Goal: Task Accomplishment & Management: Complete application form

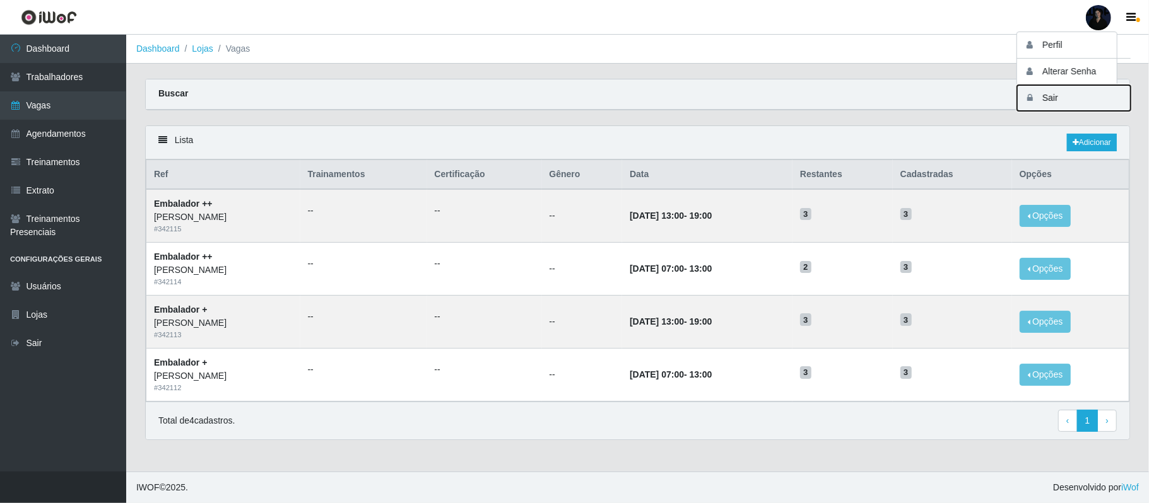
click at [1051, 101] on button "Sair" at bounding box center [1074, 98] width 114 height 26
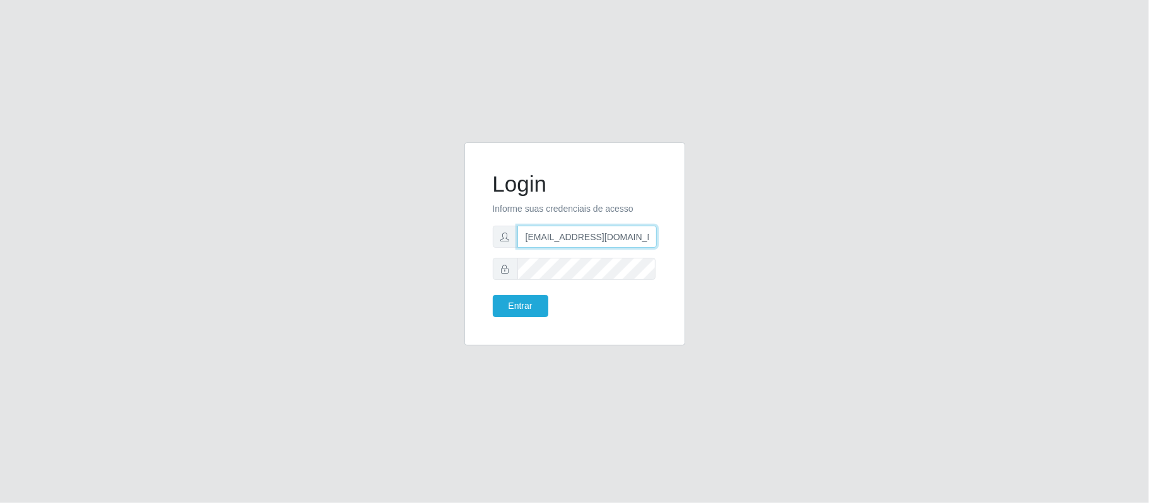
drag, startPoint x: 642, startPoint y: 240, endPoint x: 588, endPoint y: 240, distance: 54.2
click at [588, 240] on input "anacarina390@queiroz.com" at bounding box center [586, 237] width 139 height 22
type input "anacarina390@c-asa.com"
click at [498, 311] on button "Entrar" at bounding box center [521, 306] width 56 height 22
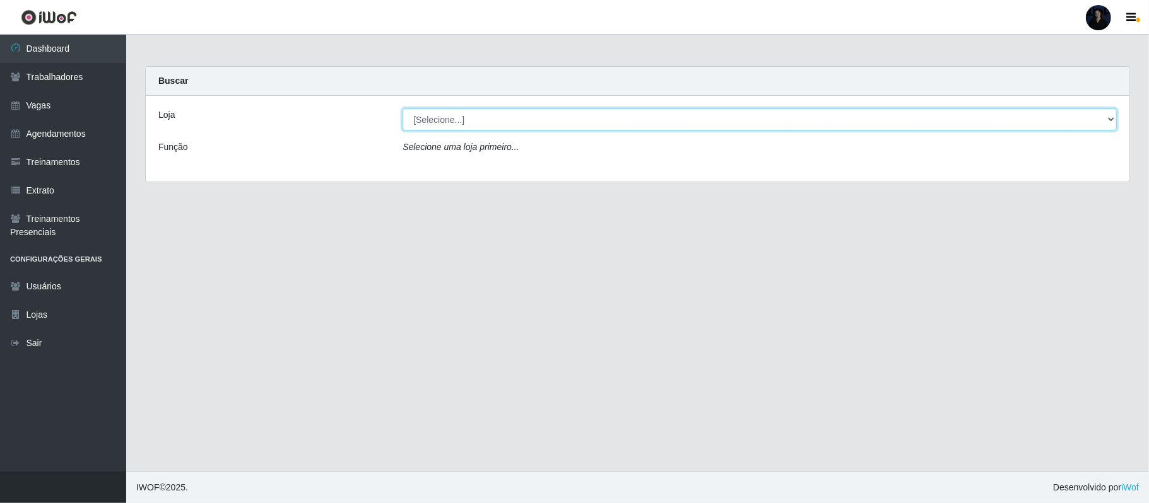
click at [455, 116] on select "[Selecione...] C-ASA Zona Norte Extremoz Supermercados Extremoz Supermercados -…" at bounding box center [759, 119] width 714 height 22
select select "519"
click at [402, 108] on select "[Selecione...] C-ASA Zona Norte Extremoz Supermercados Extremoz Supermercados -…" at bounding box center [759, 119] width 714 height 22
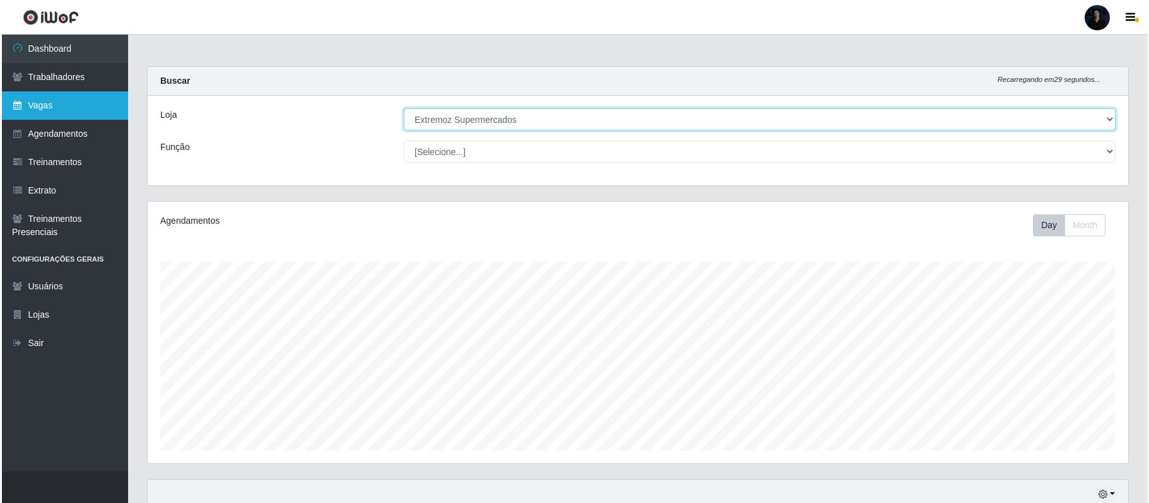
scroll to position [262, 979]
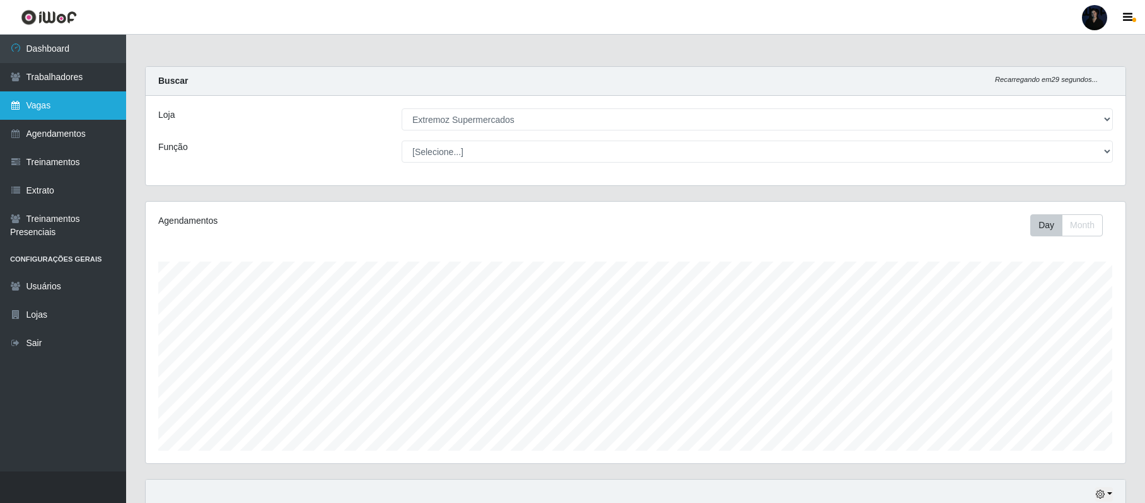
click at [61, 100] on link "Vagas" at bounding box center [63, 105] width 126 height 28
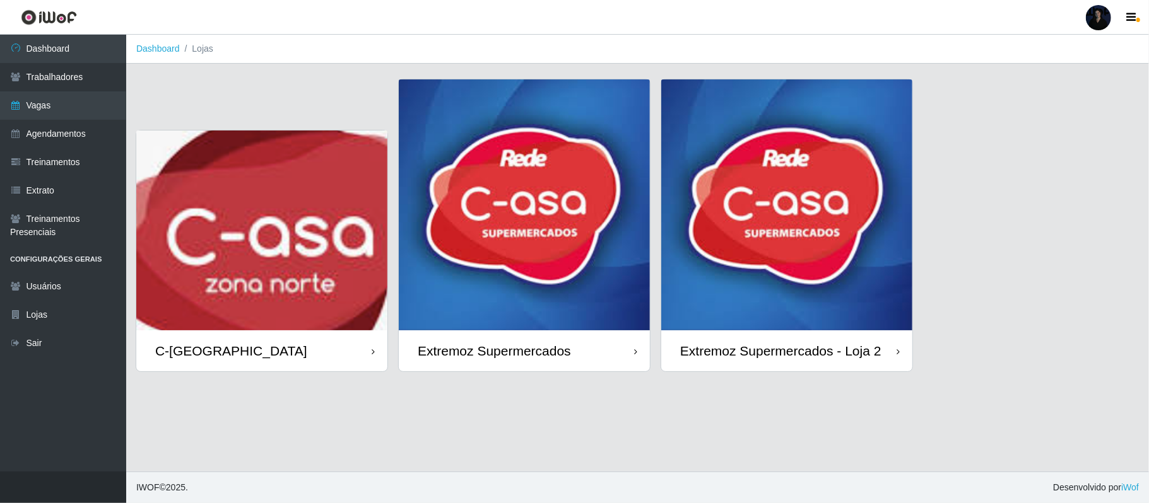
click at [548, 256] on img at bounding box center [524, 204] width 251 height 251
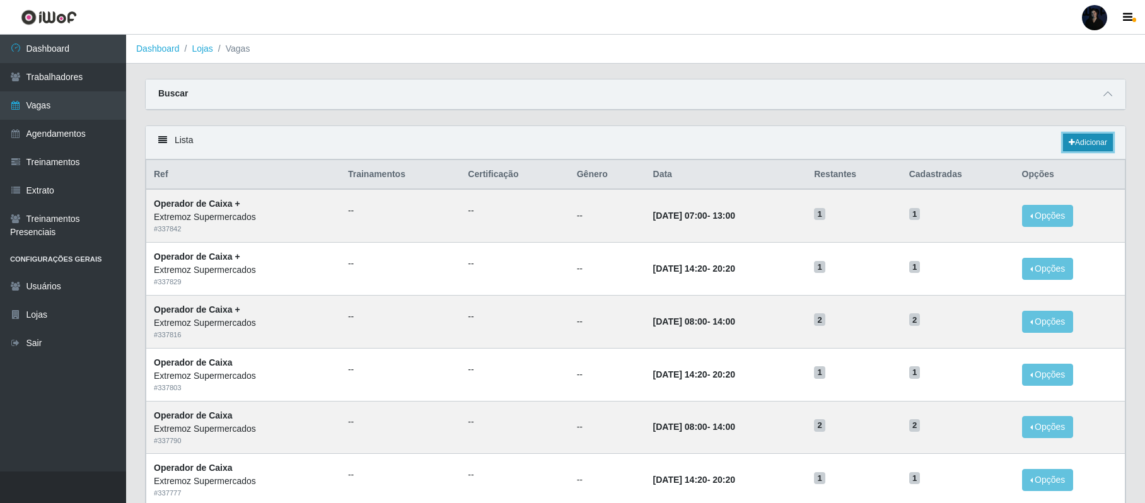
click at [1070, 143] on icon at bounding box center [1072, 143] width 6 height 8
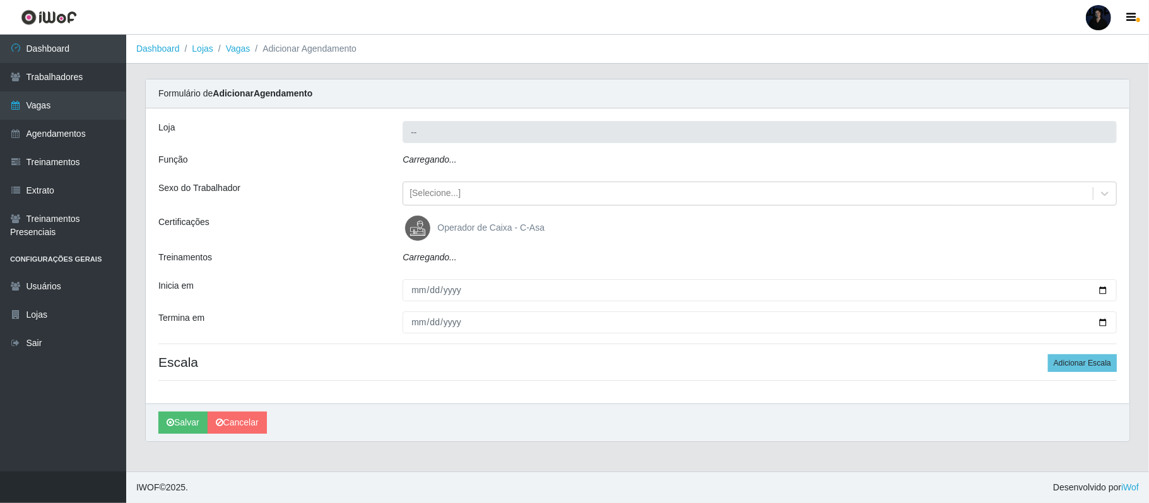
type input "Extremoz Supermercados"
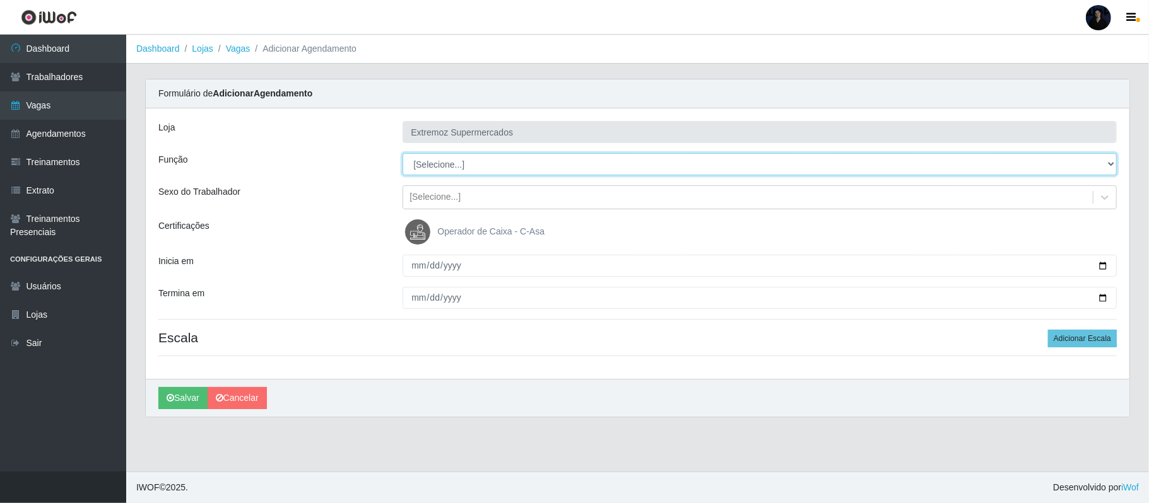
click at [442, 162] on select "[Selecione...] Embalador Embalador + Embalador ++ Operador de Caixa Operador de…" at bounding box center [759, 164] width 714 height 22
select select "24"
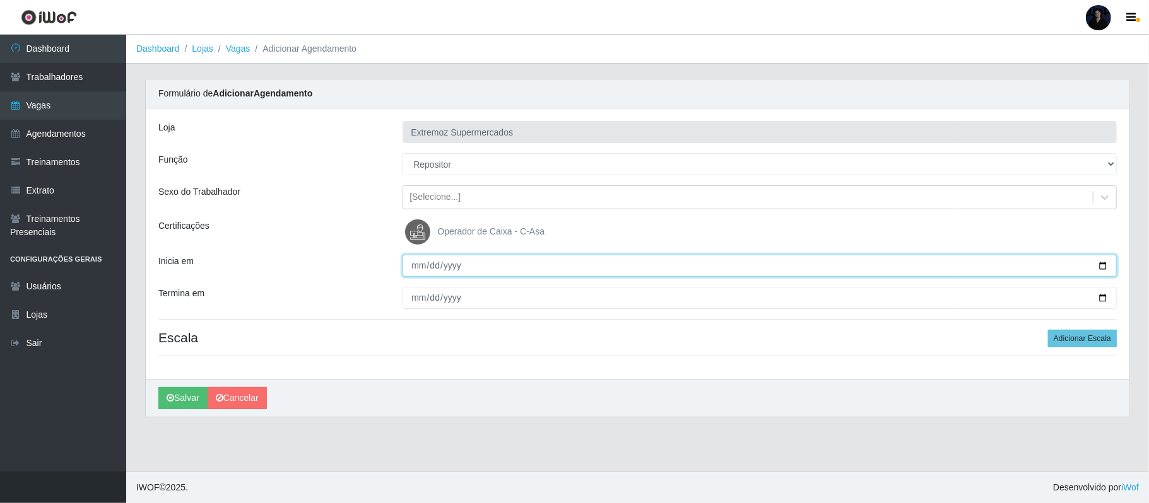
click at [1104, 269] on input "Inicia em" at bounding box center [759, 266] width 714 height 22
type input "[DATE]"
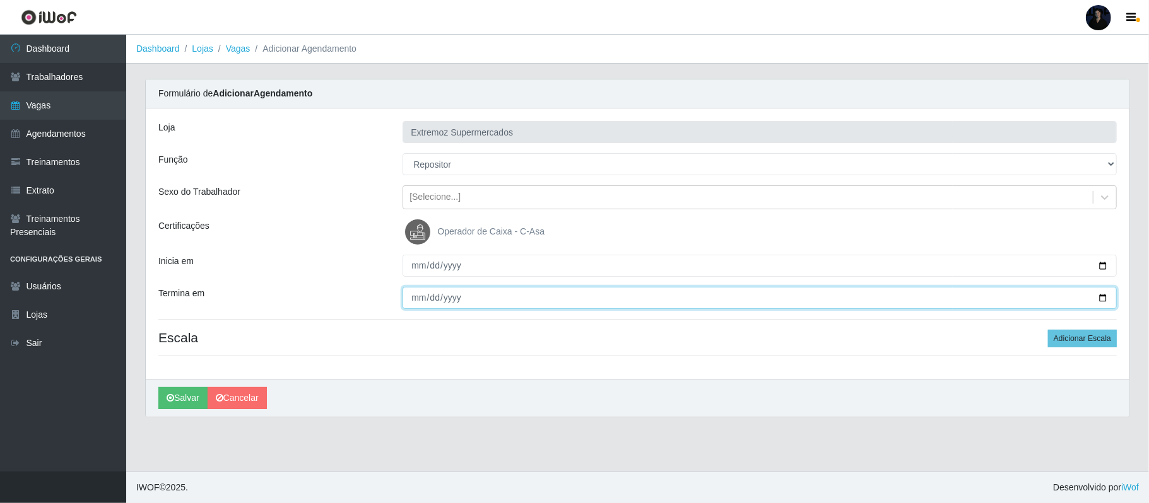
click at [1101, 298] on input "Termina em" at bounding box center [759, 298] width 714 height 22
type input "[DATE]"
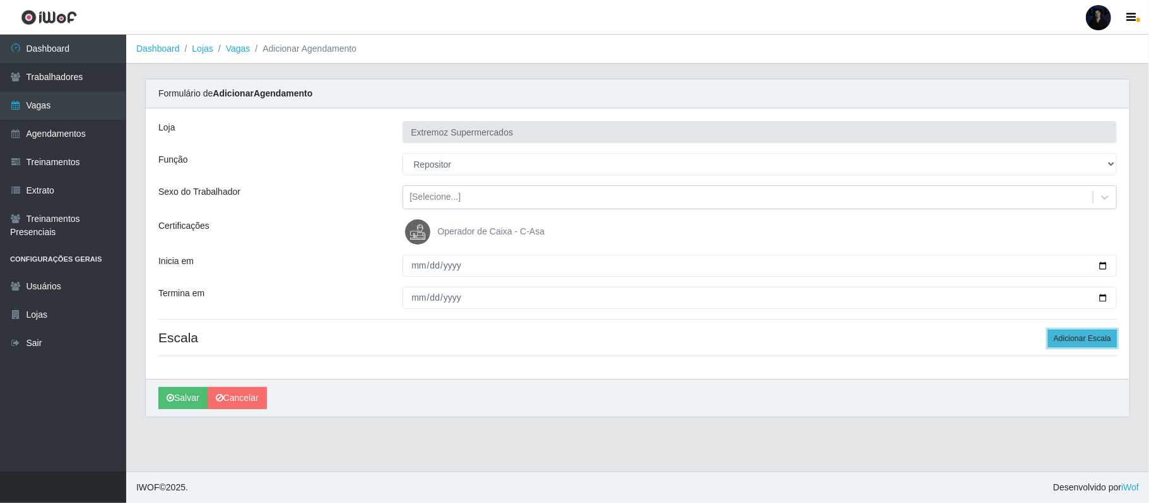
click at [1065, 339] on button "Adicionar Escala" at bounding box center [1082, 339] width 69 height 18
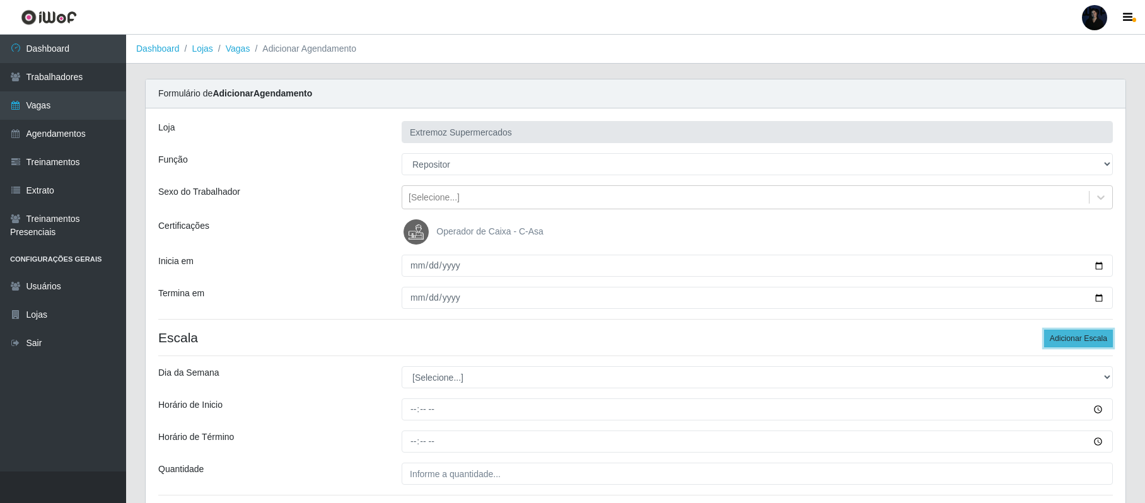
click at [1065, 339] on button "Adicionar Escala" at bounding box center [1078, 339] width 69 height 18
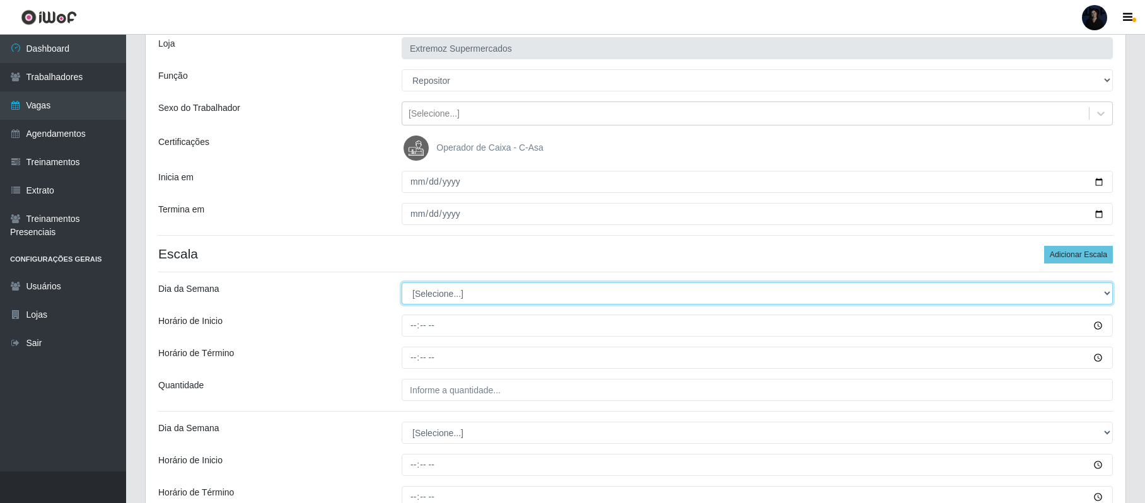
click at [434, 290] on select "[Selecione...] Segunda Terça Quarta Quinta Sexta Sábado Domingo" at bounding box center [757, 294] width 711 height 22
select select "1"
click at [402, 284] on select "[Selecione...] Segunda Terça Quarta Quinta Sexta Sábado Domingo" at bounding box center [757, 294] width 711 height 22
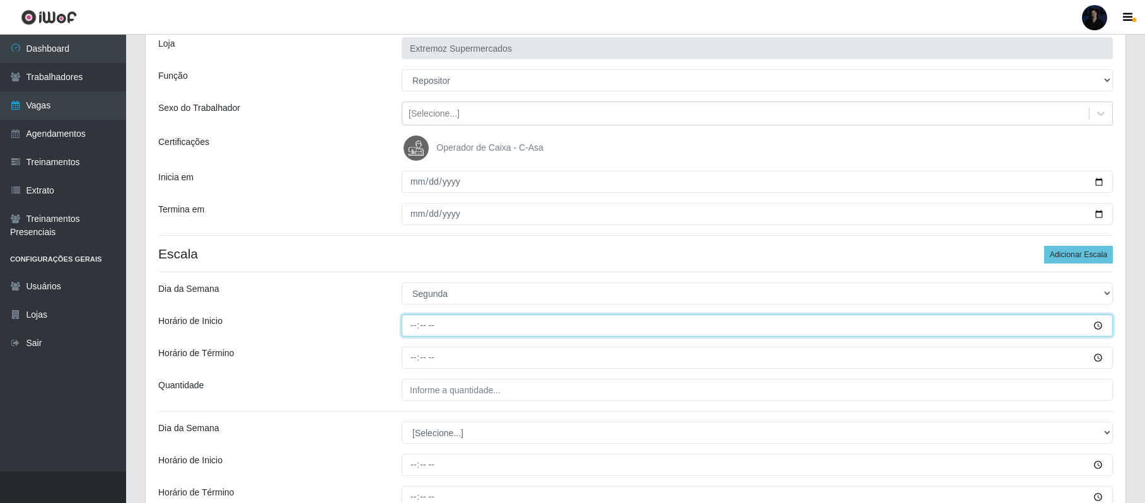
click at [414, 330] on input "Horário de Inicio" at bounding box center [757, 326] width 711 height 22
type input "08:00"
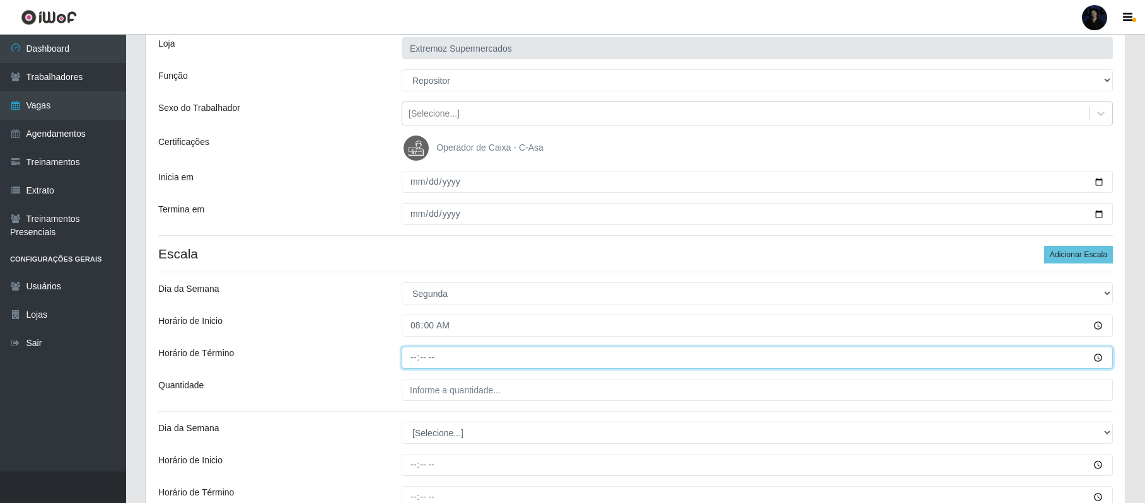
click at [412, 356] on input "Horário de Término" at bounding box center [757, 358] width 711 height 22
type input "14:00"
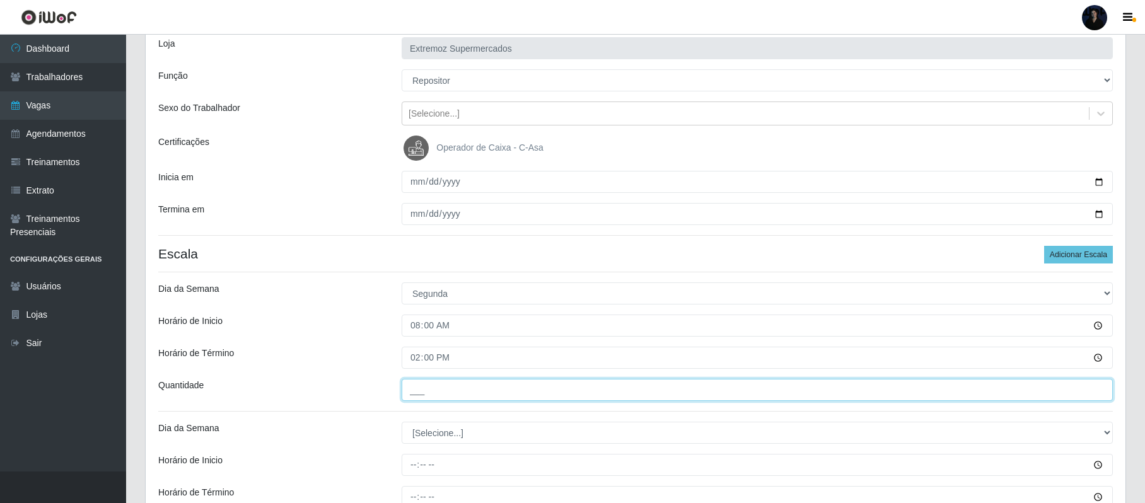
click at [415, 392] on input "___" at bounding box center [757, 390] width 711 height 22
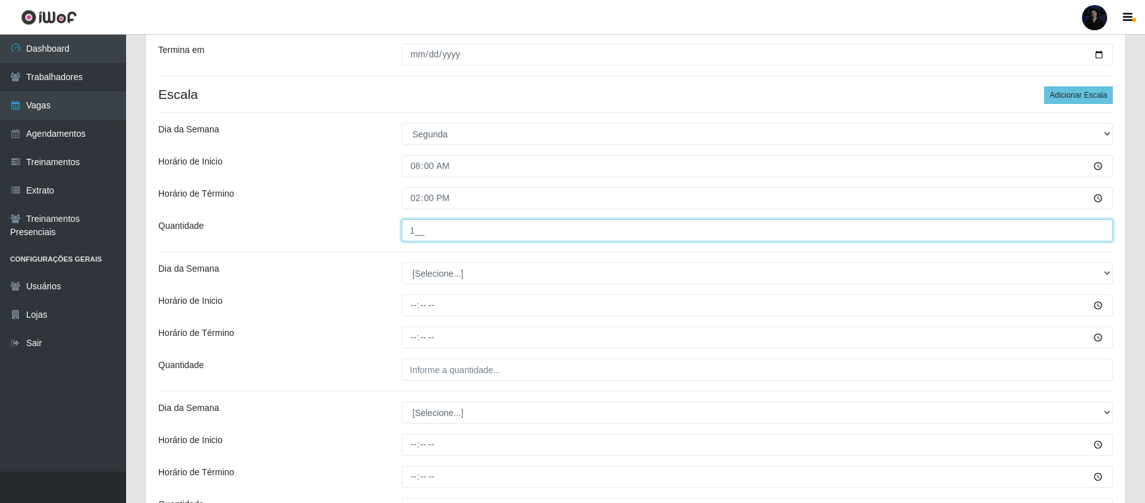
scroll to position [252, 0]
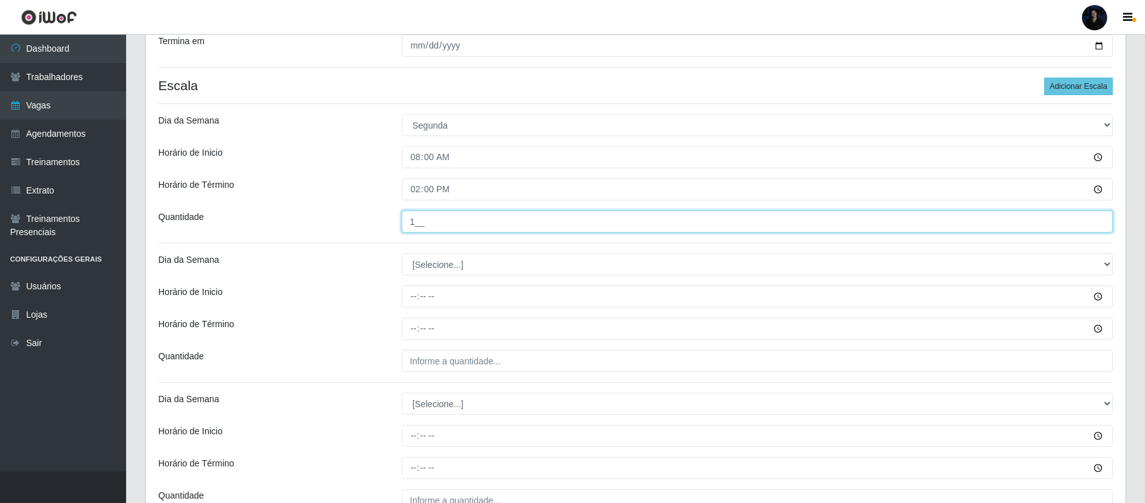
type input "1__"
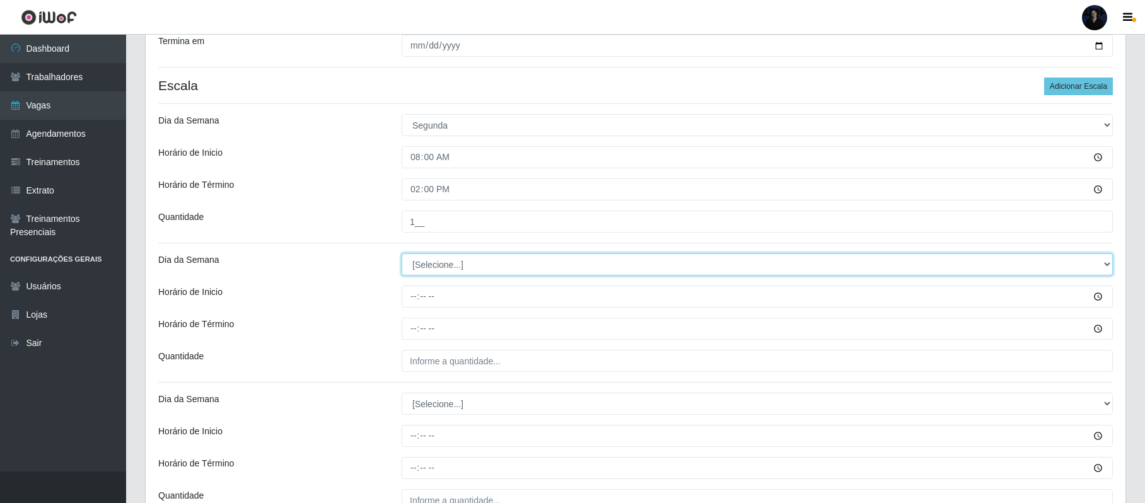
click at [417, 271] on select "[Selecione...] Segunda Terça Quarta Quinta Sexta Sábado Domingo" at bounding box center [757, 265] width 711 height 22
select select "2"
click at [402, 255] on select "[Selecione...] Segunda Terça Quarta Quinta Sexta Sábado Domingo" at bounding box center [757, 265] width 711 height 22
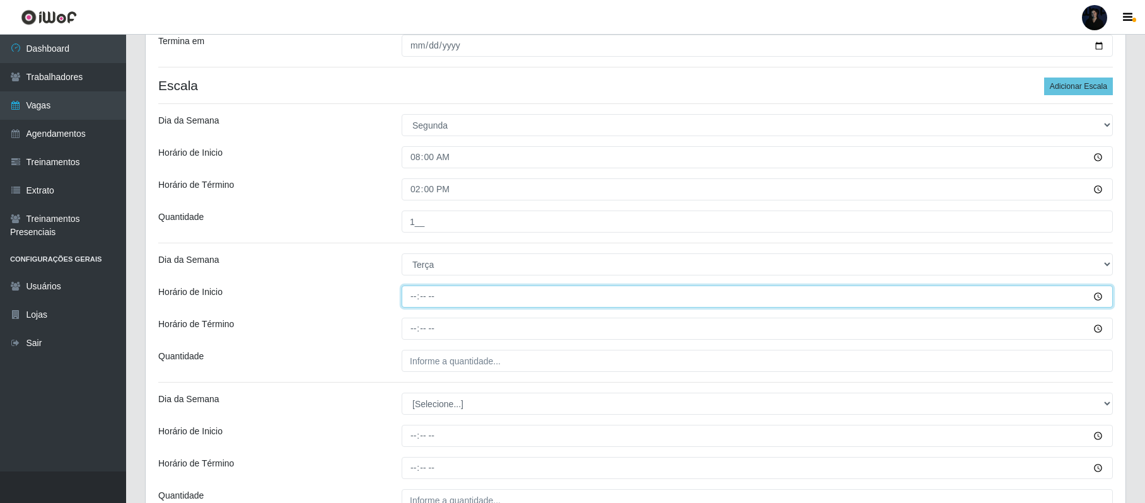
click at [414, 303] on input "Horário de Inicio" at bounding box center [757, 297] width 711 height 22
type input "08:00"
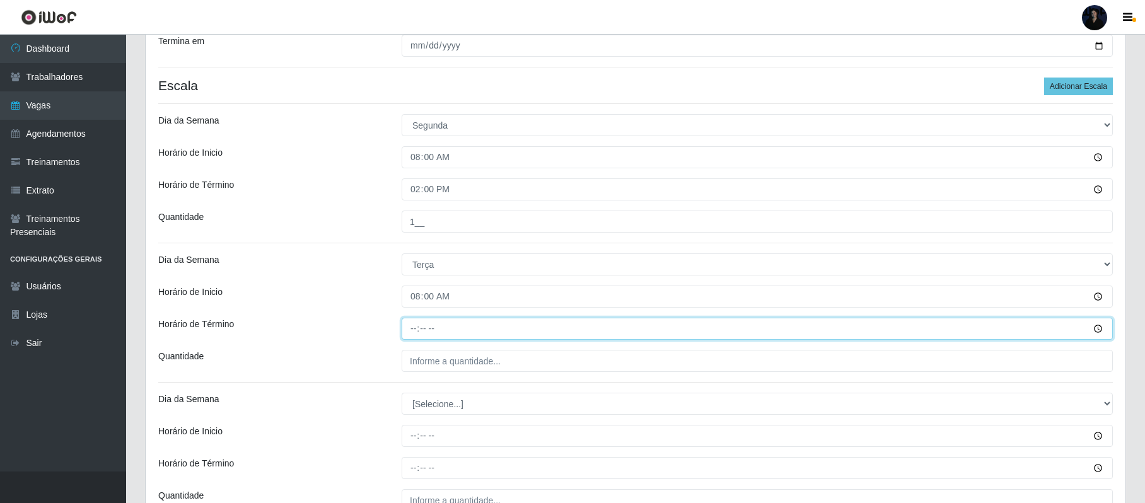
click at [414, 327] on input "Horário de Término" at bounding box center [757, 329] width 711 height 22
type input "14:00"
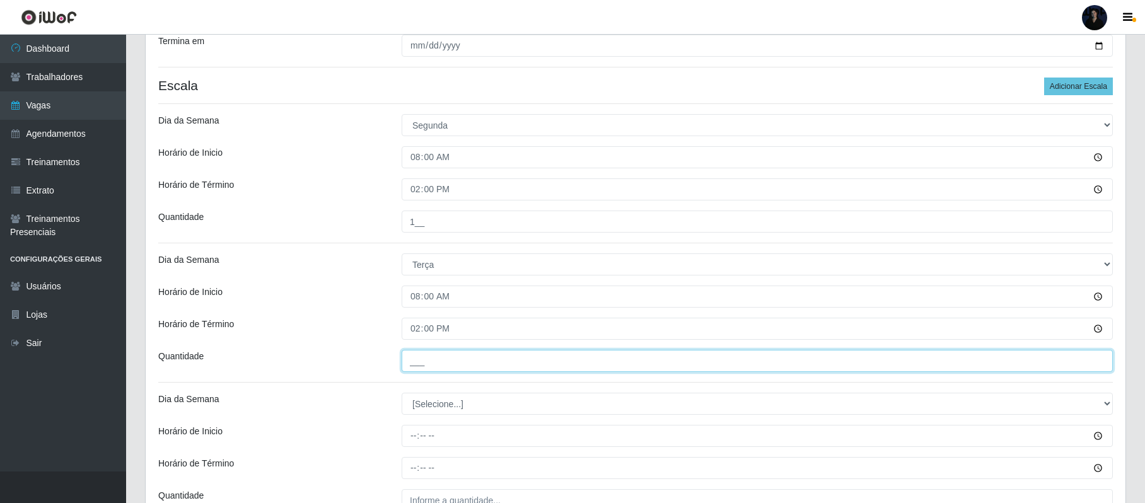
click at [414, 362] on input "___" at bounding box center [757, 361] width 711 height 22
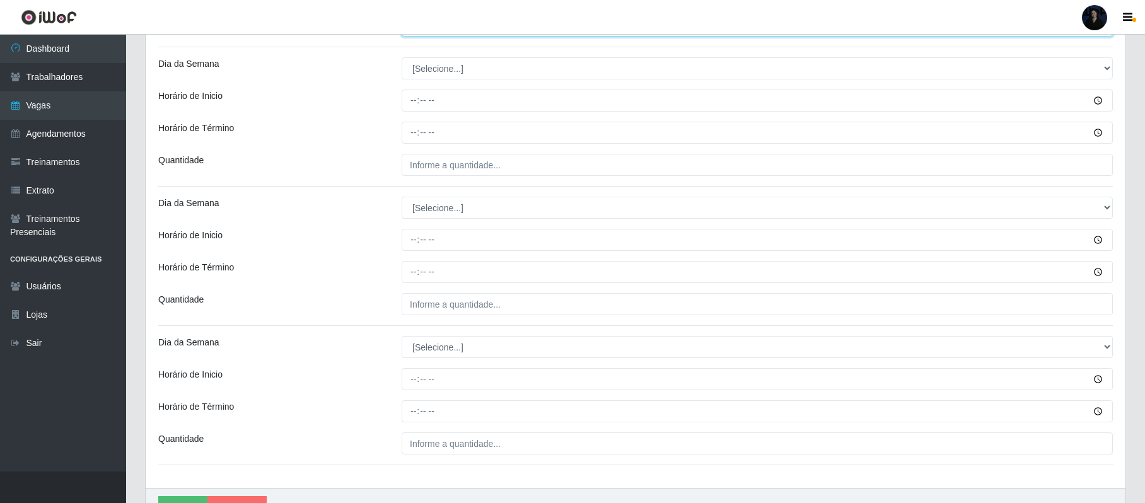
scroll to position [588, 0]
type input "1__"
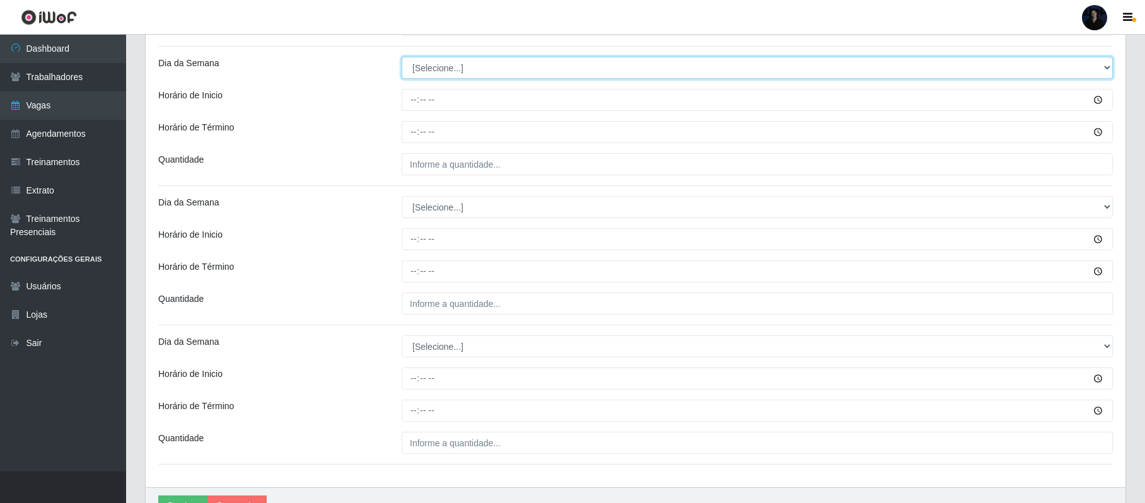
drag, startPoint x: 420, startPoint y: 72, endPoint x: 421, endPoint y: 78, distance: 6.4
click at [420, 72] on select "[Selecione...] Segunda Terça Quarta Quinta Sexta Sábado Domingo" at bounding box center [757, 68] width 711 height 22
select select "3"
click at [402, 58] on select "[Selecione...] Segunda Terça Quarta Quinta Sexta Sábado Domingo" at bounding box center [757, 68] width 711 height 22
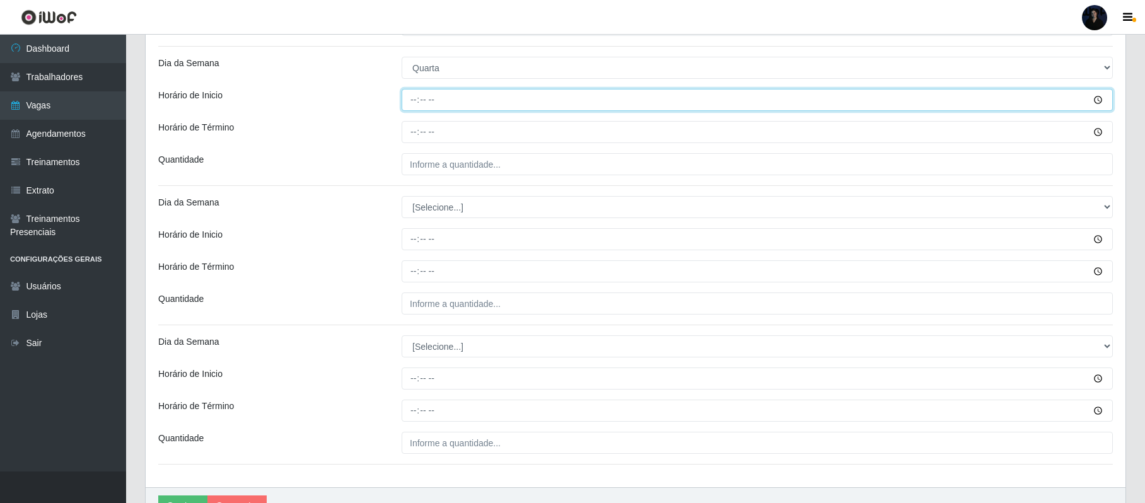
click at [414, 96] on input "Horário de Inicio" at bounding box center [757, 100] width 711 height 22
type input "08:00"
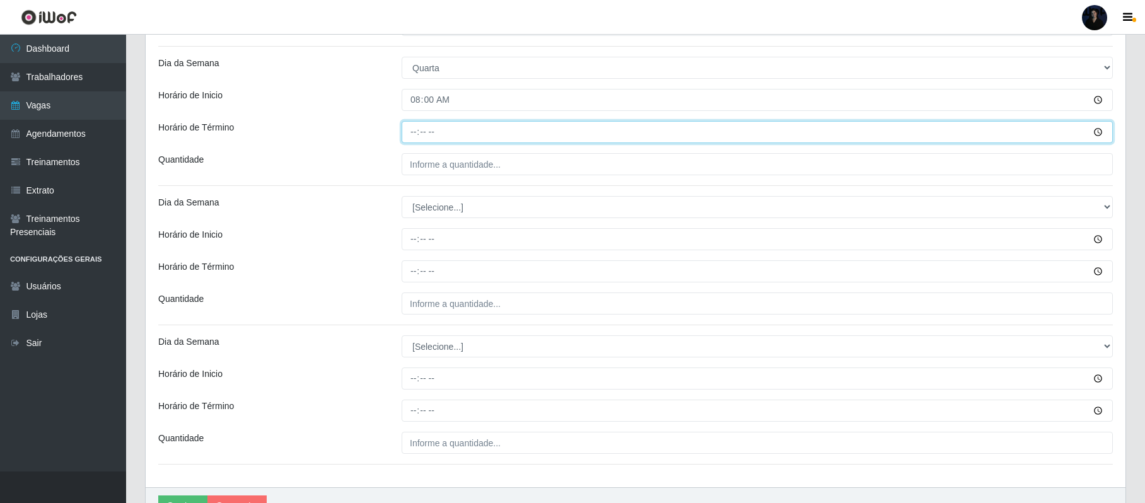
click at [409, 136] on input "Horário de Término" at bounding box center [757, 132] width 711 height 22
type input "14:00"
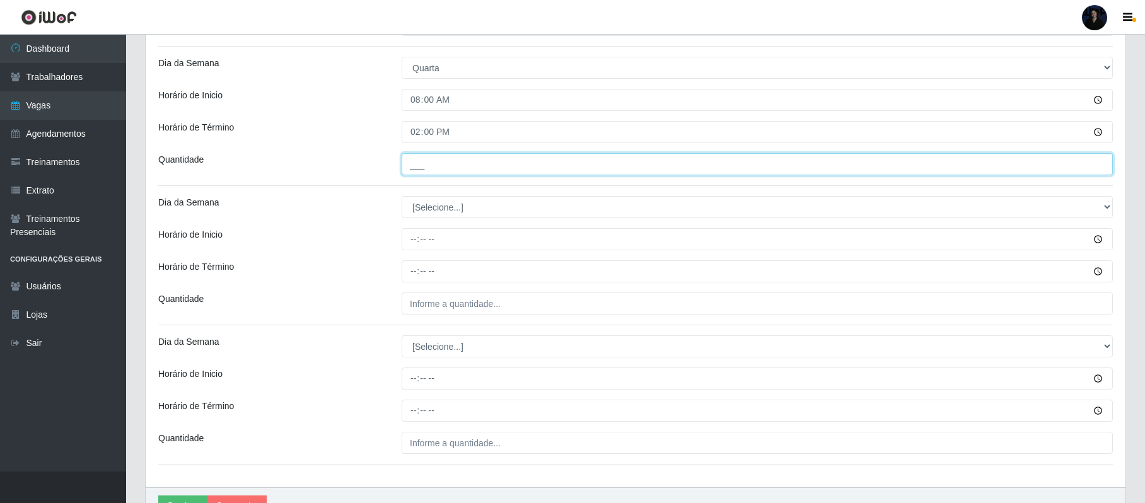
click at [421, 163] on input "___" at bounding box center [757, 164] width 711 height 22
type input "1__"
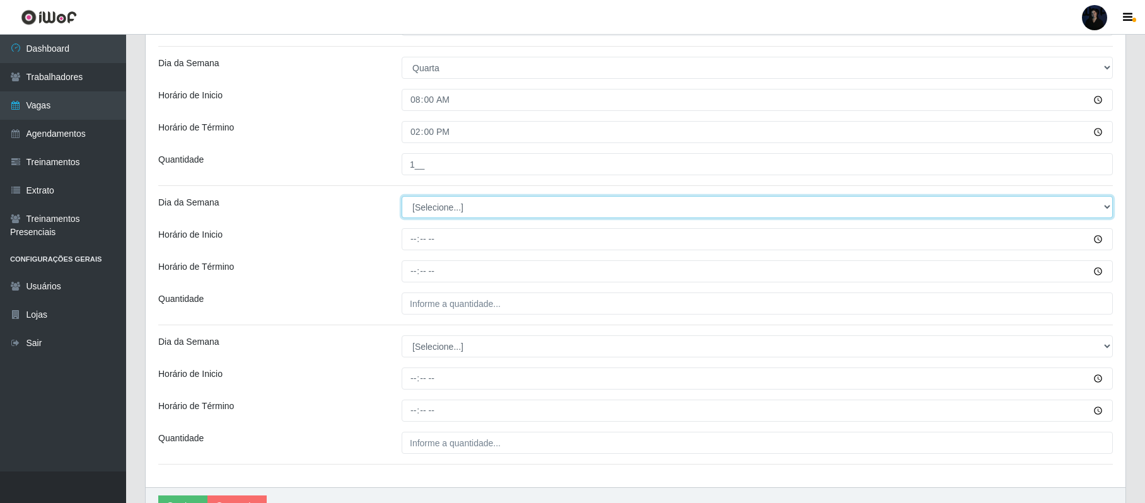
drag, startPoint x: 417, startPoint y: 212, endPoint x: 421, endPoint y: 217, distance: 6.7
click at [417, 212] on select "[Selecione...] Segunda Terça Quarta Quinta Sexta Sábado Domingo" at bounding box center [757, 207] width 711 height 22
select select "4"
click at [402, 198] on select "[Selecione...] Segunda Terça Quarta Quinta Sexta Sábado Domingo" at bounding box center [757, 207] width 711 height 22
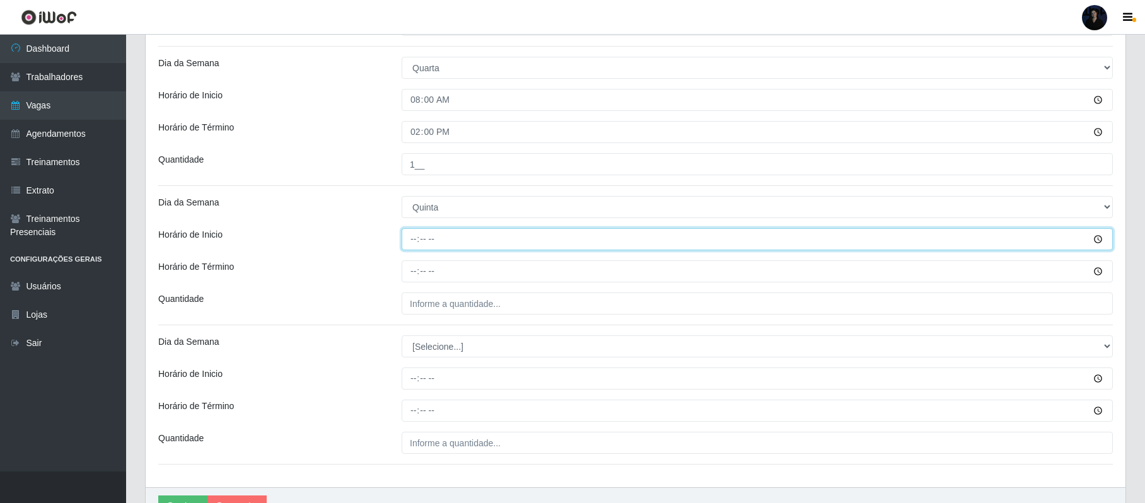
click at [412, 245] on input "Horário de Inicio" at bounding box center [757, 239] width 711 height 22
type input "08:00"
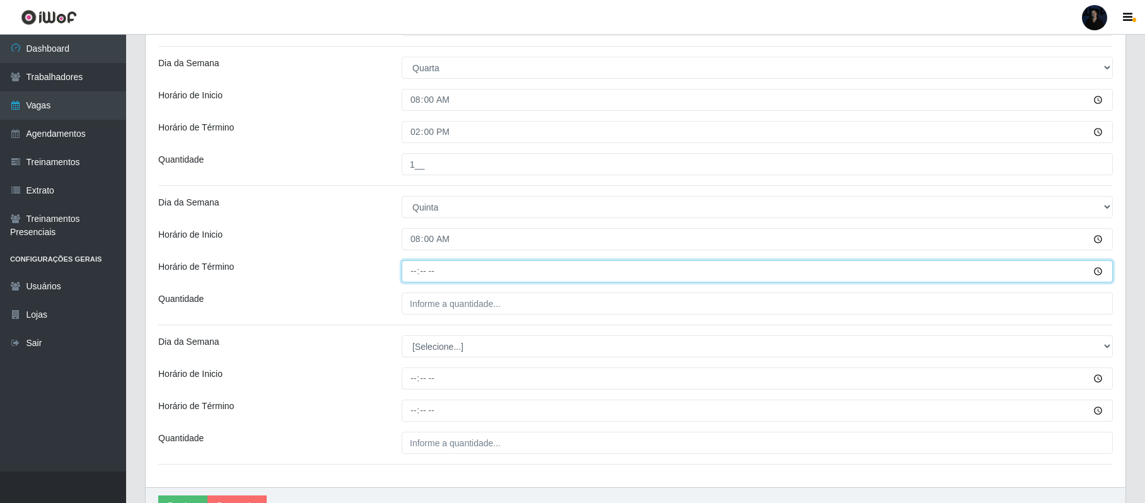
click at [414, 271] on input "Horário de Término" at bounding box center [757, 271] width 711 height 22
type input "14:00"
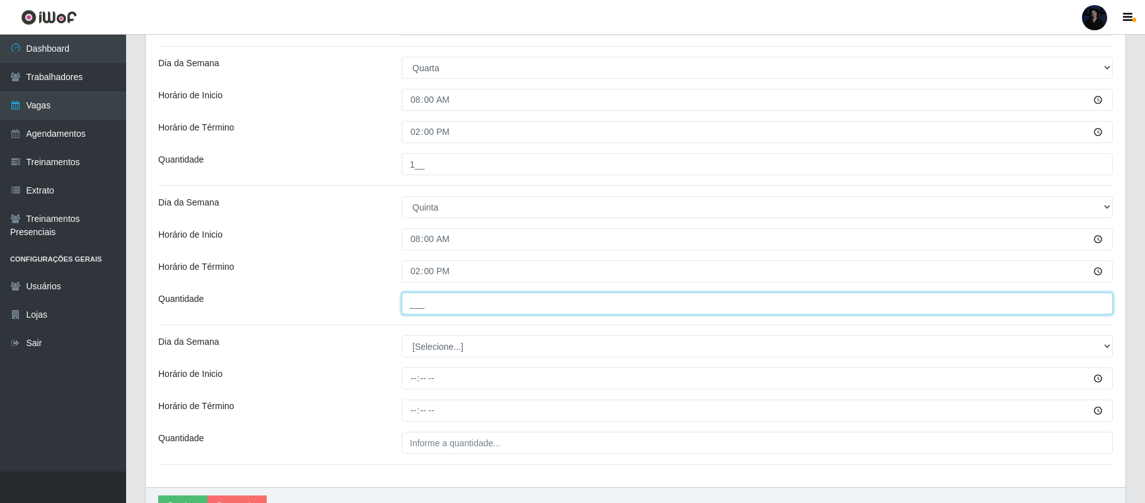
click at [418, 303] on input "___" at bounding box center [757, 304] width 711 height 22
type input "1__"
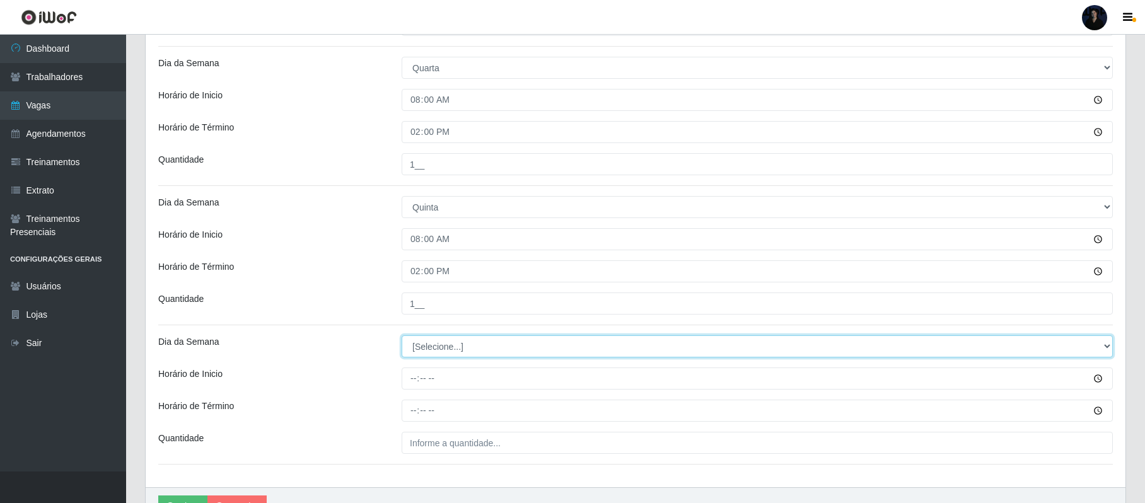
click at [415, 349] on select "[Selecione...] Segunda Terça Quarta Quinta Sexta Sábado Domingo" at bounding box center [757, 347] width 711 height 22
select select "5"
click at [402, 337] on select "[Selecione...] Segunda Terça Quarta Quinta Sexta Sábado Domingo" at bounding box center [757, 347] width 711 height 22
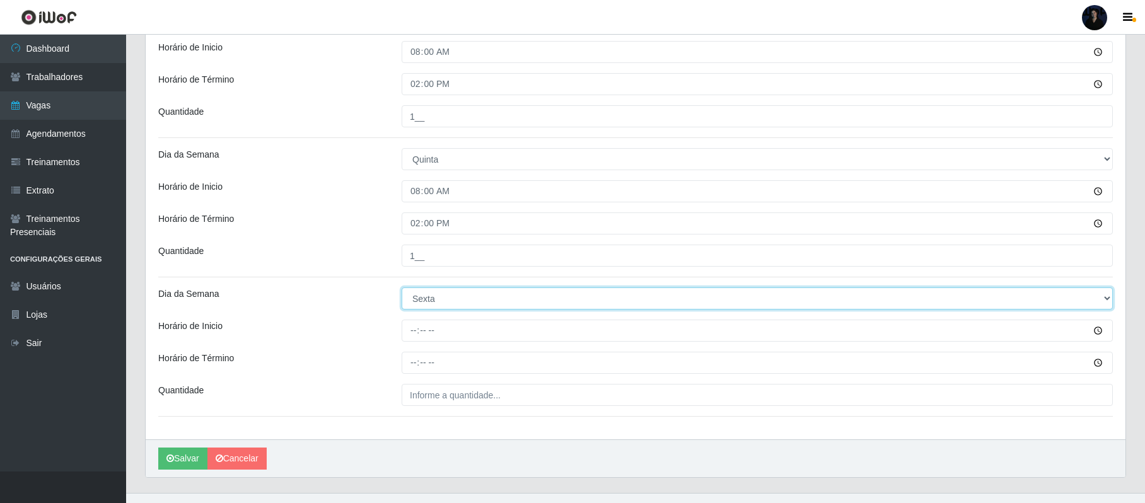
scroll to position [661, 0]
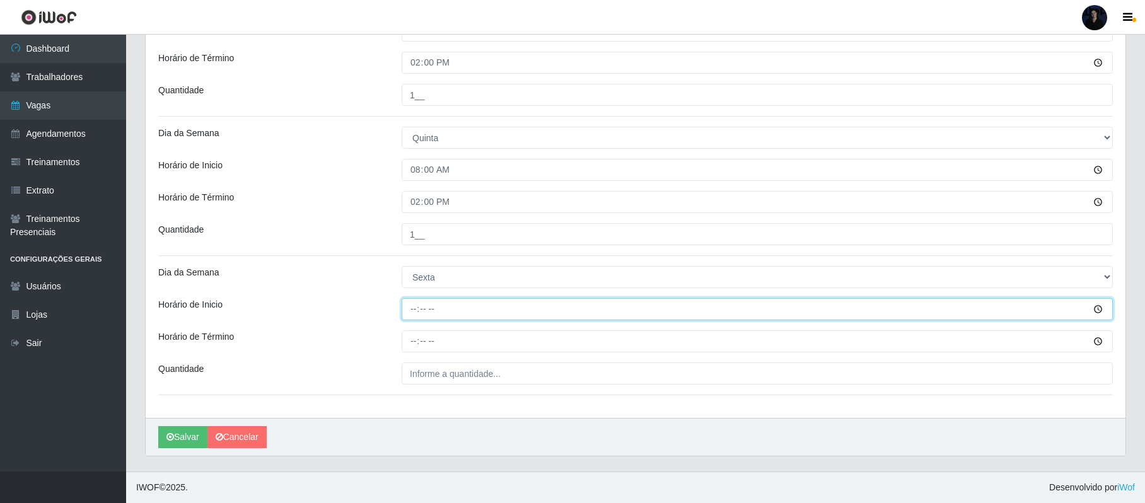
click at [411, 310] on input "Horário de Inicio" at bounding box center [757, 309] width 711 height 22
type input "08:00"
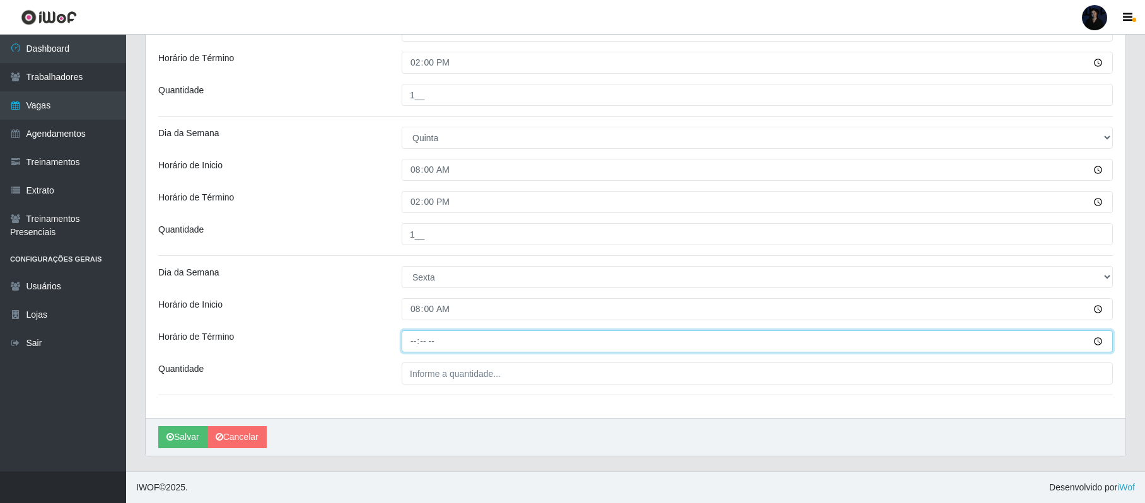
click at [415, 331] on input "Horário de Término" at bounding box center [757, 341] width 711 height 22
type input "14:00"
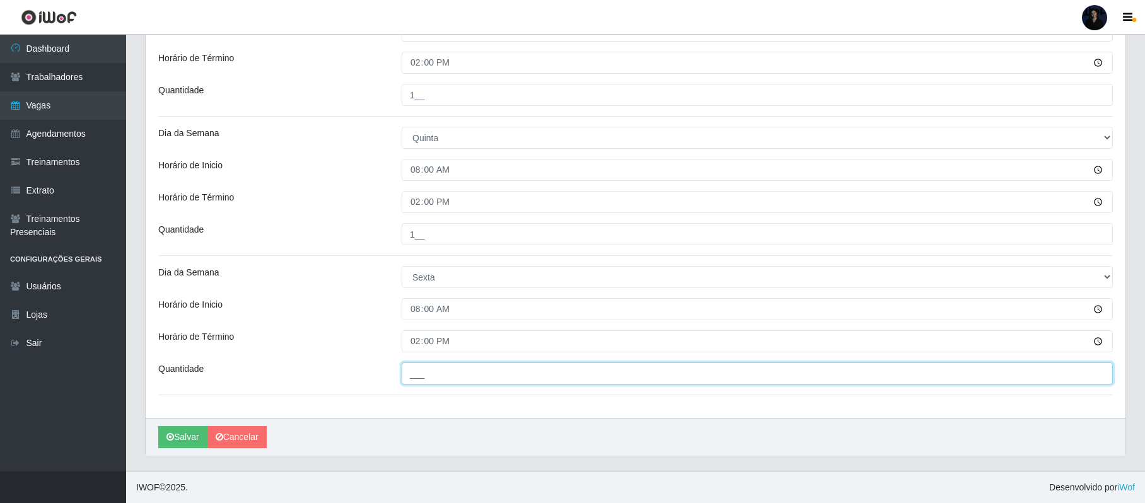
click at [416, 368] on input "___" at bounding box center [757, 374] width 711 height 22
type input "1__"
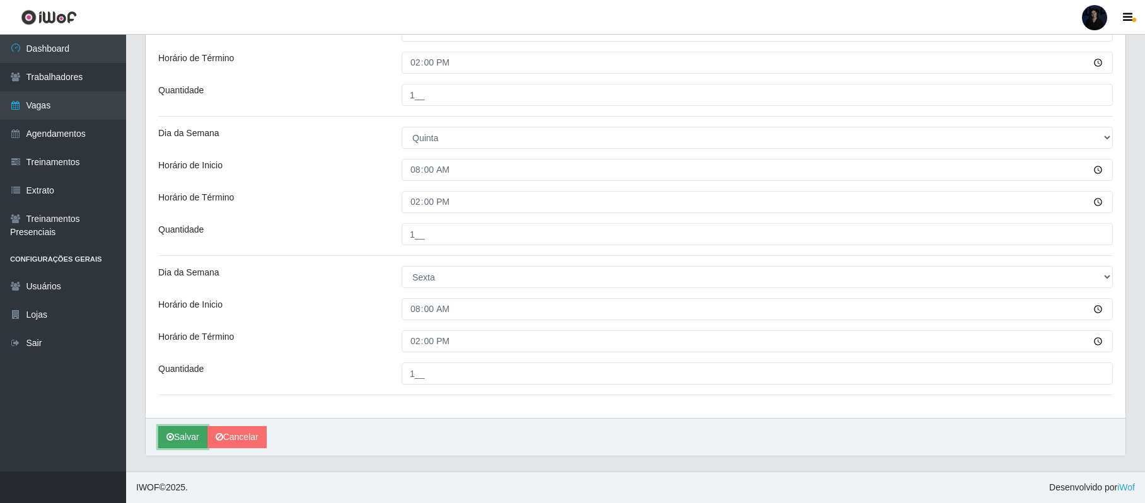
click at [183, 436] on button "Salvar" at bounding box center [182, 437] width 49 height 22
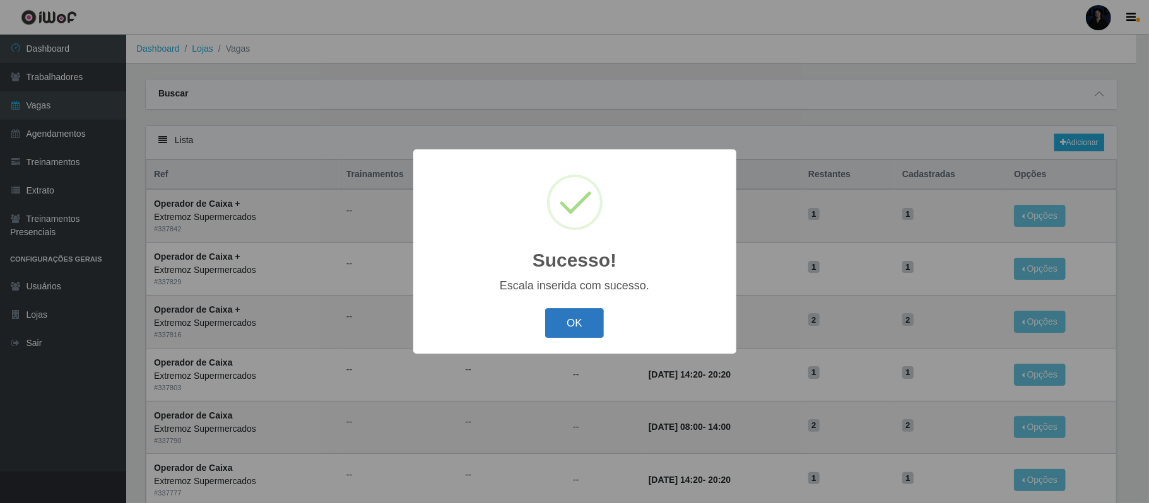
click at [578, 322] on button "OK" at bounding box center [574, 323] width 59 height 30
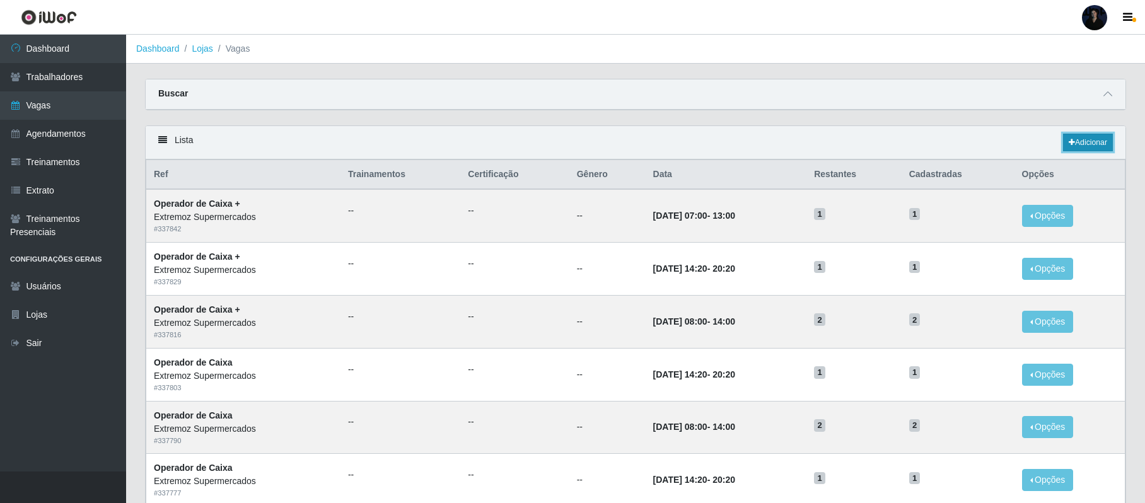
click at [1089, 144] on link "Adicionar" at bounding box center [1088, 143] width 50 height 18
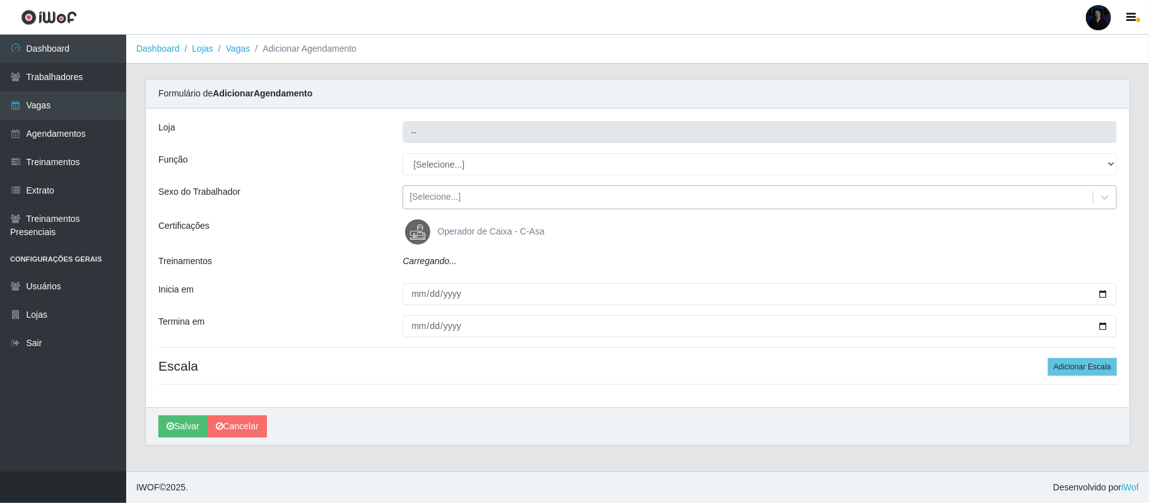
type input "Extremoz Supermercados"
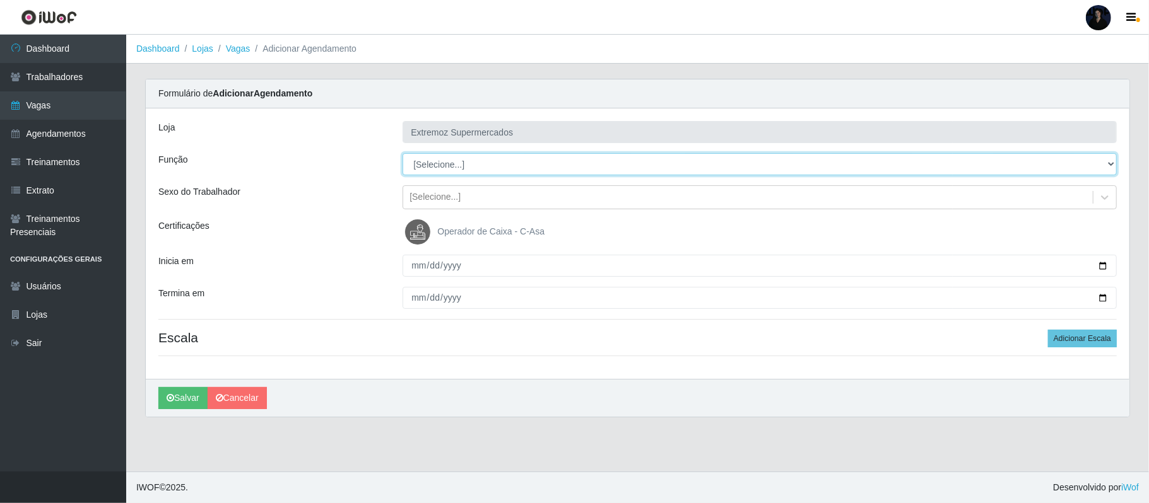
click at [452, 168] on select "[Selecione...] Embalador Embalador + Embalador ++ Operador de Caixa Operador de…" at bounding box center [759, 164] width 714 height 22
select select "82"
click at [402, 154] on select "[Selecione...] Embalador Embalador + Embalador ++ Operador de Caixa Operador de…" at bounding box center [759, 164] width 714 height 22
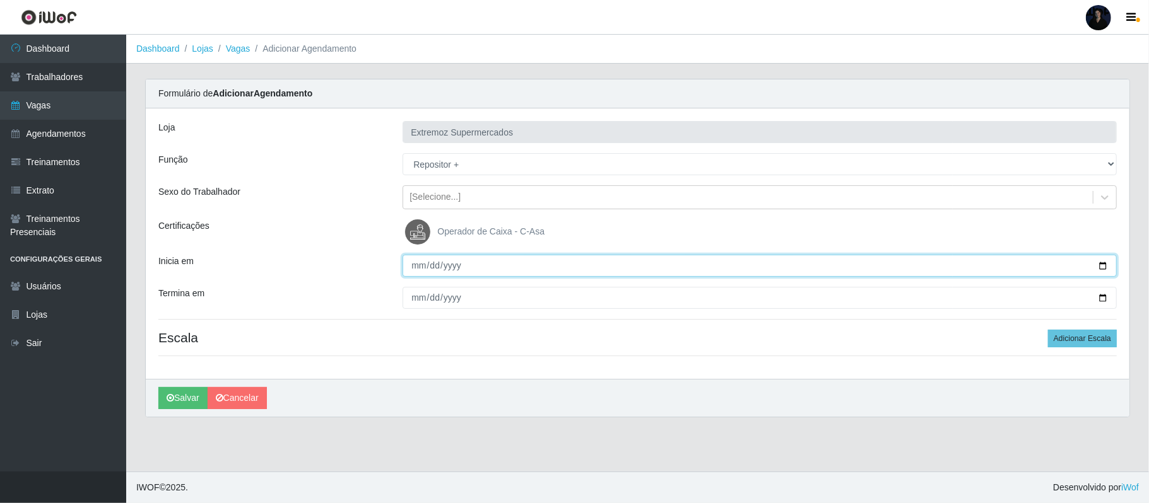
click at [1100, 266] on input "Inicia em" at bounding box center [759, 266] width 714 height 22
type input "[DATE]"
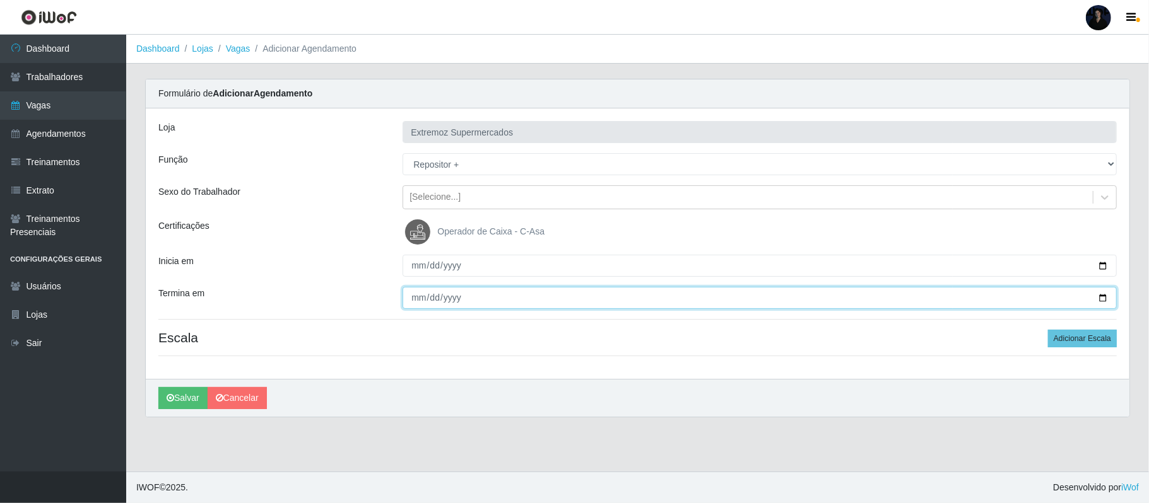
click at [1101, 298] on input "Termina em" at bounding box center [759, 298] width 714 height 22
type input "[DATE]"
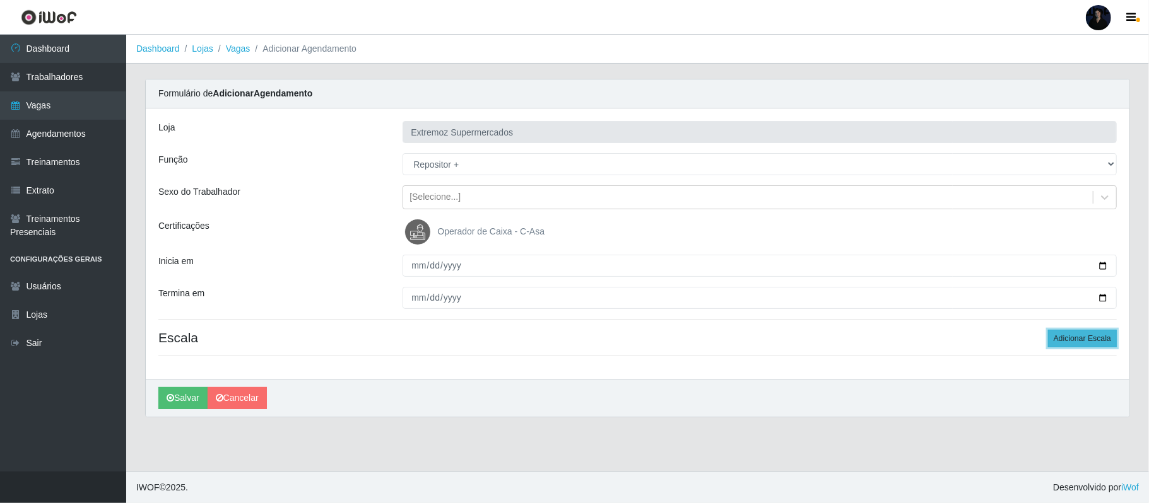
click at [1068, 339] on button "Adicionar Escala" at bounding box center [1082, 339] width 69 height 18
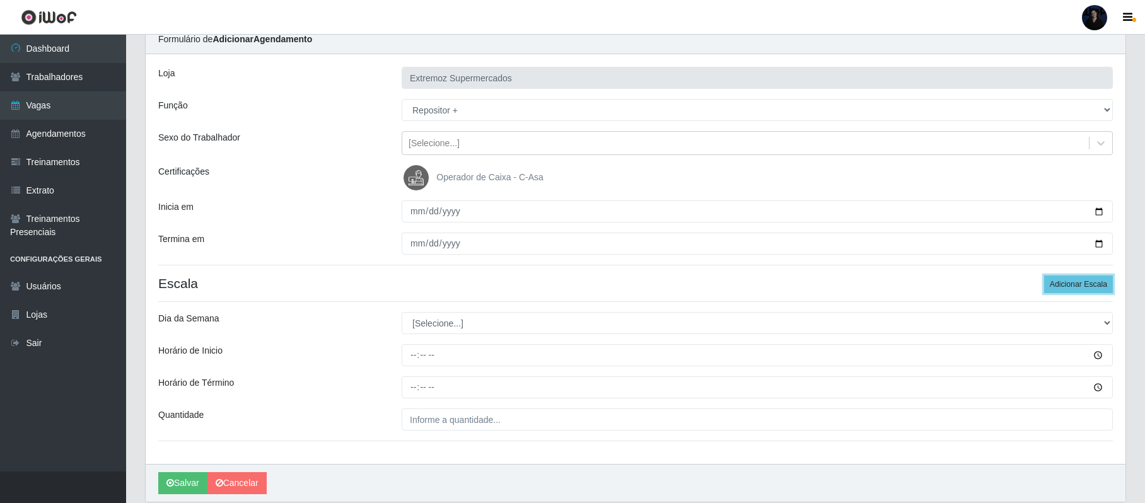
scroll to position [84, 0]
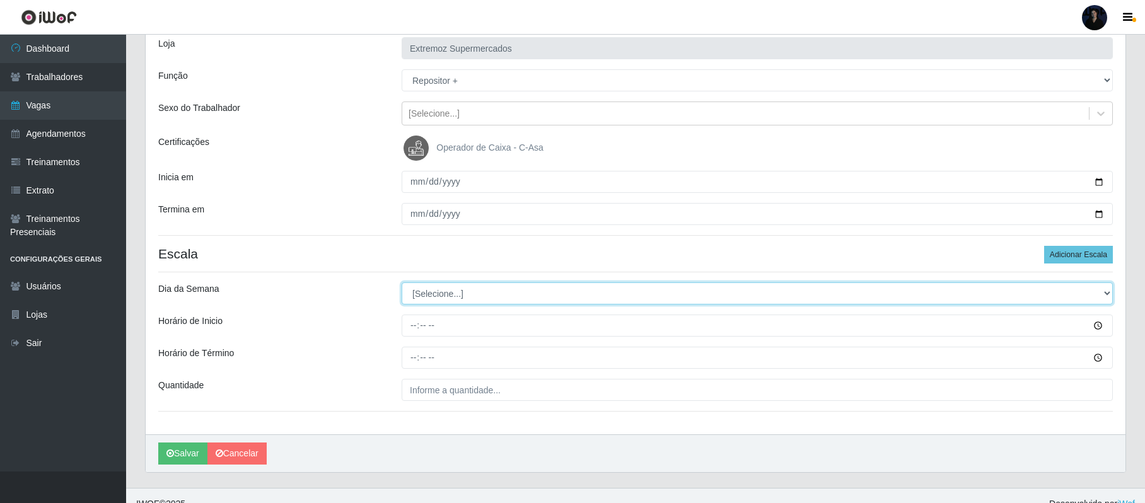
click at [442, 301] on select "[Selecione...] Segunda Terça Quarta Quinta Sexta Sábado Domingo" at bounding box center [757, 294] width 711 height 22
select select "6"
click at [402, 284] on select "[Selecione...] Segunda Terça Quarta Quinta Sexta Sábado Domingo" at bounding box center [757, 294] width 711 height 22
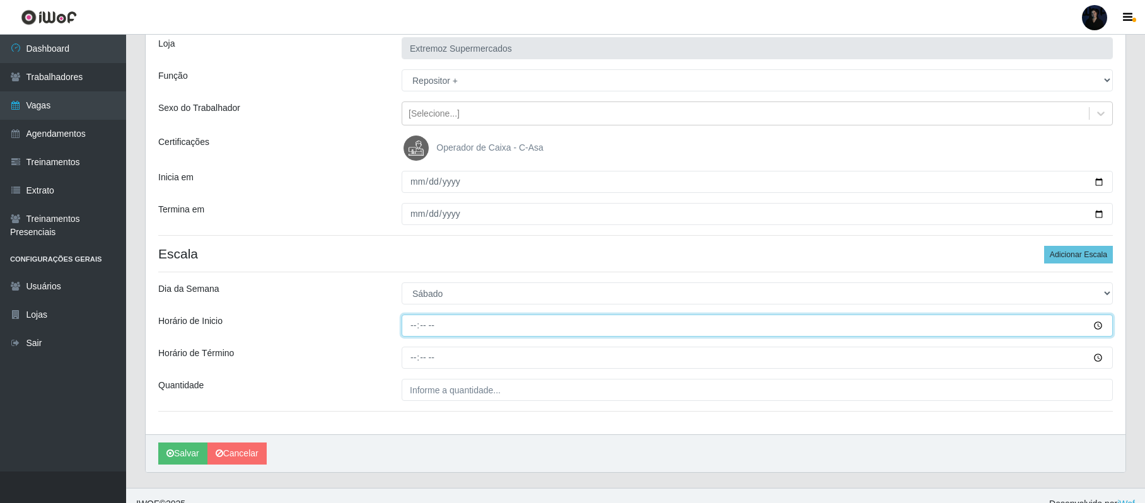
click at [418, 332] on input "Horário de Inicio" at bounding box center [757, 326] width 711 height 22
type input "08:00"
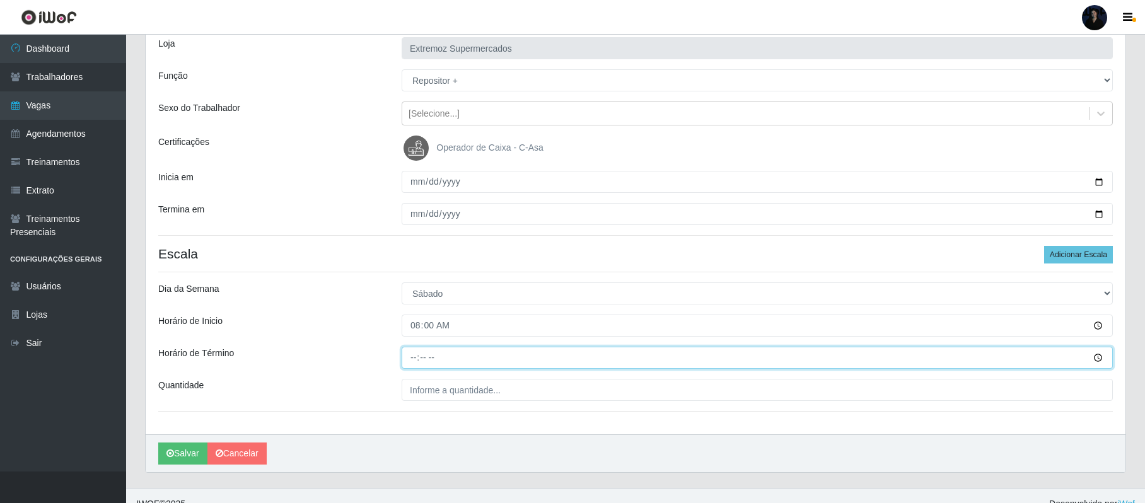
click at [411, 364] on input "Horário de Término" at bounding box center [757, 358] width 711 height 22
type input "14:00"
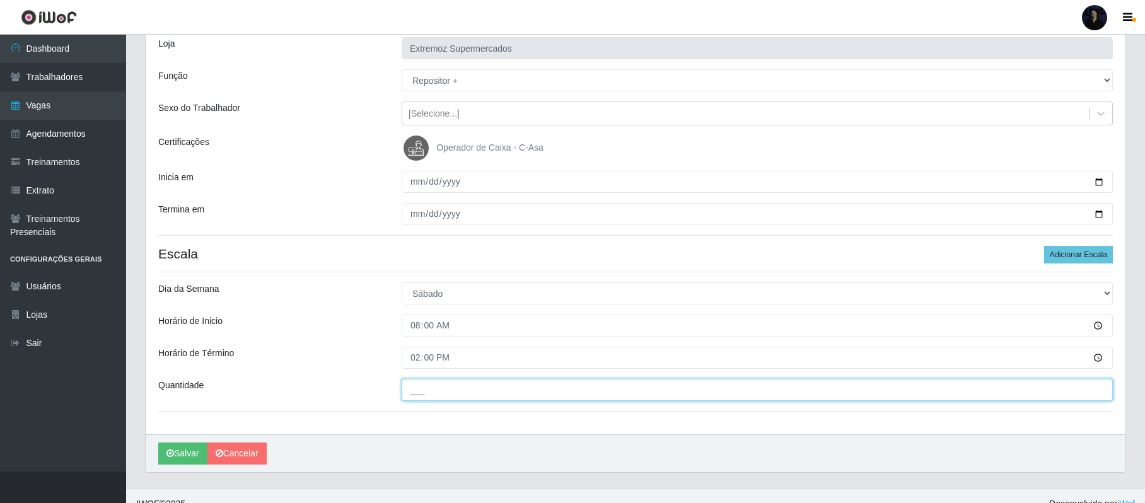
click at [414, 392] on input "___" at bounding box center [757, 390] width 711 height 22
type input "1__"
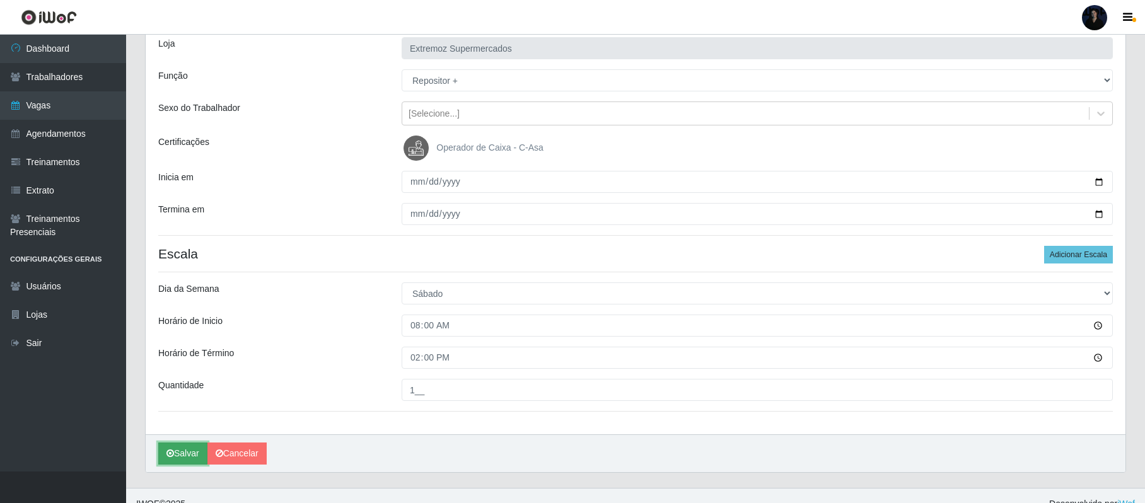
click at [177, 459] on button "Salvar" at bounding box center [182, 454] width 49 height 22
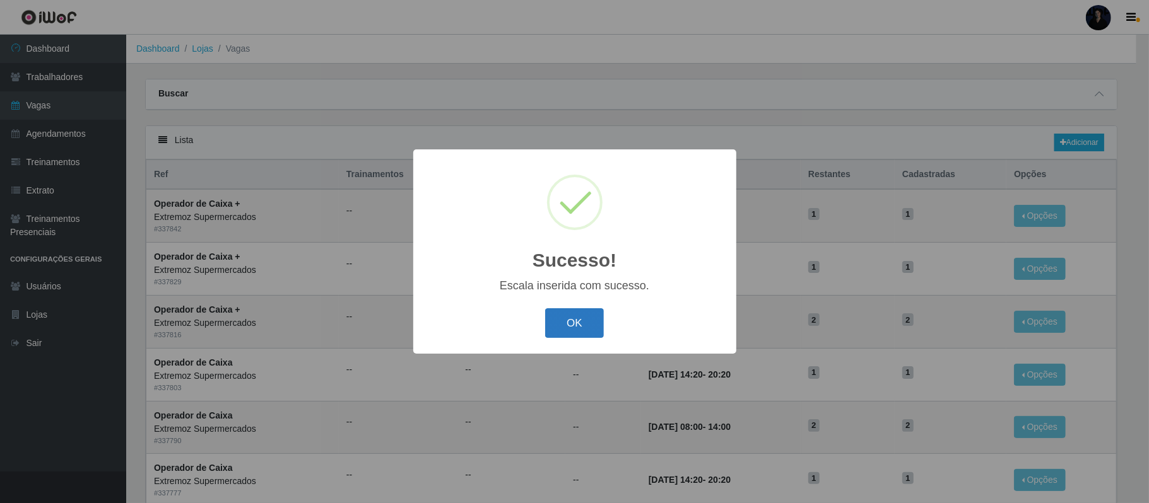
click at [561, 326] on button "OK" at bounding box center [574, 323] width 59 height 30
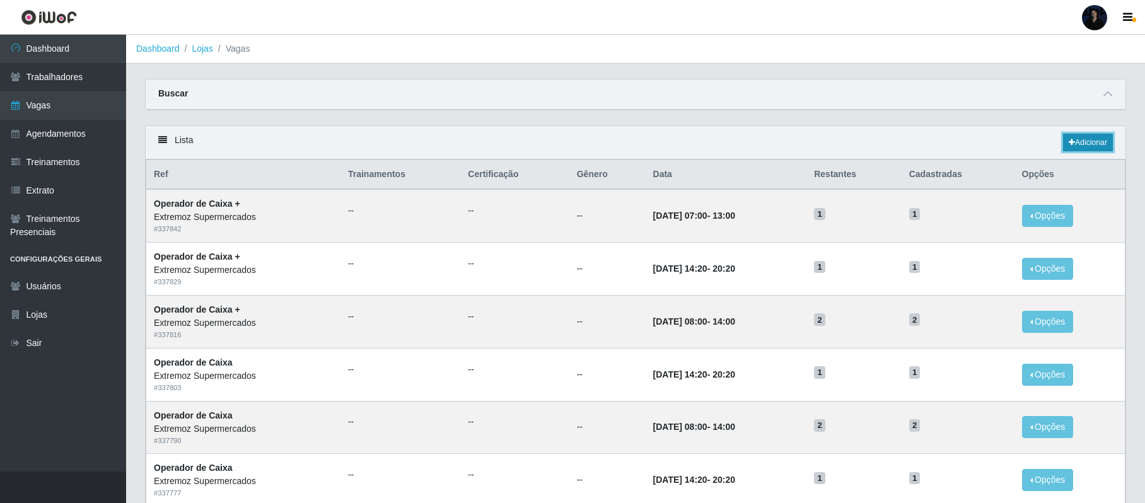
click at [1088, 146] on link "Adicionar" at bounding box center [1088, 143] width 50 height 18
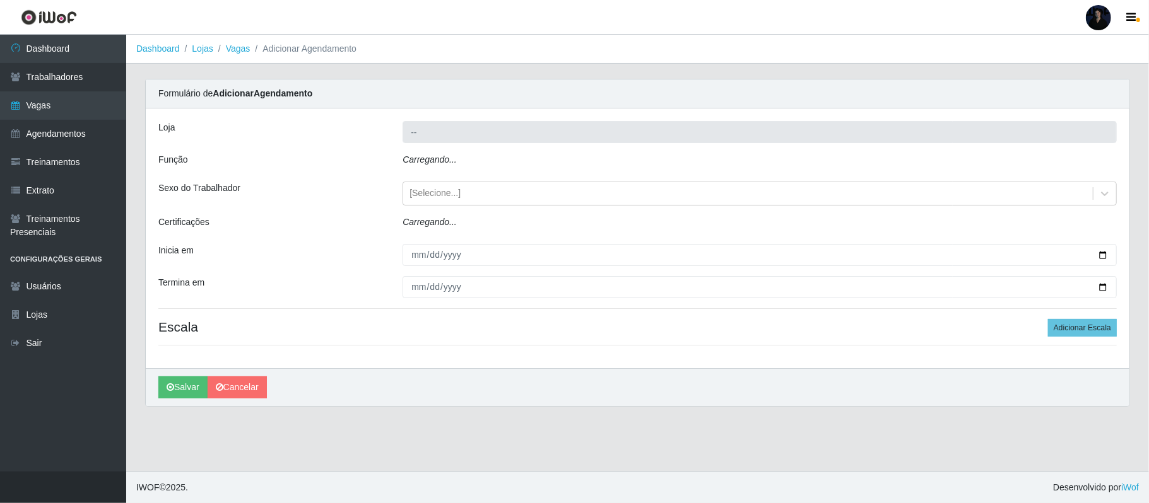
type input "Extremoz Supermercados"
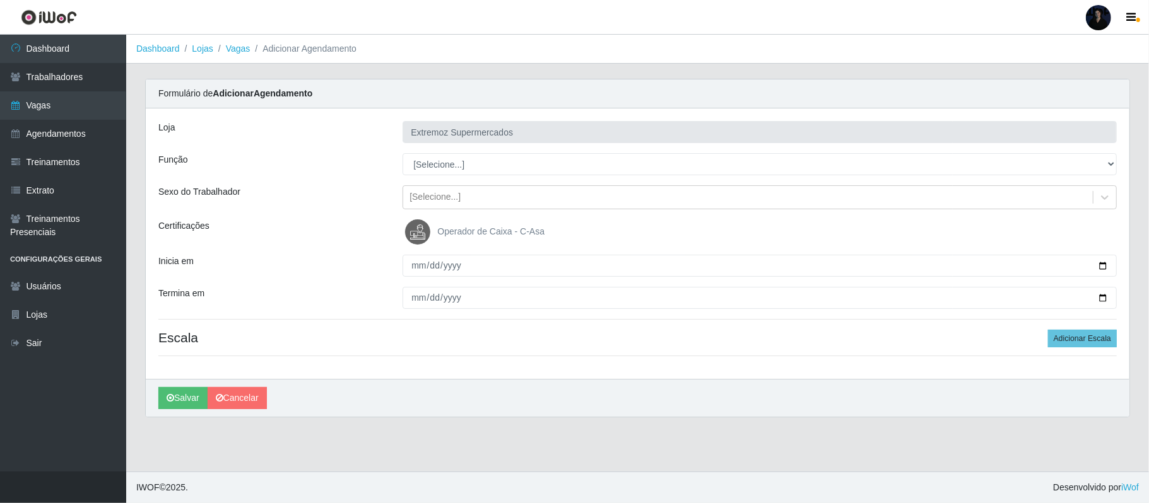
click at [450, 150] on div "Loja Extremoz Supermercados Função [Selecione...] Embalador Embalador + Embalad…" at bounding box center [637, 243] width 983 height 271
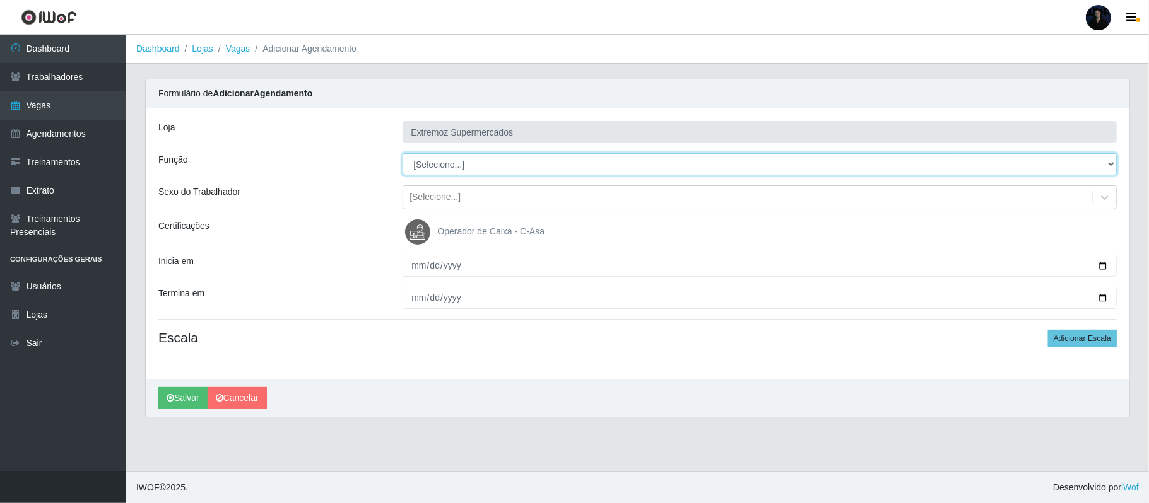
click at [452, 164] on select "[Selecione...] Embalador Embalador + Embalador ++ Operador de Caixa Operador de…" at bounding box center [759, 164] width 714 height 22
select select "70"
click at [402, 154] on select "[Selecione...] Embalador Embalador + Embalador ++ Operador de Caixa Operador de…" at bounding box center [759, 164] width 714 height 22
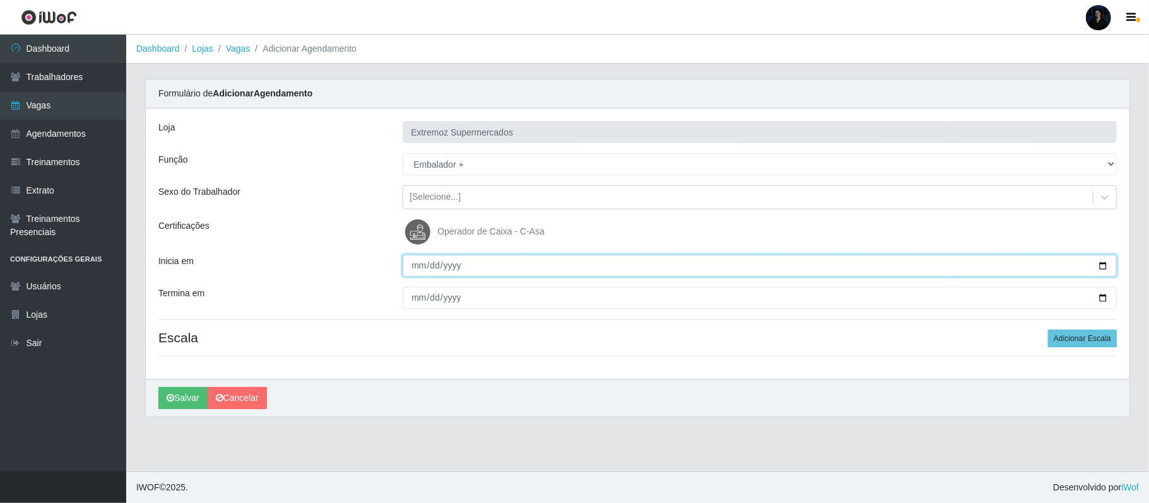
click at [1102, 268] on input "Inicia em" at bounding box center [759, 266] width 714 height 22
type input "[DATE]"
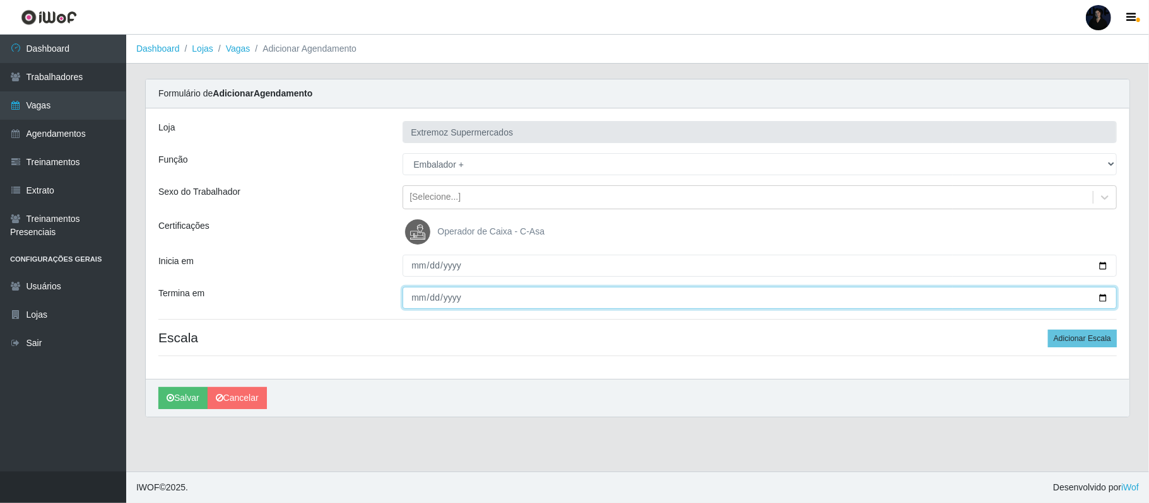
click at [1100, 301] on input "Termina em" at bounding box center [759, 298] width 714 height 22
type input "[DATE]"
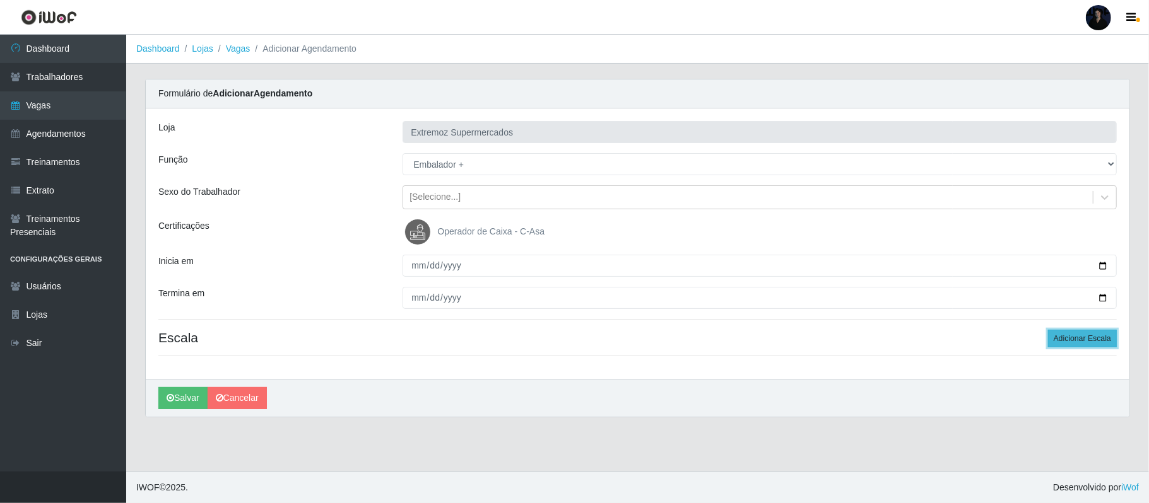
click at [1071, 341] on button "Adicionar Escala" at bounding box center [1082, 339] width 69 height 18
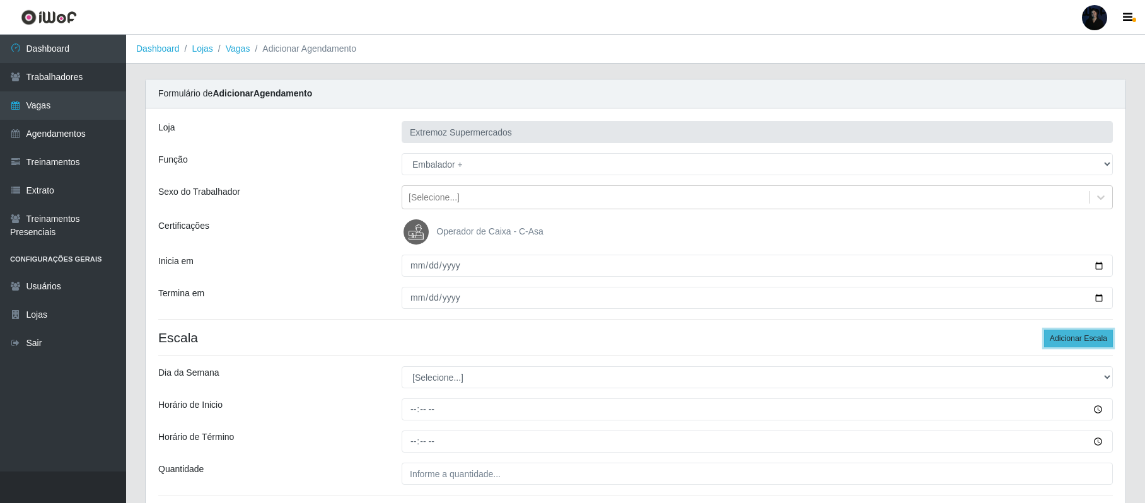
click at [1070, 341] on button "Adicionar Escala" at bounding box center [1078, 339] width 69 height 18
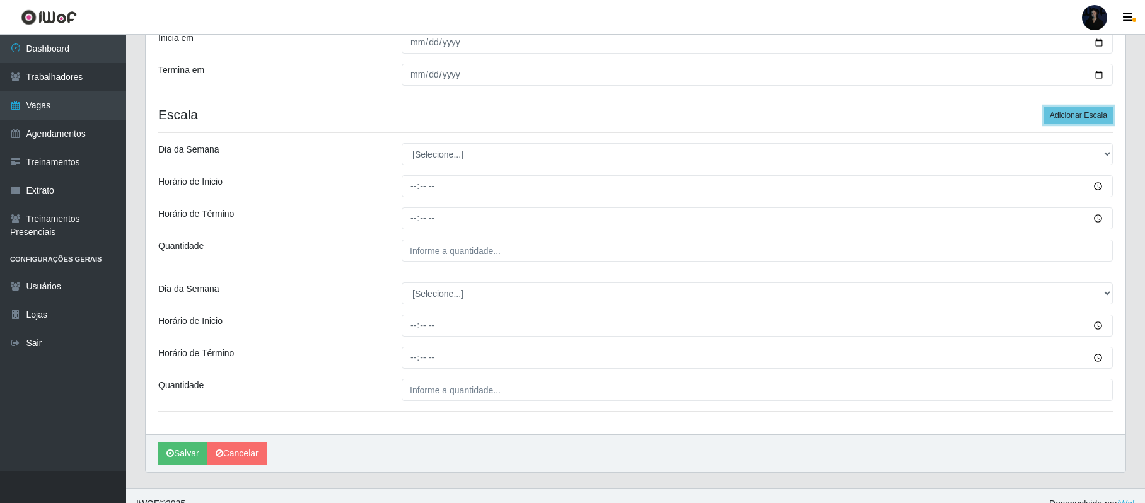
scroll to position [242, 0]
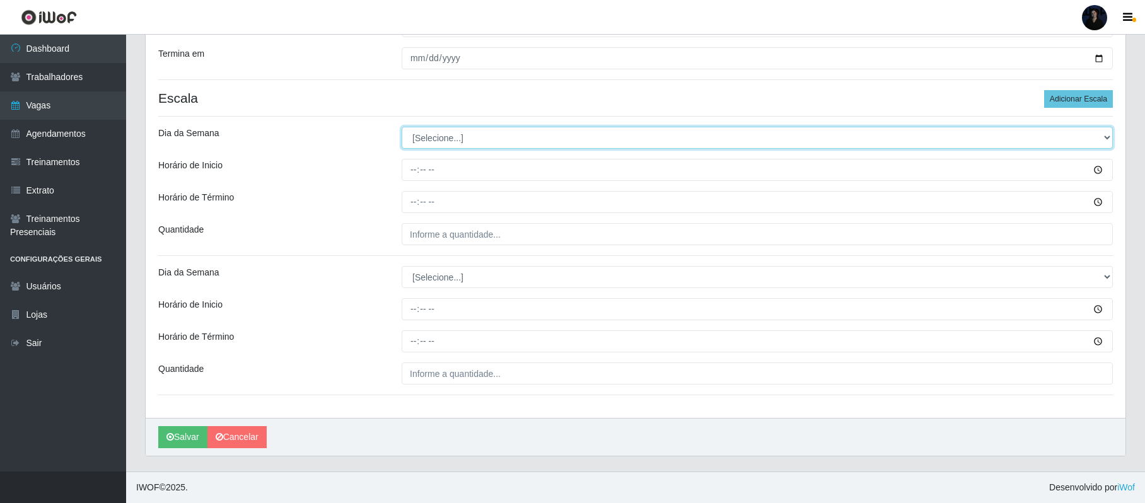
click at [427, 139] on select "[Selecione...] Segunda Terça Quarta Quinta Sexta Sábado Domingo" at bounding box center [757, 138] width 711 height 22
select select "6"
click at [402, 127] on select "[Selecione...] Segunda Terça Quarta Quinta Sexta Sábado Domingo" at bounding box center [757, 138] width 711 height 22
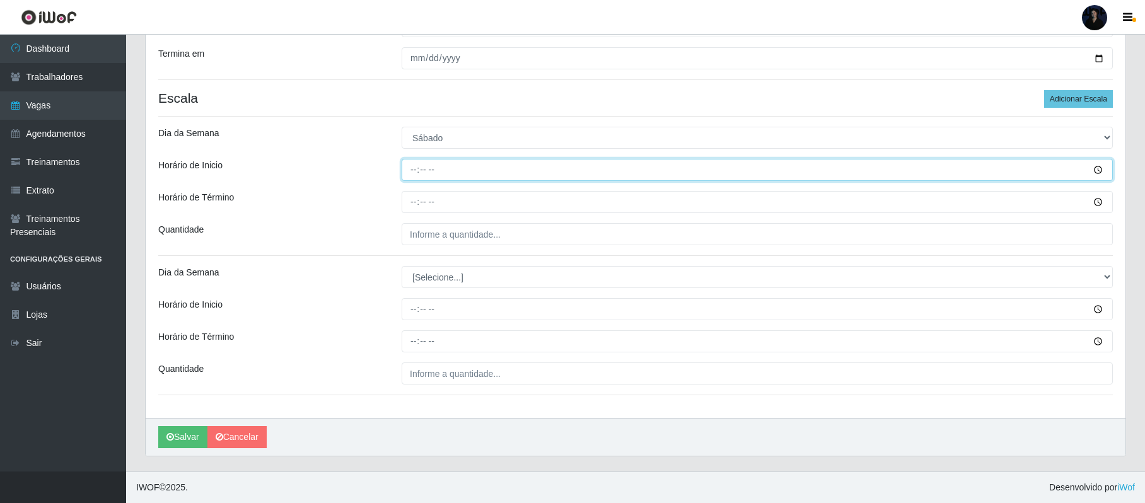
click at [415, 169] on input "Horário de Inicio" at bounding box center [757, 170] width 711 height 22
type input "08:00"
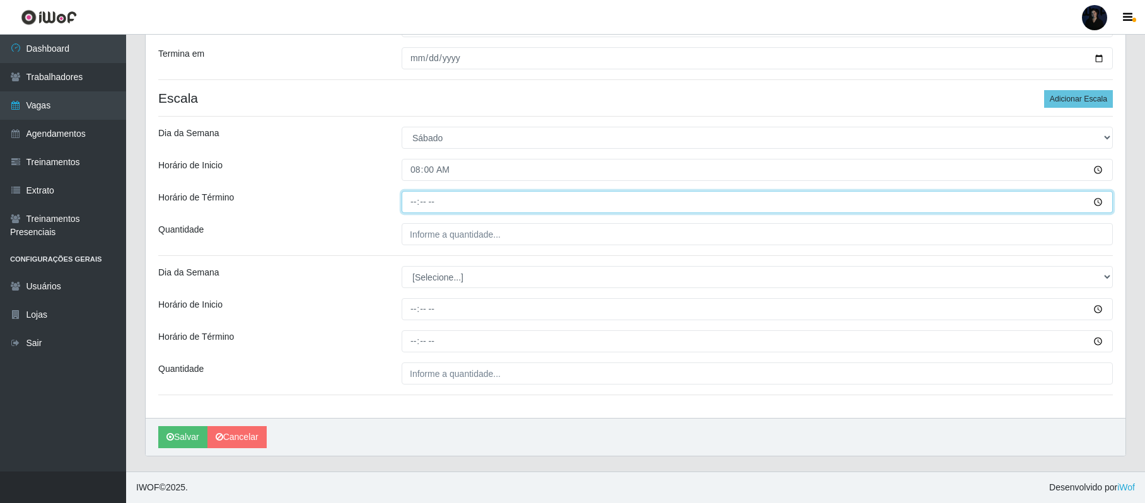
click at [412, 202] on input "Horário de Término" at bounding box center [757, 202] width 711 height 22
type input "14:00"
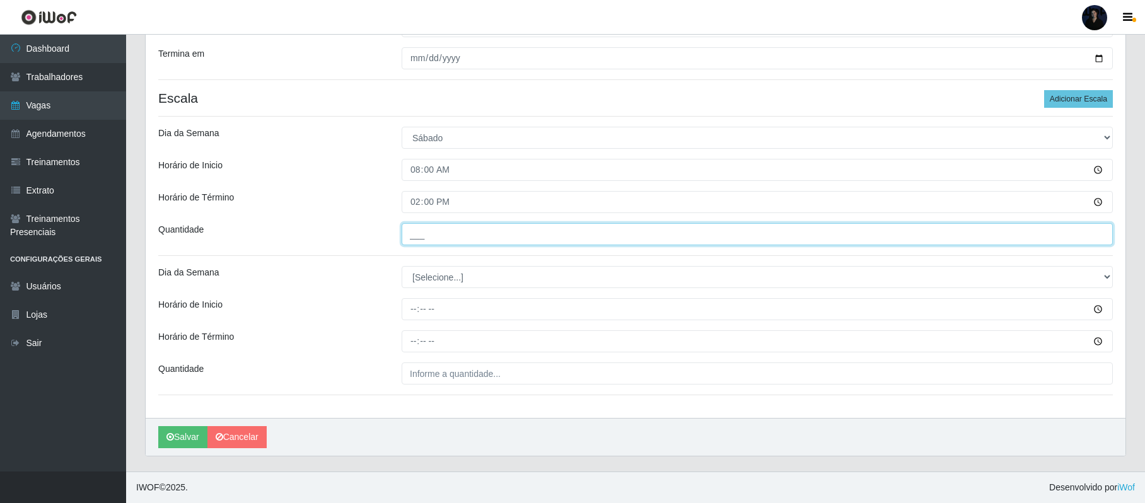
click at [416, 236] on input "___" at bounding box center [757, 234] width 711 height 22
type input "2__"
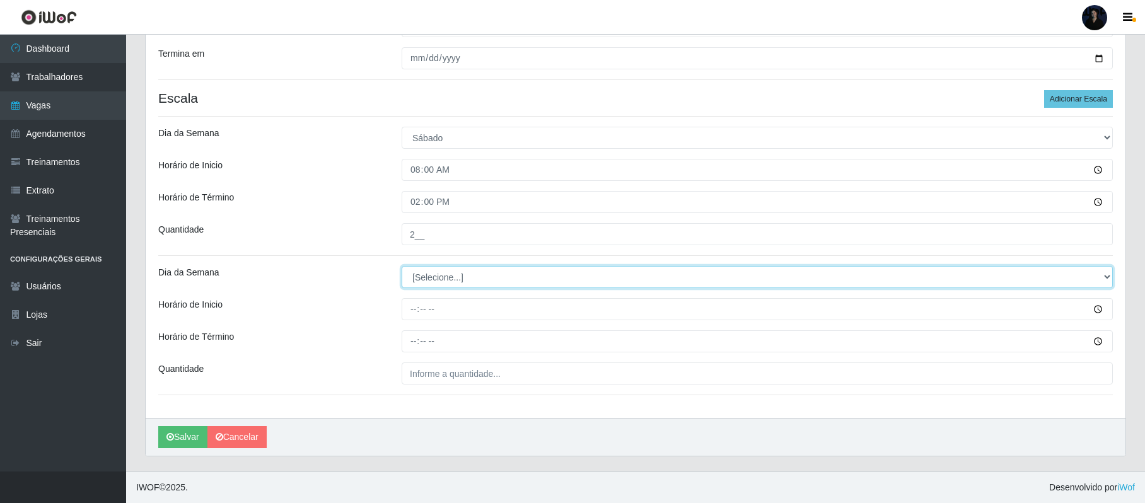
click at [411, 278] on select "[Selecione...] Segunda Terça Quarta Quinta Sexta Sábado Domingo" at bounding box center [757, 277] width 711 height 22
select select "6"
click at [402, 266] on select "[Selecione...] Segunda Terça Quarta Quinta Sexta Sábado Domingo" at bounding box center [757, 277] width 711 height 22
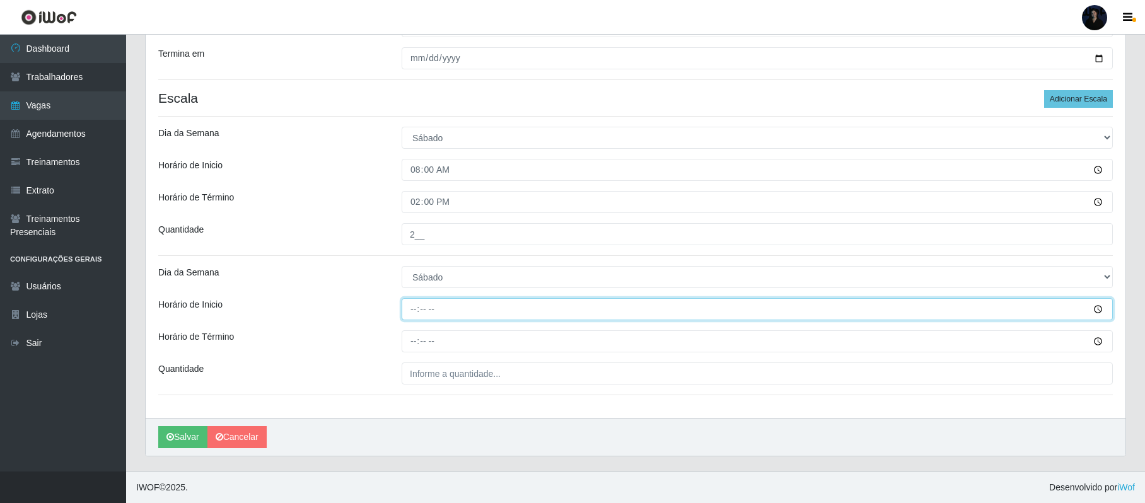
click at [411, 311] on input "Horário de Inicio" at bounding box center [757, 309] width 711 height 22
type input "14:00"
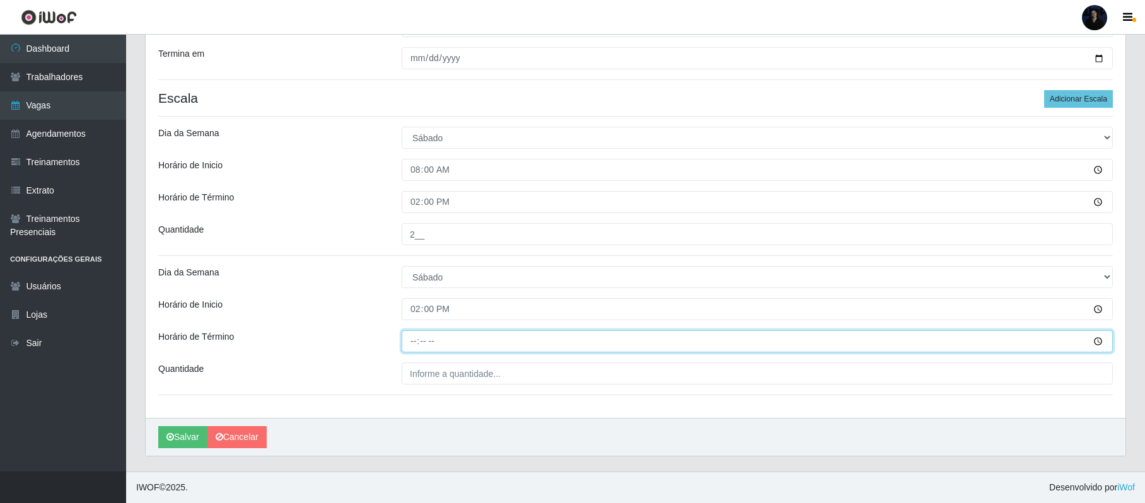
click at [414, 341] on input "Horário de Término" at bounding box center [757, 341] width 711 height 22
type input "20:00"
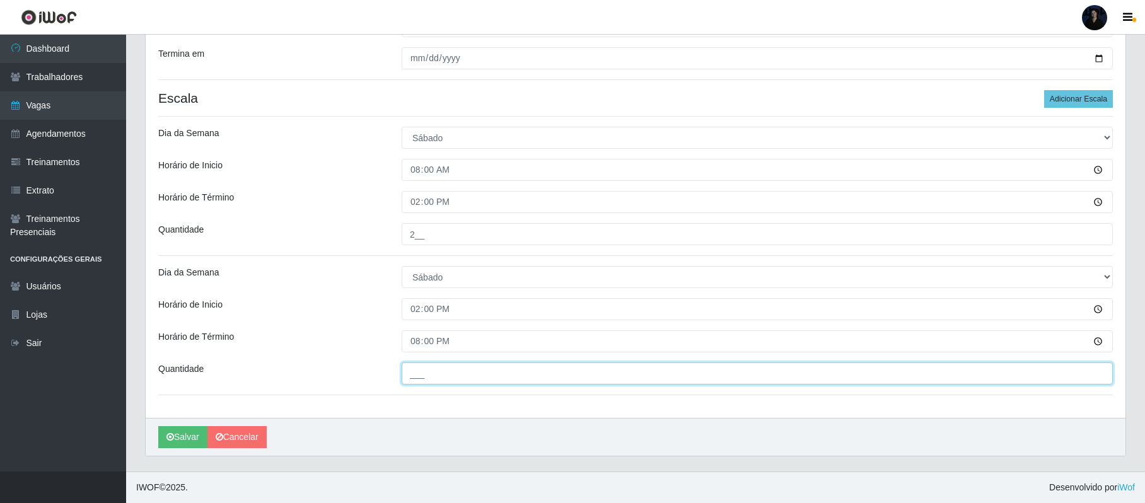
click at [419, 366] on input "___" at bounding box center [757, 374] width 711 height 22
type input "1__"
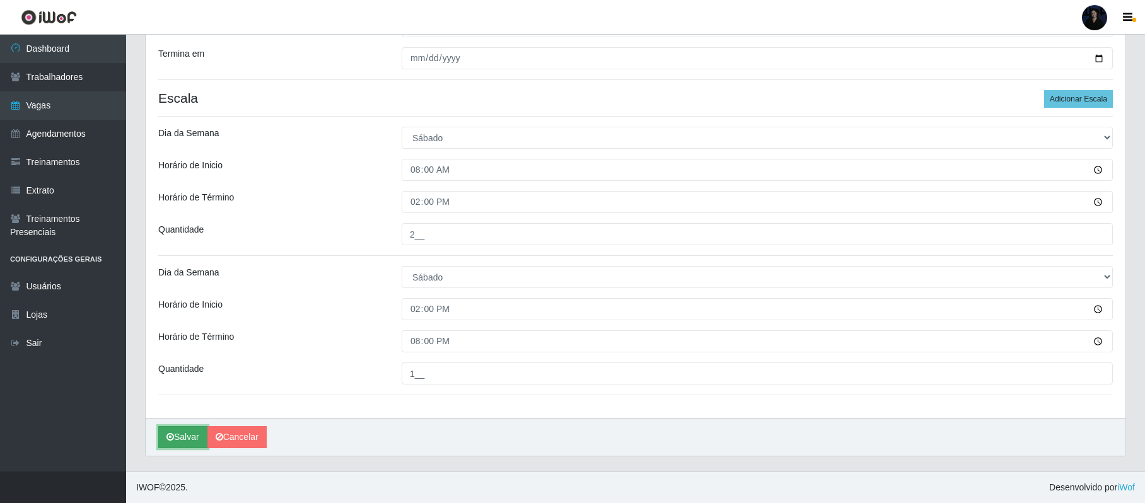
click at [167, 440] on icon "submit" at bounding box center [171, 437] width 8 height 9
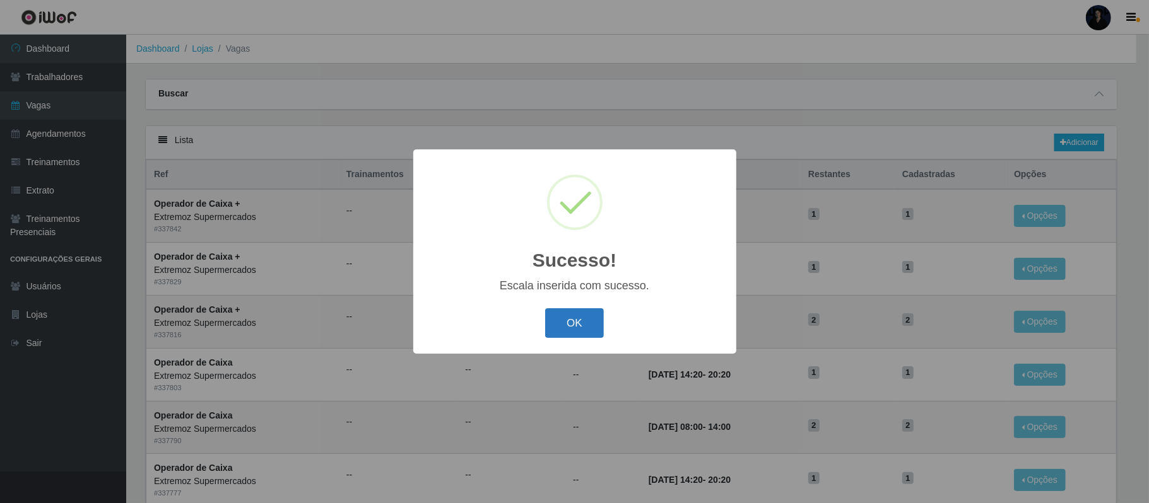
click at [560, 325] on button "OK" at bounding box center [574, 323] width 59 height 30
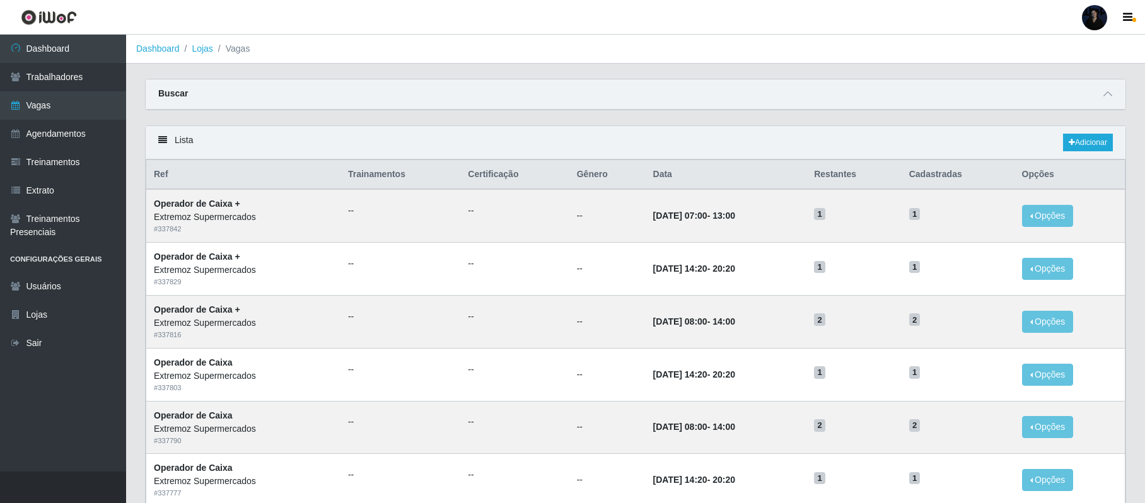
click at [190, 44] on li "Lojas" at bounding box center [196, 48] width 33 height 13
click at [197, 44] on link "Lojas" at bounding box center [202, 49] width 21 height 10
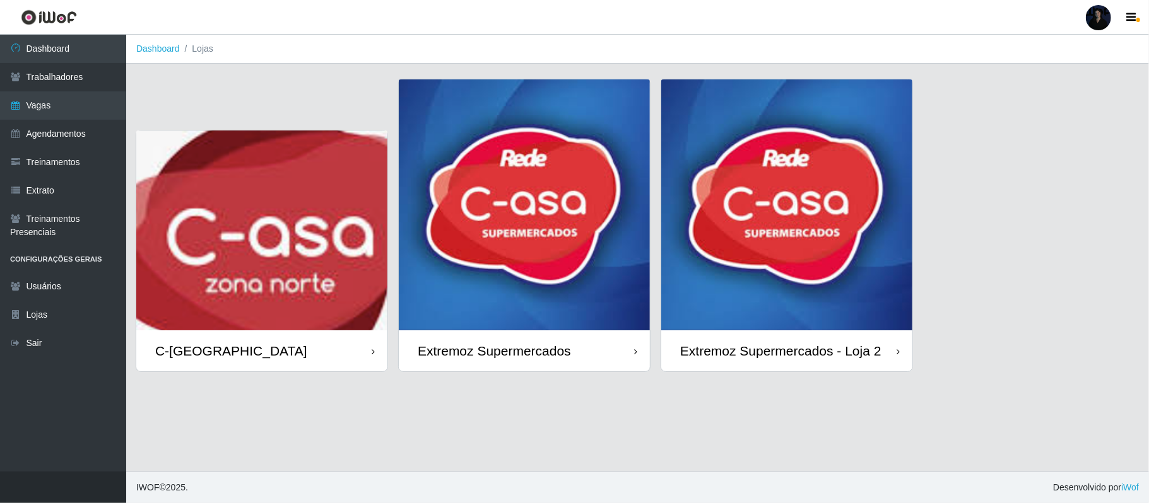
click at [783, 241] on img at bounding box center [786, 204] width 251 height 251
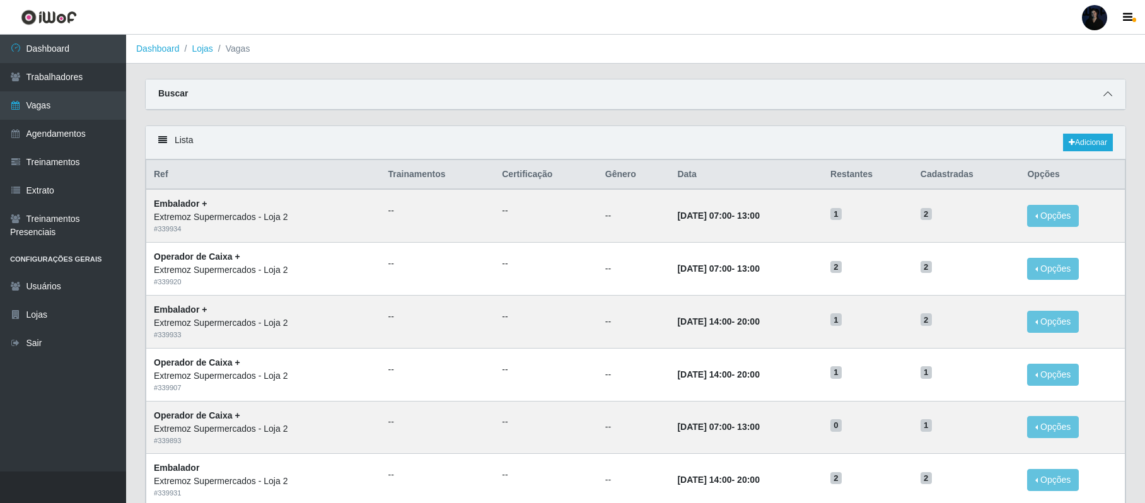
click at [1104, 98] on icon at bounding box center [1108, 94] width 9 height 9
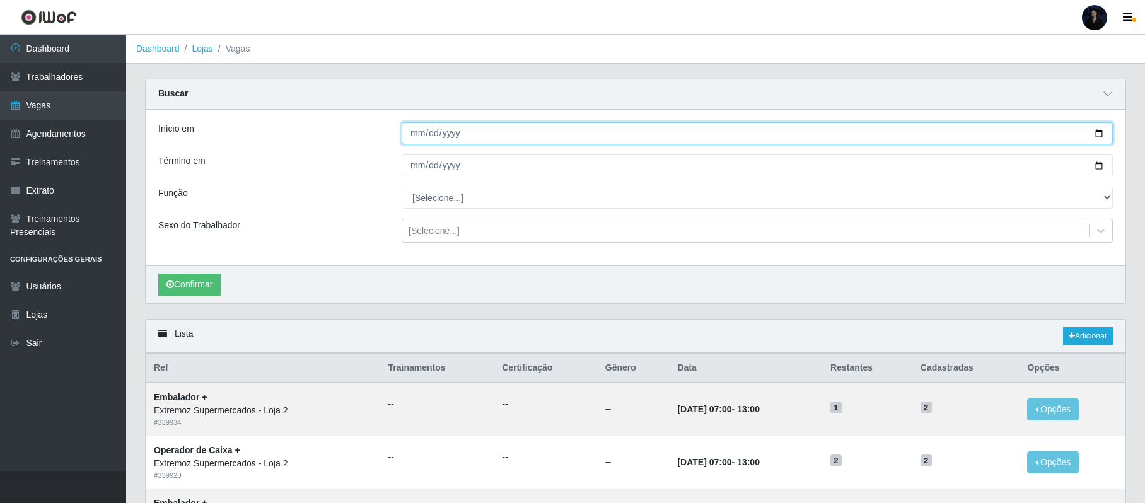
click at [1098, 137] on input "Início em" at bounding box center [757, 133] width 711 height 22
type input "[DATE]"
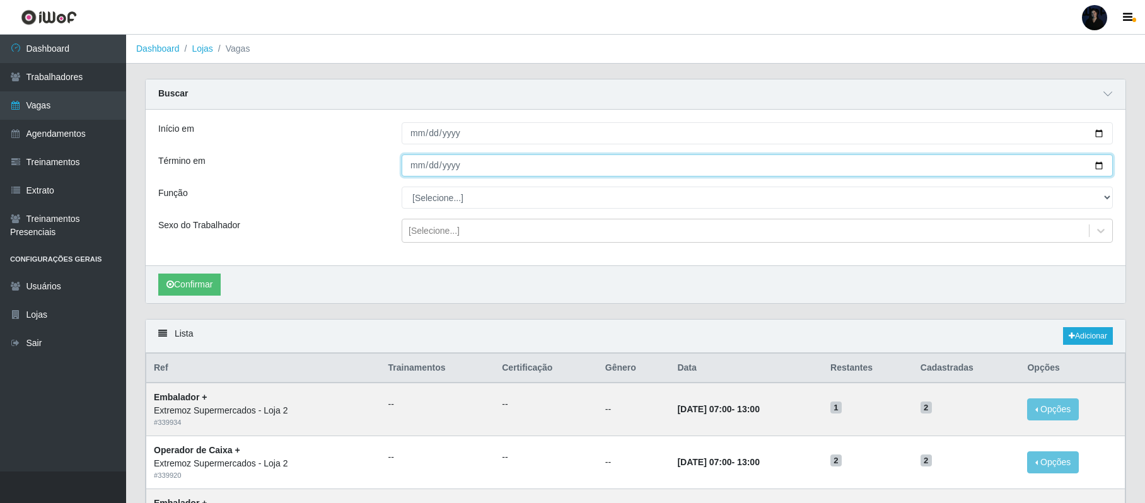
click at [1092, 169] on input "Término em" at bounding box center [757, 166] width 711 height 22
click at [1096, 167] on input "Término em" at bounding box center [757, 166] width 711 height 22
type input "[DATE]"
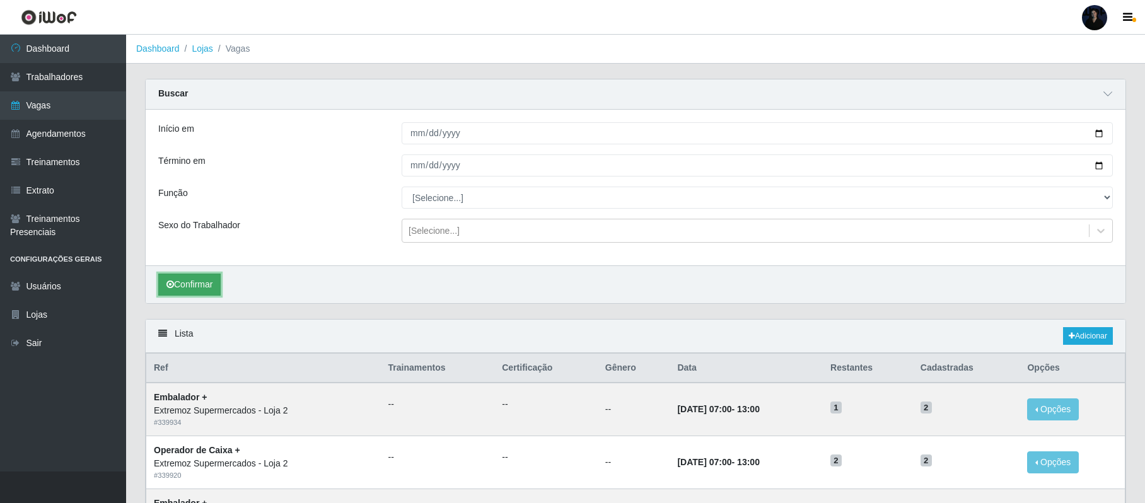
click at [175, 286] on button "Confirmar" at bounding box center [189, 285] width 62 height 22
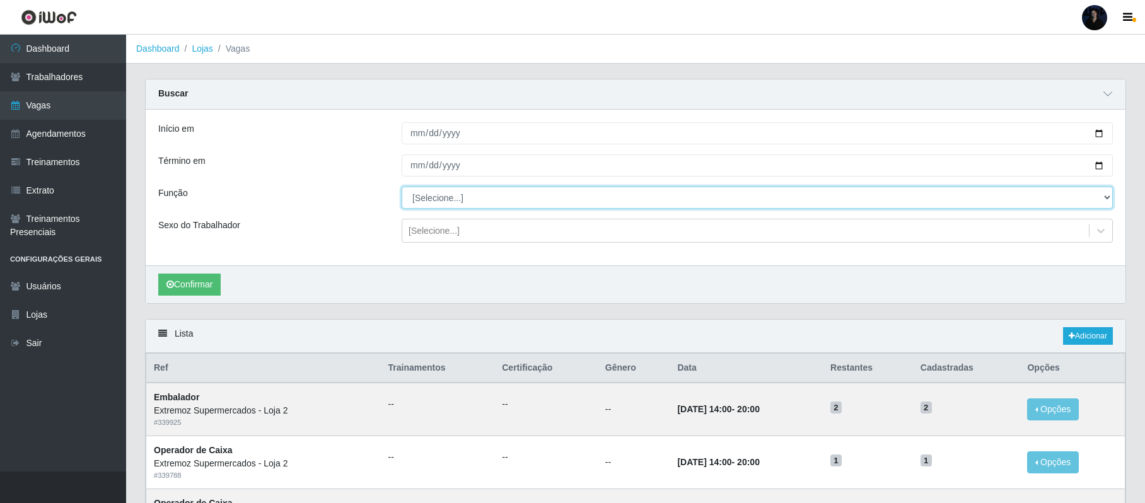
click at [422, 197] on select "[Selecione...] Embalador Embalador + Embalador ++ Operador de Caixa Operador de…" at bounding box center [757, 198] width 711 height 22
click at [421, 198] on select "[Selecione...] Embalador Embalador + Embalador ++ Operador de Caixa Operador de…" at bounding box center [757, 198] width 711 height 22
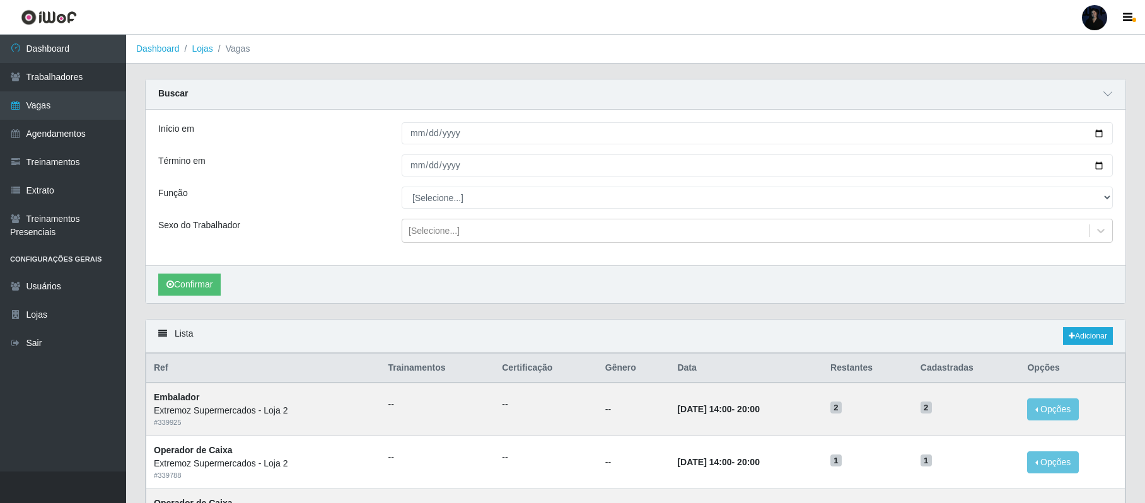
click at [470, 47] on ol "Dashboard Lojas Vagas" at bounding box center [635, 49] width 1019 height 29
click at [1091, 339] on link "Adicionar" at bounding box center [1088, 336] width 50 height 18
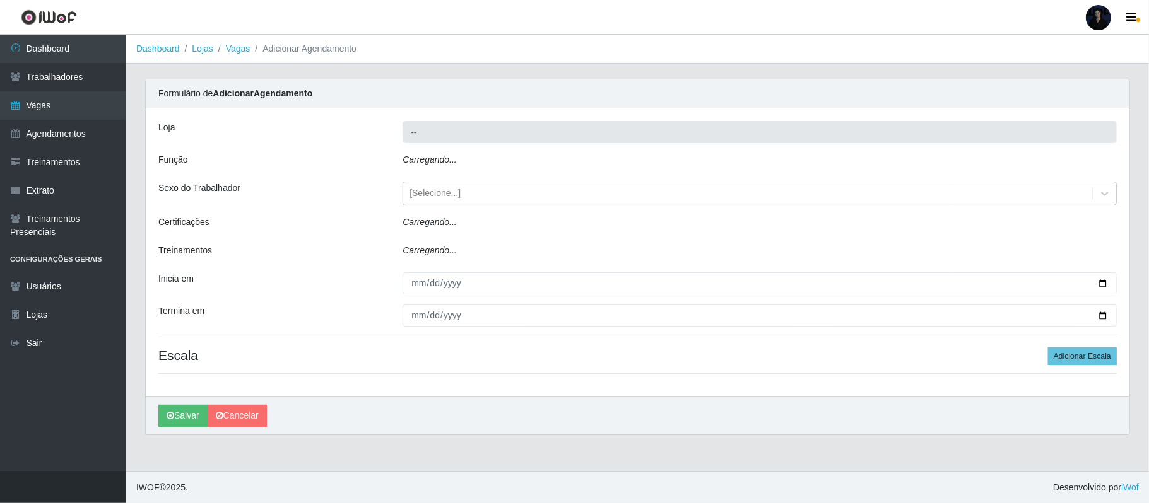
type input "Extremoz Supermercados - Loja 2"
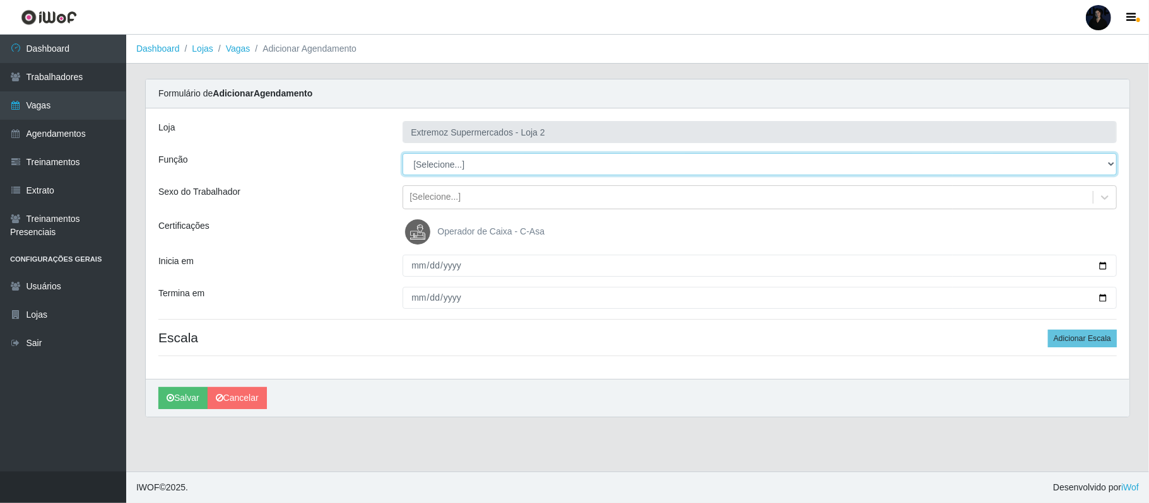
click at [441, 161] on select "[Selecione...] Embalador Embalador + Embalador ++ Operador de Caixa Operador de…" at bounding box center [759, 164] width 714 height 22
select select "24"
click at [402, 154] on select "[Selecione...] Embalador Embalador + Embalador ++ Operador de Caixa Operador de…" at bounding box center [759, 164] width 714 height 22
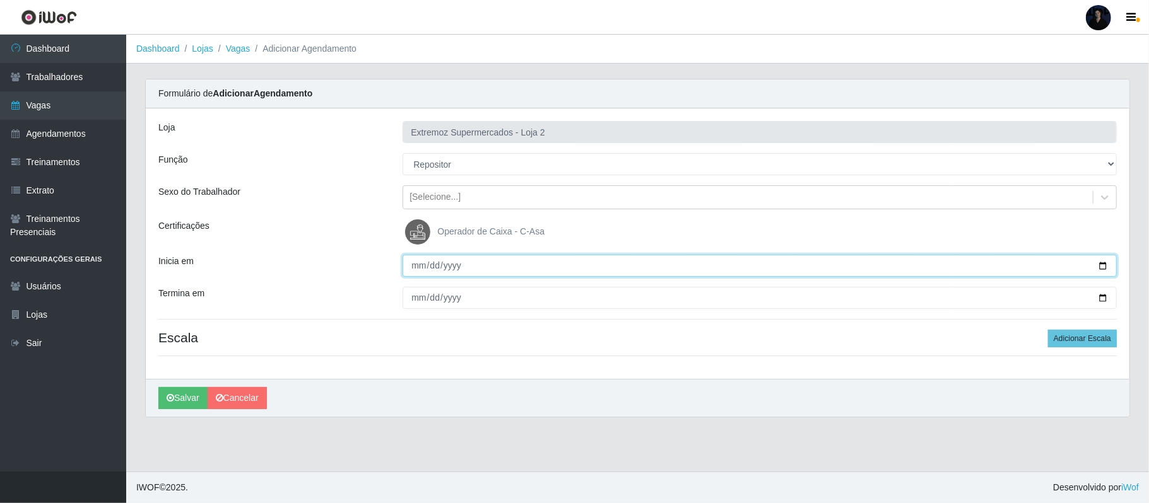
click at [1101, 270] on input "Inicia em" at bounding box center [759, 266] width 714 height 22
type input "[DATE]"
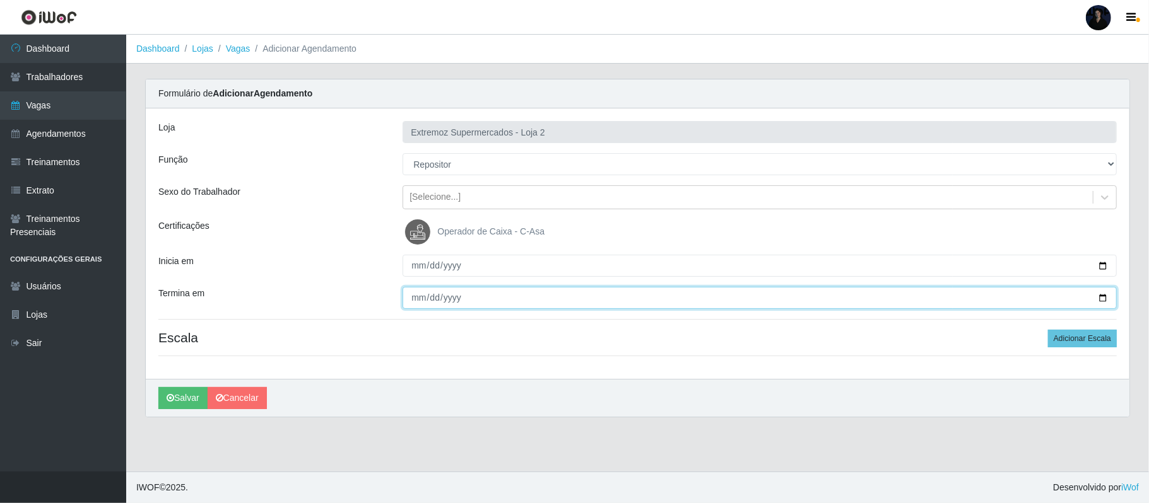
click at [1102, 299] on input "Termina em" at bounding box center [759, 298] width 714 height 22
type input "[DATE]"
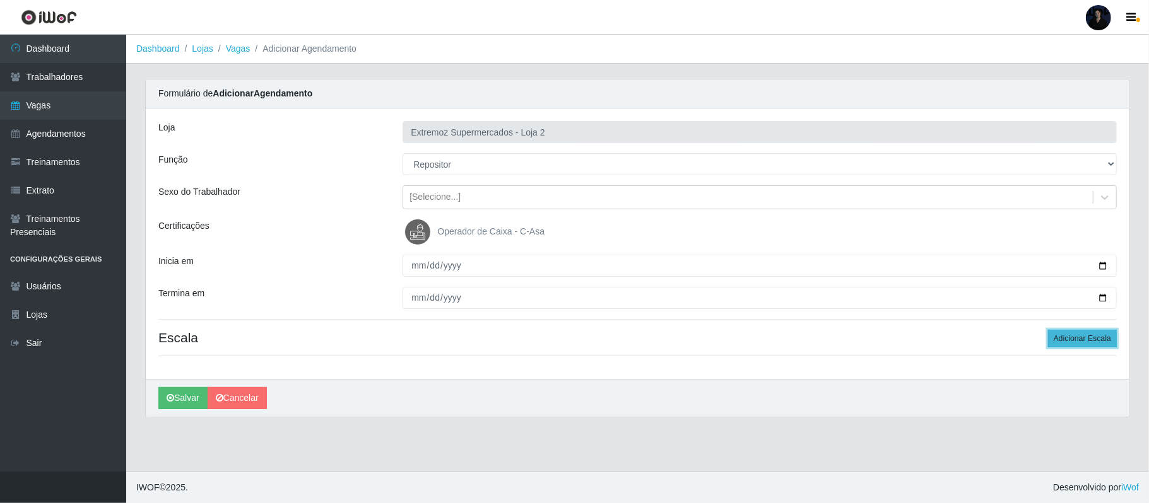
click at [1075, 341] on button "Adicionar Escala" at bounding box center [1082, 339] width 69 height 18
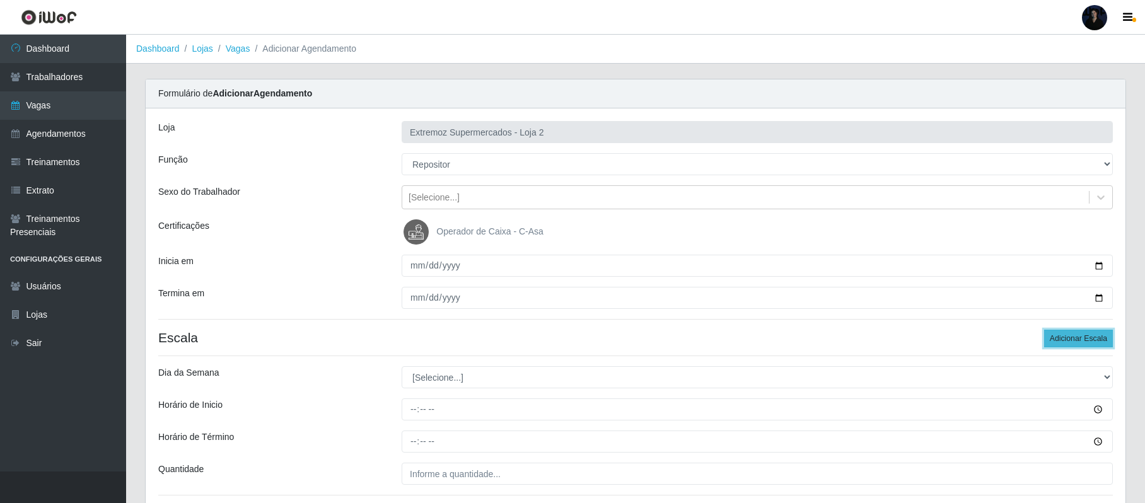
click at [1075, 341] on button "Adicionar Escala" at bounding box center [1078, 339] width 69 height 18
click at [1075, 342] on button "Adicionar Escala" at bounding box center [1078, 339] width 69 height 18
click at [1071, 344] on button "Adicionar Escala" at bounding box center [1078, 339] width 69 height 18
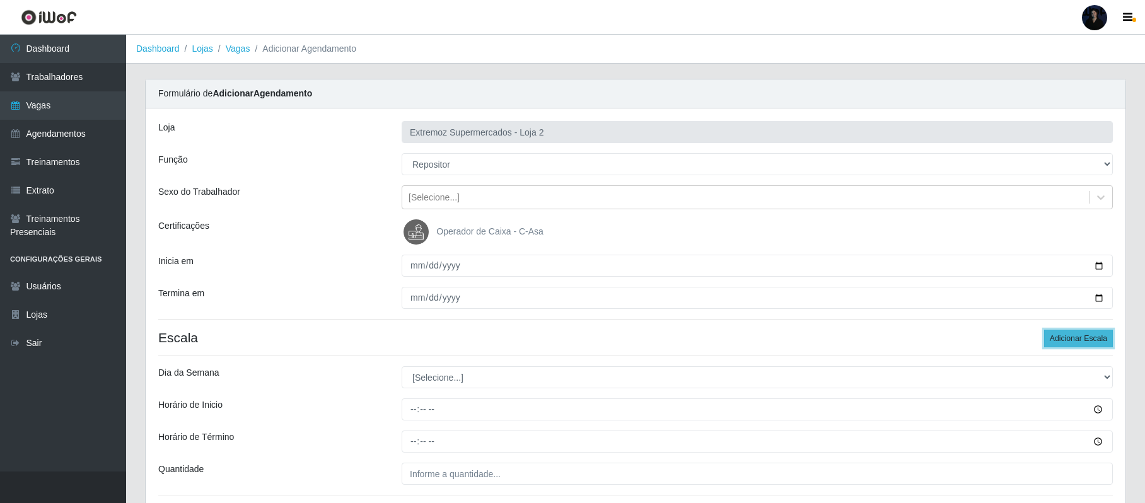
click at [1071, 344] on button "Adicionar Escala" at bounding box center [1078, 339] width 69 height 18
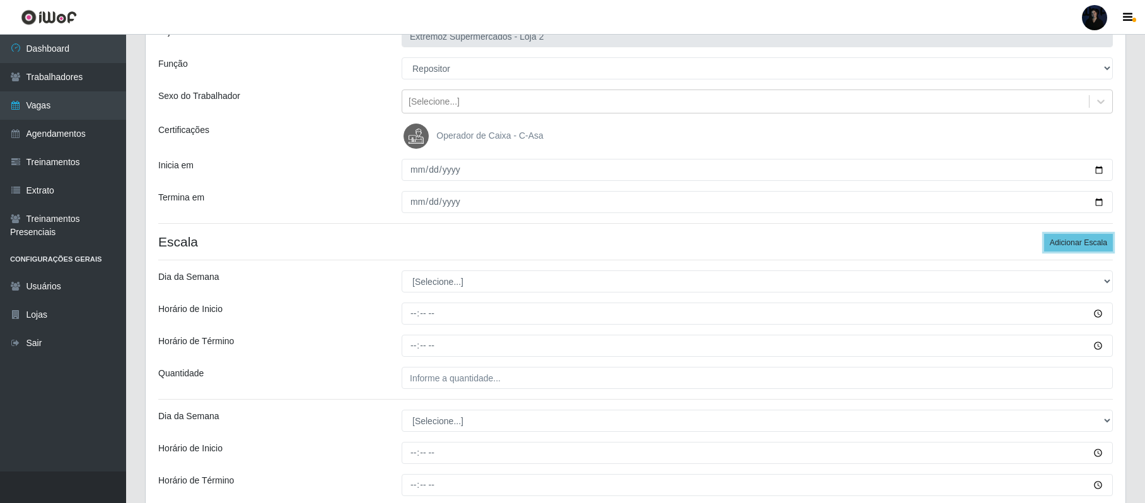
scroll to position [168, 0]
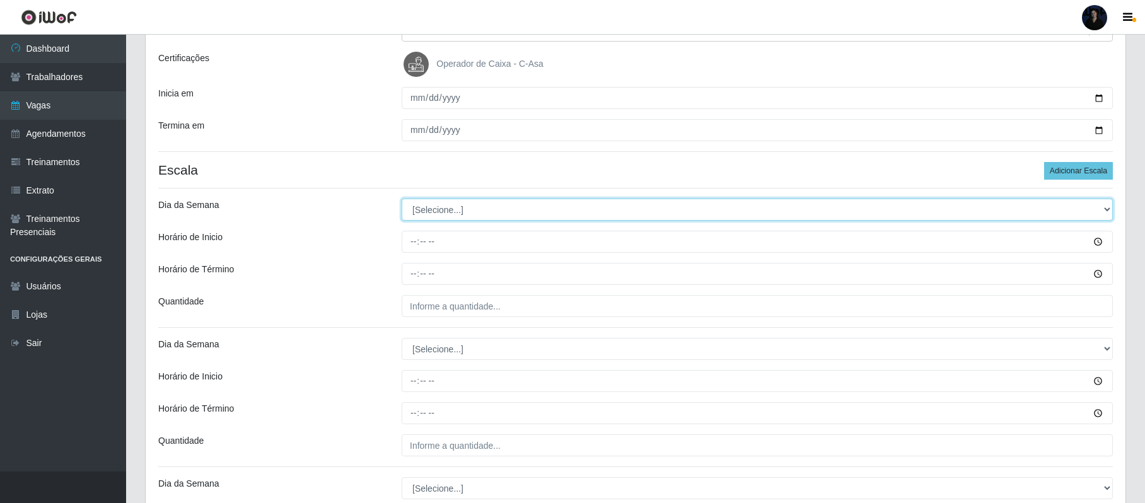
drag, startPoint x: 435, startPoint y: 208, endPoint x: 430, endPoint y: 219, distance: 13.0
click at [435, 208] on select "[Selecione...] Segunda Terça Quarta Quinta Sexta Sábado Domingo" at bounding box center [757, 210] width 711 height 22
select select "1"
click at [402, 199] on select "[Selecione...] Segunda Terça Quarta Quinta Sexta Sábado Domingo" at bounding box center [757, 210] width 711 height 22
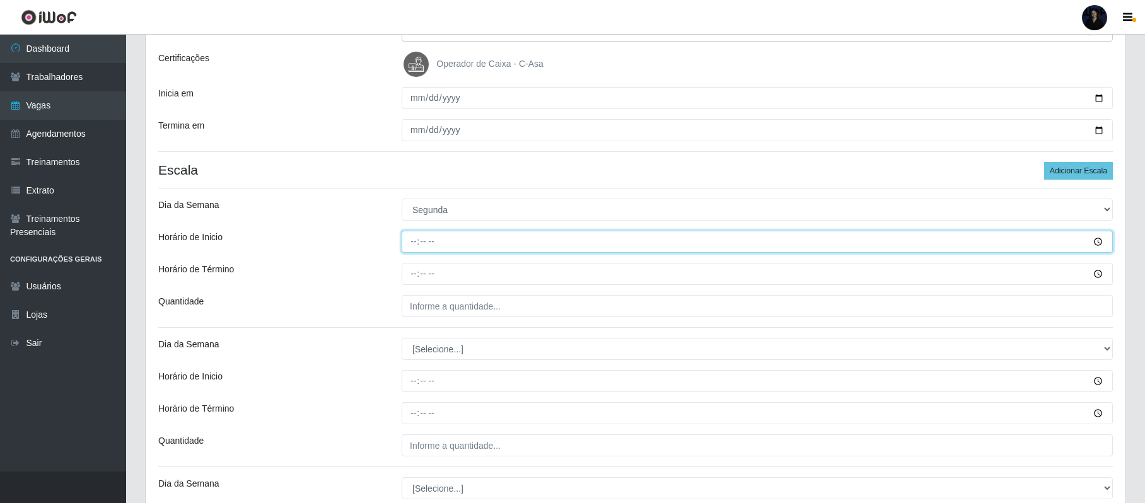
click at [415, 237] on input "Horário de Inicio" at bounding box center [757, 242] width 711 height 22
type input "07:00"
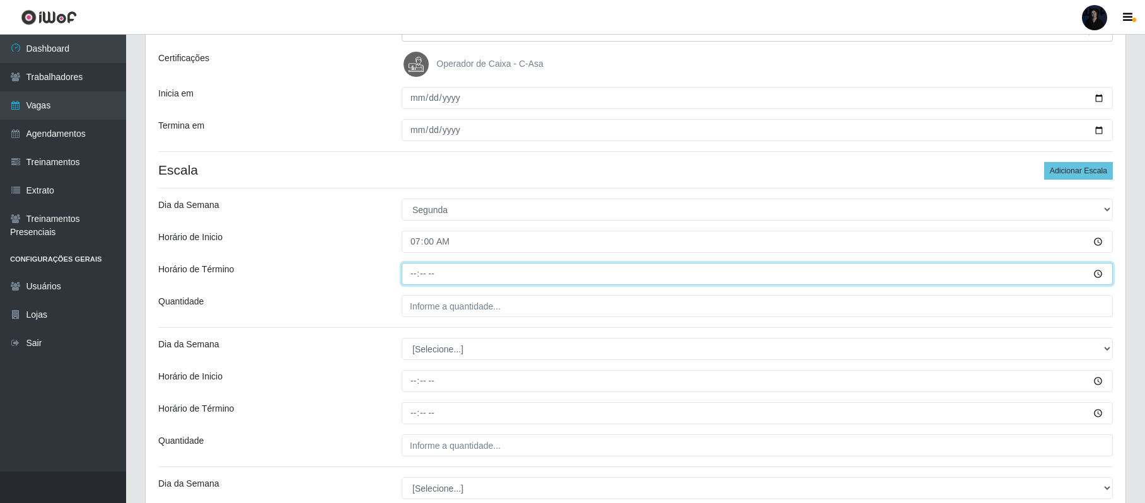
click at [409, 271] on input "Horário de Término" at bounding box center [757, 274] width 711 height 22
type input "13:00"
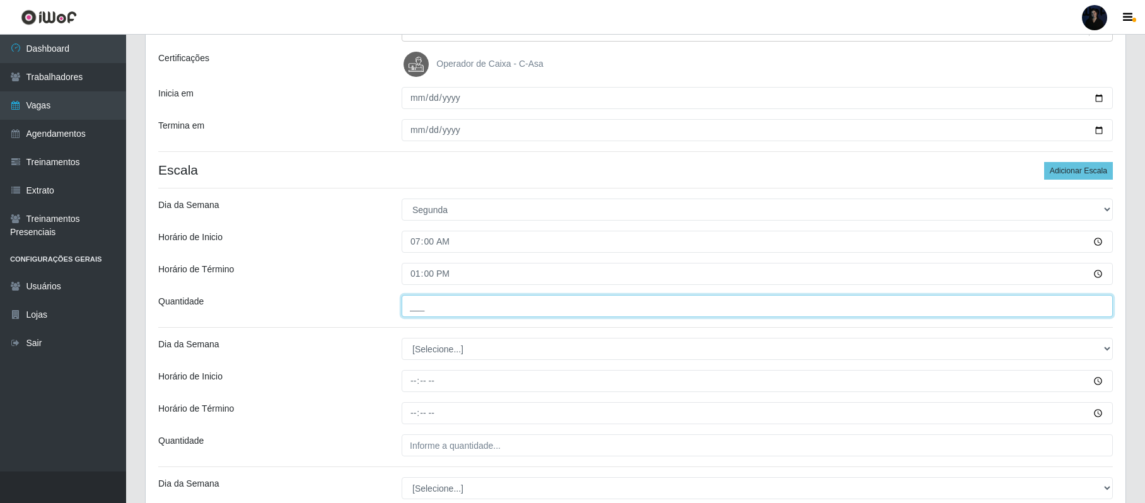
click at [415, 308] on input "___" at bounding box center [757, 306] width 711 height 22
type input "1__"
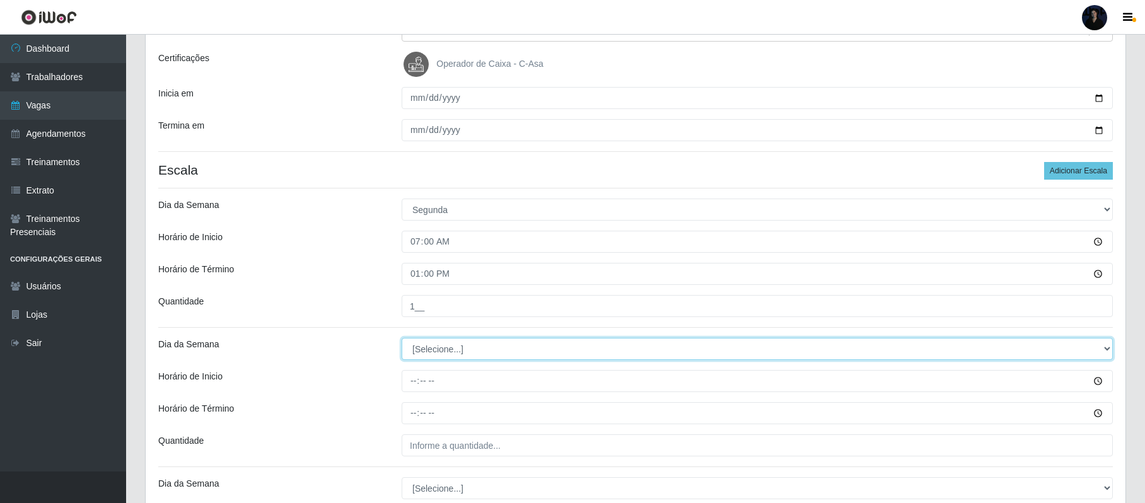
click at [420, 349] on select "[Selecione...] Segunda Terça Quarta Quinta Sexta Sábado Domingo" at bounding box center [757, 349] width 711 height 22
select select "1"
click at [402, 339] on select "[Selecione...] Segunda Terça Quarta Quinta Sexta Sábado Domingo" at bounding box center [757, 349] width 711 height 22
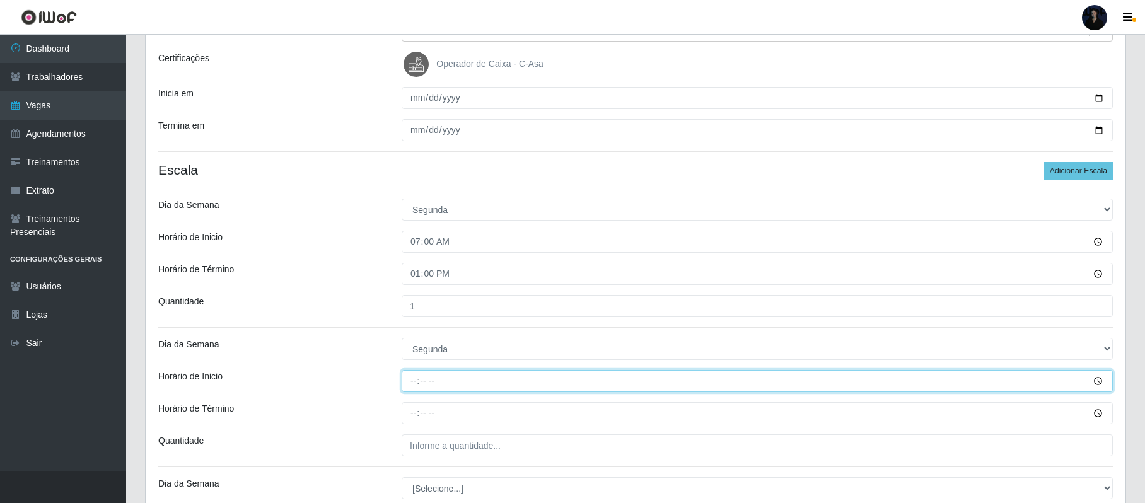
click at [414, 377] on input "Horário de Inicio" at bounding box center [757, 381] width 711 height 22
type input "14:00"
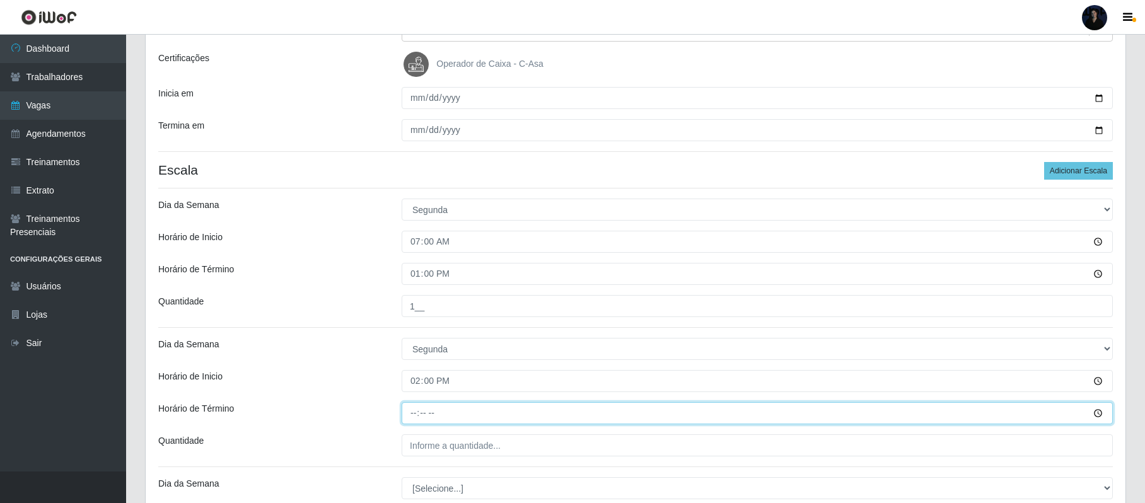
click at [411, 412] on input "Horário de Término" at bounding box center [757, 413] width 711 height 22
type input "20:00"
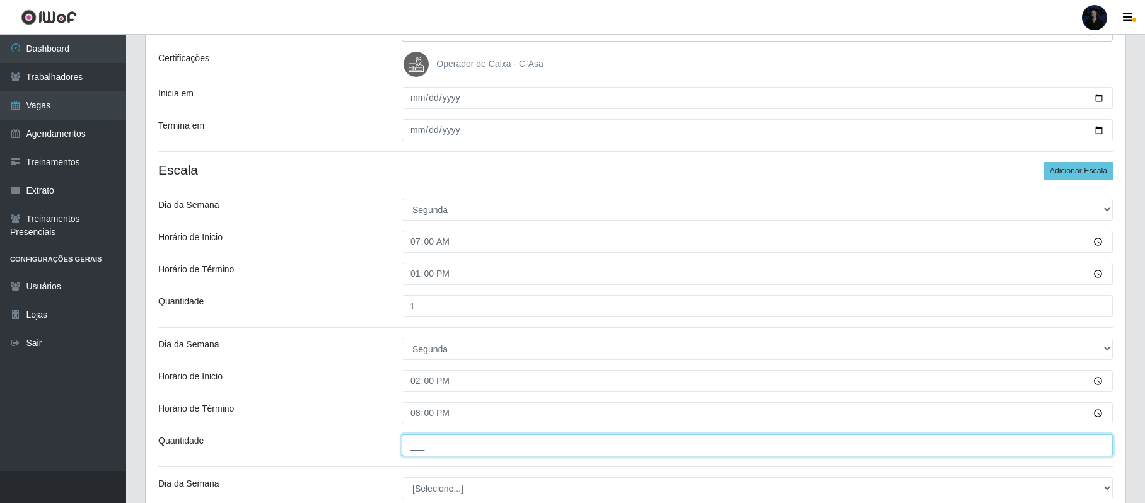
click at [415, 440] on input "___" at bounding box center [757, 446] width 711 height 22
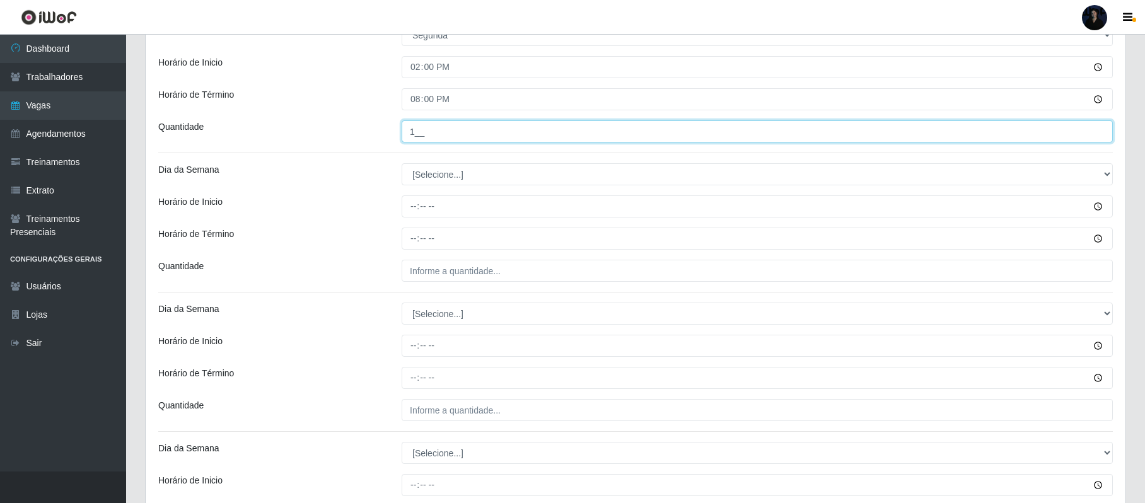
scroll to position [505, 0]
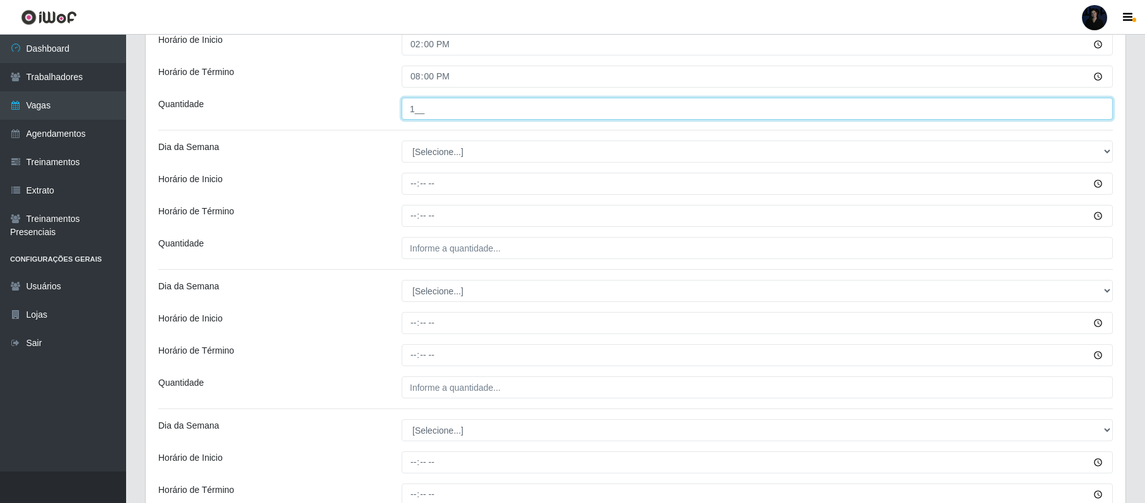
type input "1__"
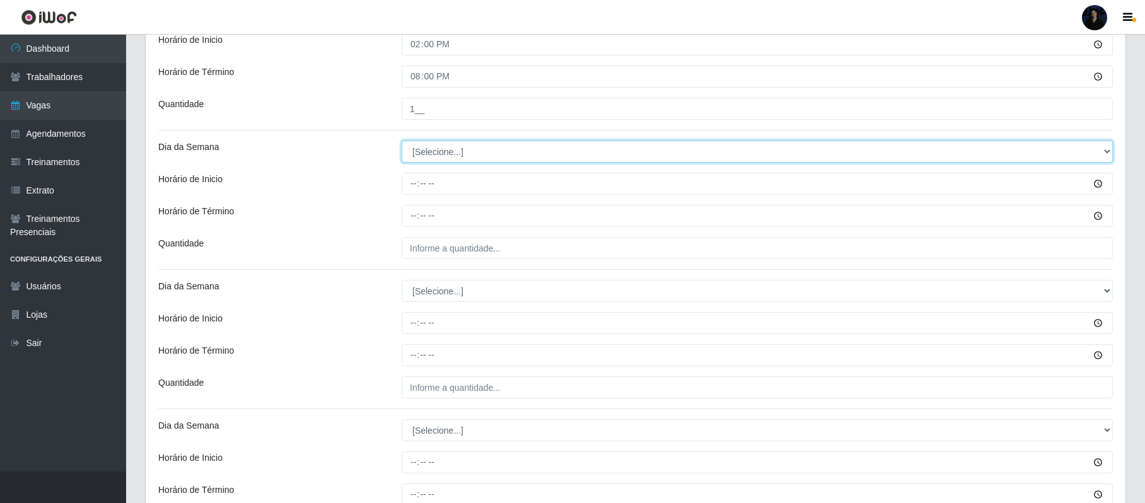
click at [430, 159] on select "[Selecione...] Segunda Terça Quarta Quinta Sexta Sábado Domingo" at bounding box center [757, 152] width 711 height 22
select select "2"
click at [402, 143] on select "[Selecione...] Segunda Terça Quarta Quinta Sexta Sábado Domingo" at bounding box center [757, 152] width 711 height 22
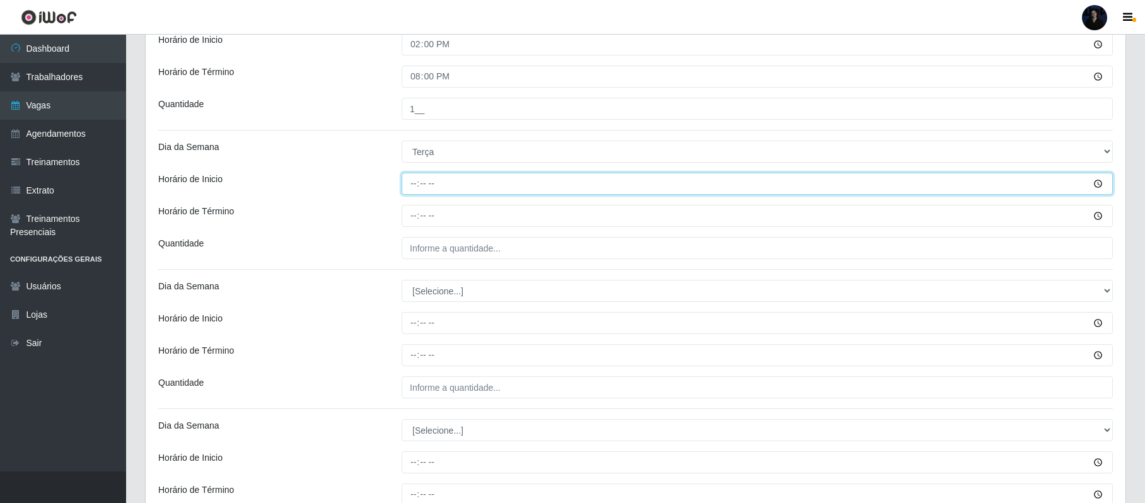
click at [412, 182] on input "Horário de Inicio" at bounding box center [757, 184] width 711 height 22
type input "07:00"
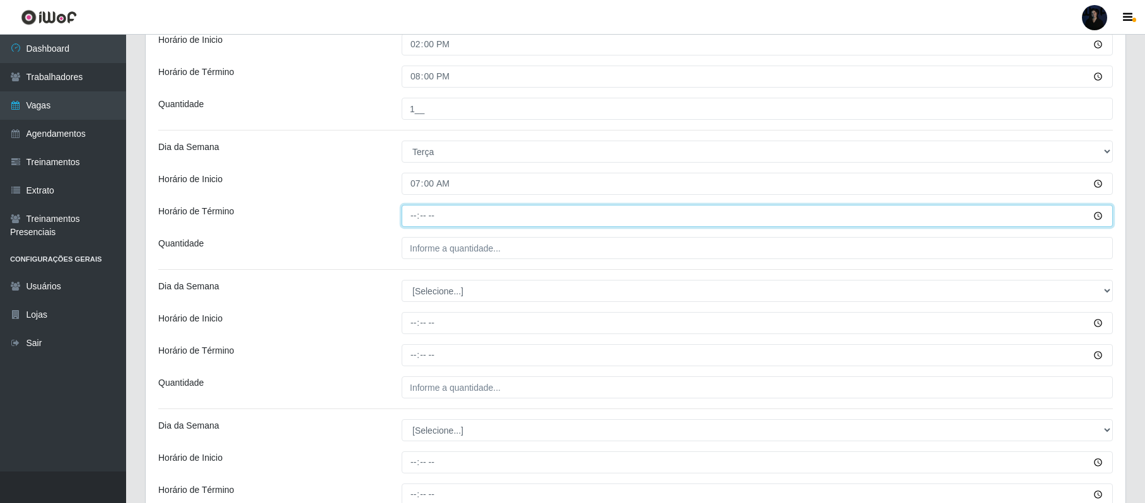
click at [410, 218] on input "Horário de Término" at bounding box center [757, 216] width 711 height 22
type input "13:00"
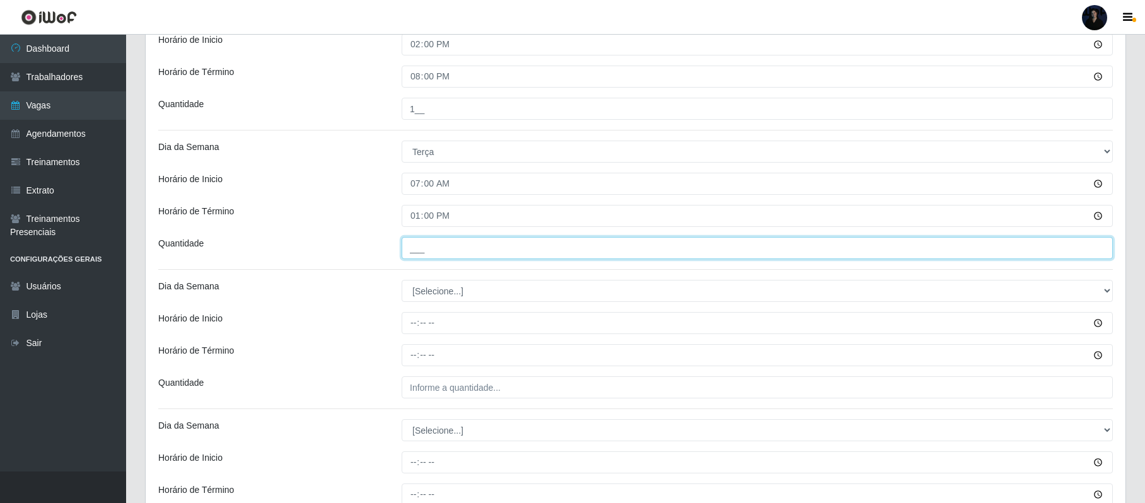
click at [416, 250] on input "___" at bounding box center [757, 248] width 711 height 22
type input "1__"
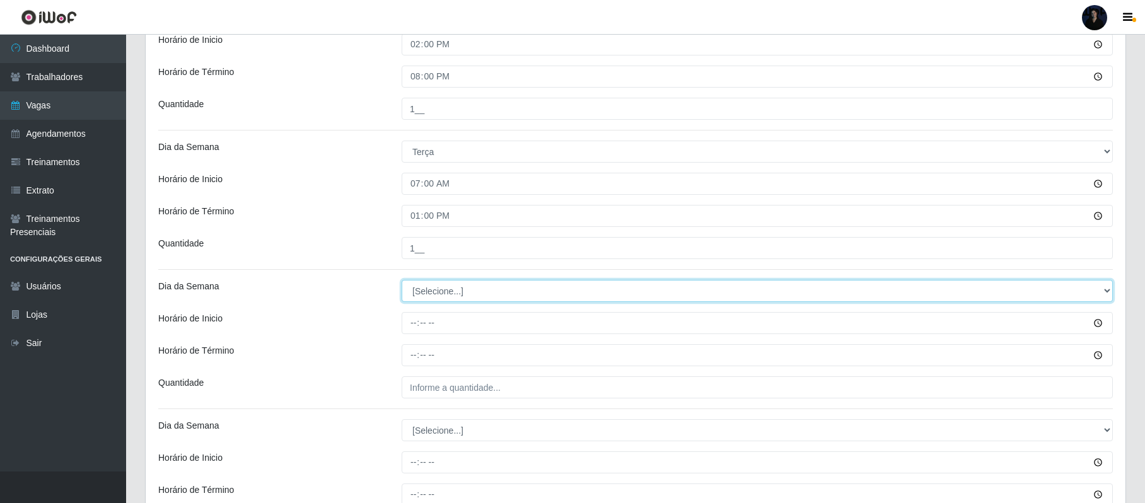
click at [412, 293] on select "[Selecione...] Segunda Terça Quarta Quinta Sexta Sábado Domingo" at bounding box center [757, 291] width 711 height 22
select select "2"
click at [402, 282] on select "[Selecione...] Segunda Terça Quarta Quinta Sexta Sábado Domingo" at bounding box center [757, 291] width 711 height 22
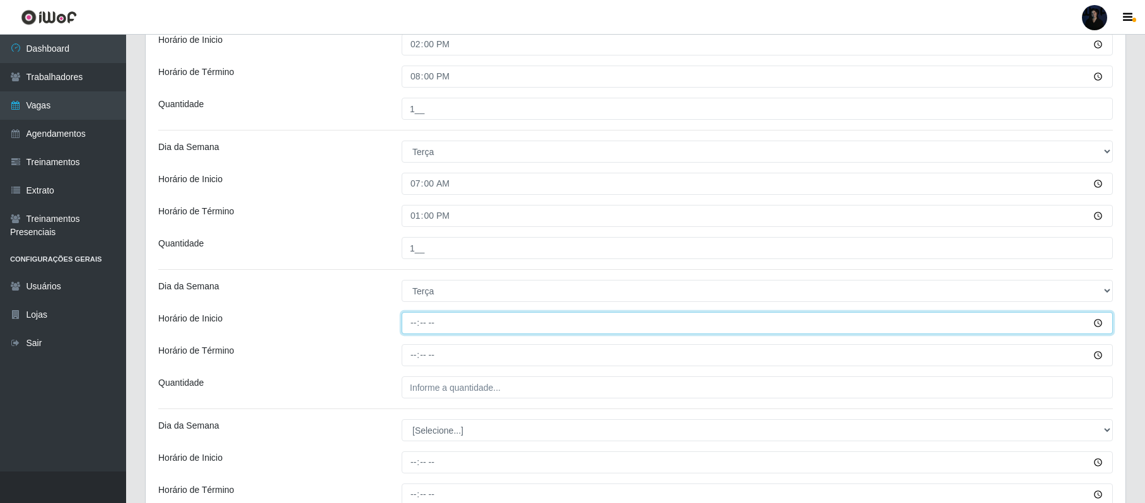
click at [419, 325] on input "Horário de Inicio" at bounding box center [757, 323] width 711 height 22
type input "14:00"
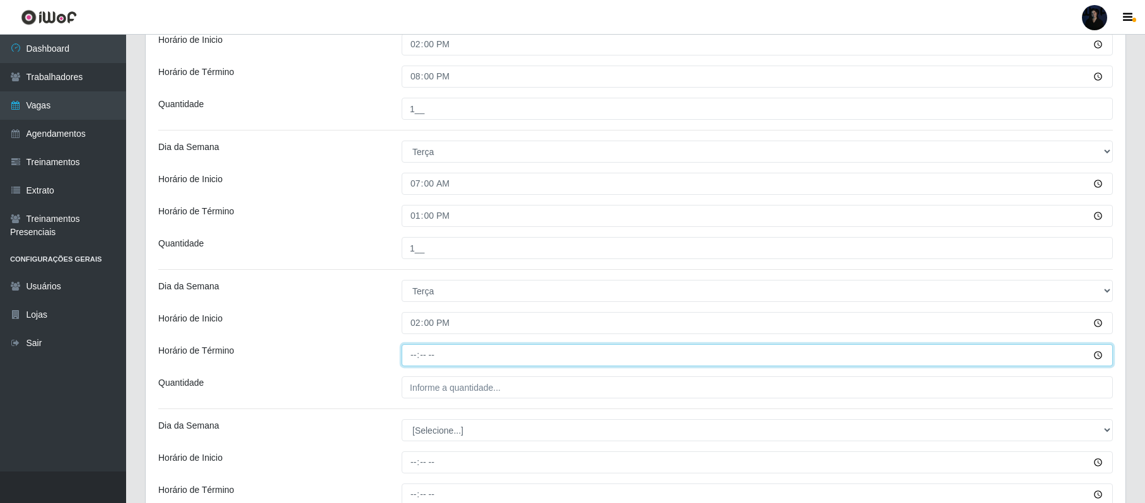
click at [417, 354] on input "Horário de Término" at bounding box center [757, 355] width 711 height 22
type input "20:00"
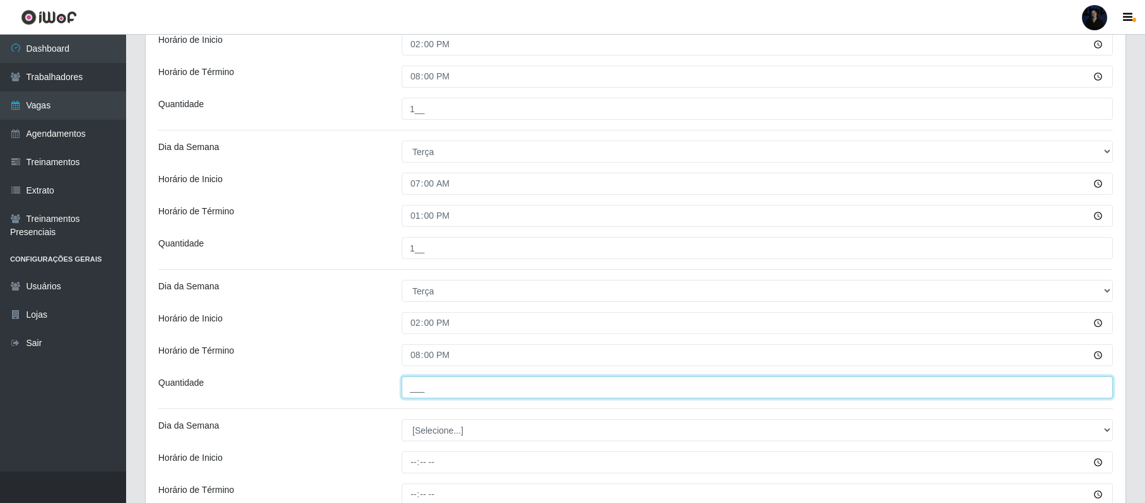
click at [412, 395] on input "___" at bounding box center [757, 388] width 711 height 22
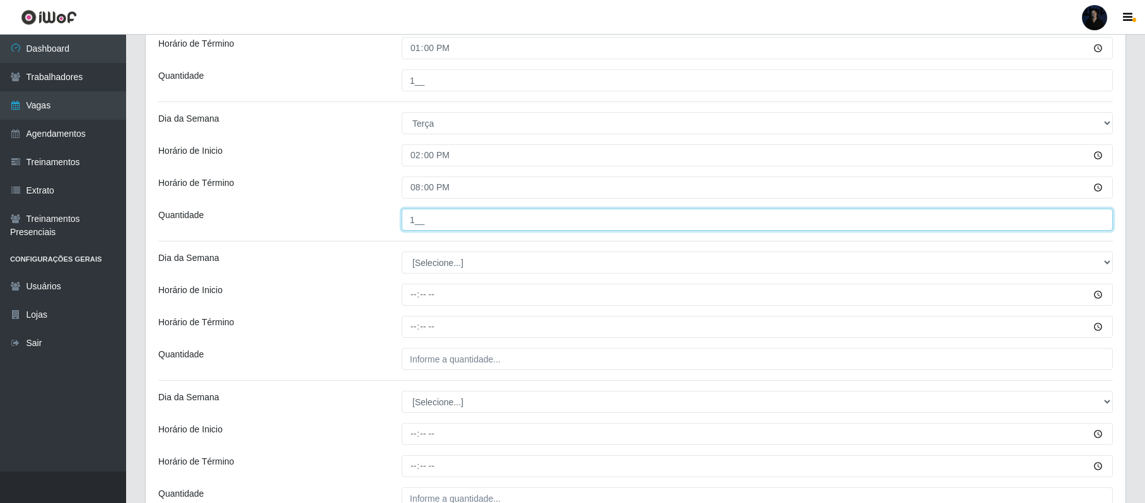
scroll to position [757, 0]
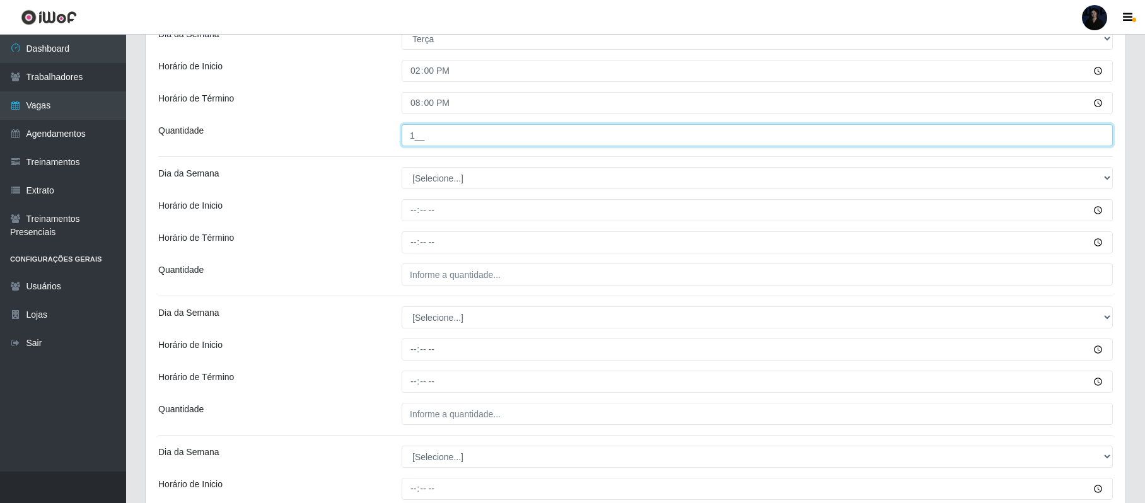
type input "1__"
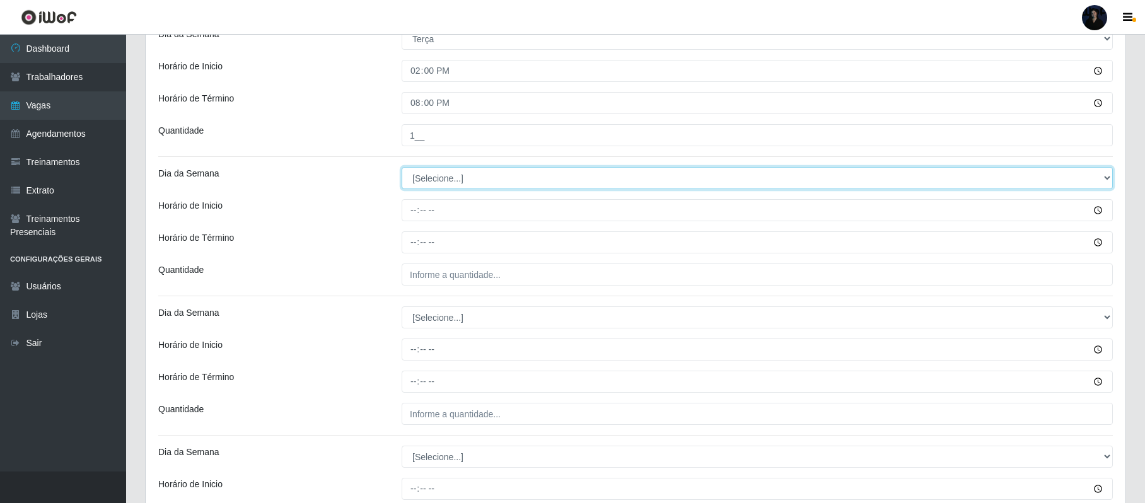
click at [421, 180] on select "[Selecione...] Segunda Terça Quarta Quinta Sexta Sábado Domingo" at bounding box center [757, 178] width 711 height 22
select select "3"
click at [402, 169] on select "[Selecione...] Segunda Terça Quarta Quinta Sexta Sábado Domingo" at bounding box center [757, 178] width 711 height 22
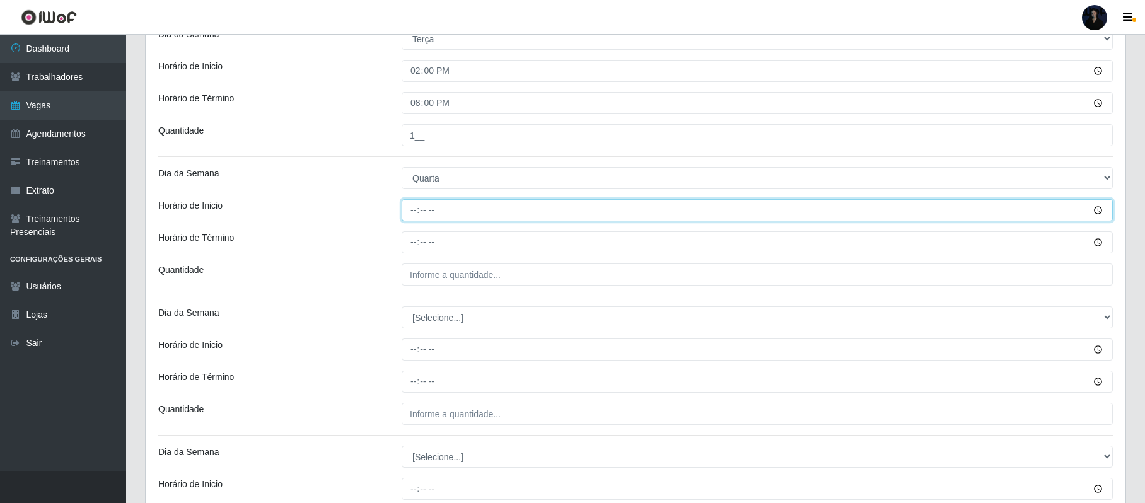
click at [412, 203] on input "Horário de Inicio" at bounding box center [757, 210] width 711 height 22
click at [410, 214] on input "17:00" at bounding box center [757, 210] width 711 height 22
type input "07:00"
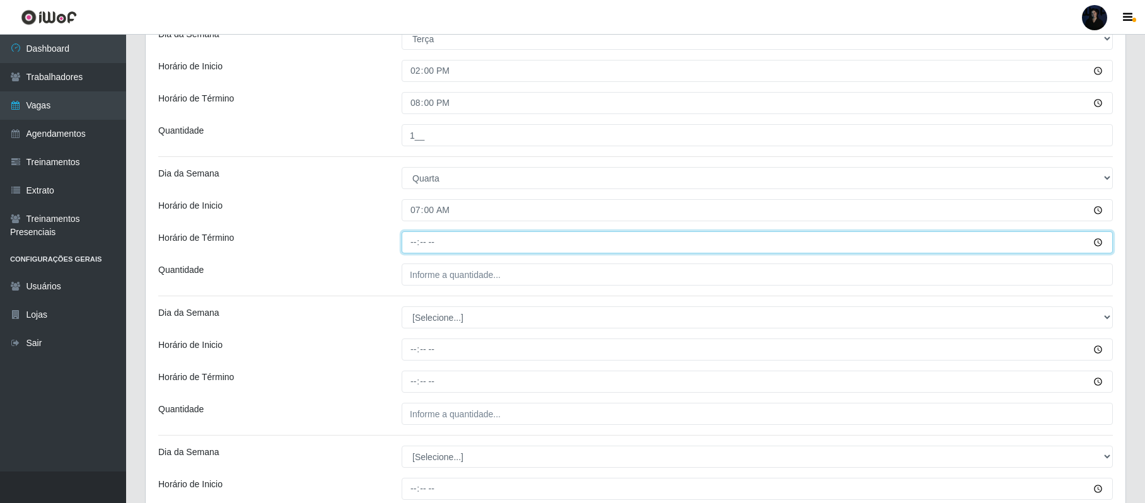
click at [414, 245] on input "Horário de Término" at bounding box center [757, 242] width 711 height 22
type input "13:00"
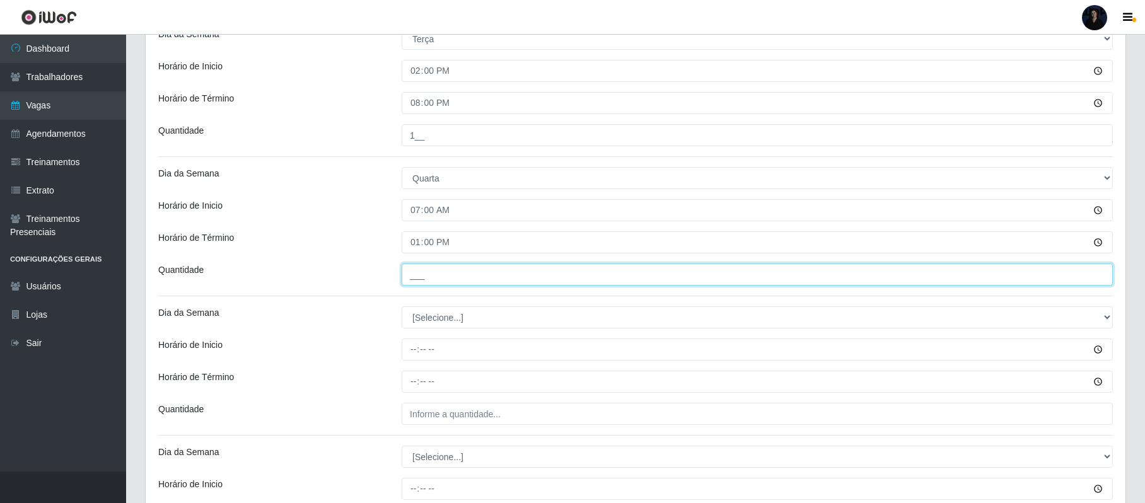
click at [414, 269] on input "___" at bounding box center [757, 275] width 711 height 22
type input "1__"
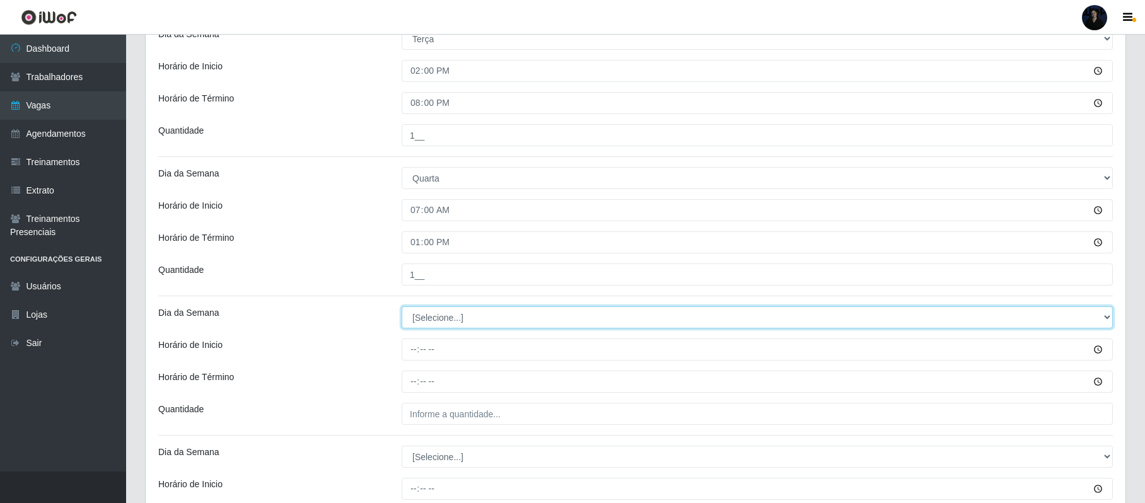
click at [419, 323] on select "[Selecione...] Segunda Terça Quarta Quinta Sexta Sábado Domingo" at bounding box center [757, 318] width 711 height 22
select select "3"
click at [402, 309] on select "[Selecione...] Segunda Terça Quarta Quinta Sexta Sábado Domingo" at bounding box center [757, 318] width 711 height 22
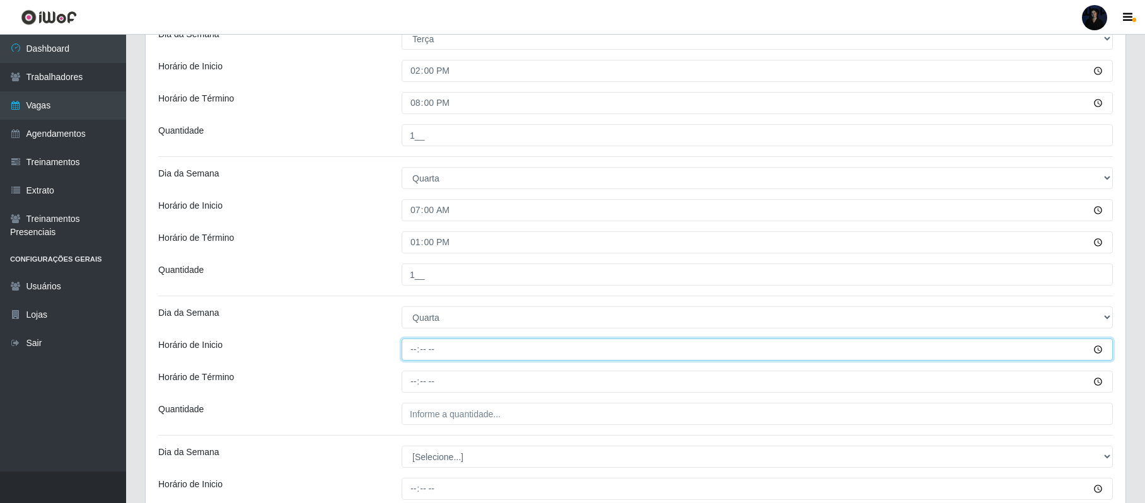
click at [414, 359] on input "Horário de Inicio" at bounding box center [757, 350] width 711 height 22
type input "14:00"
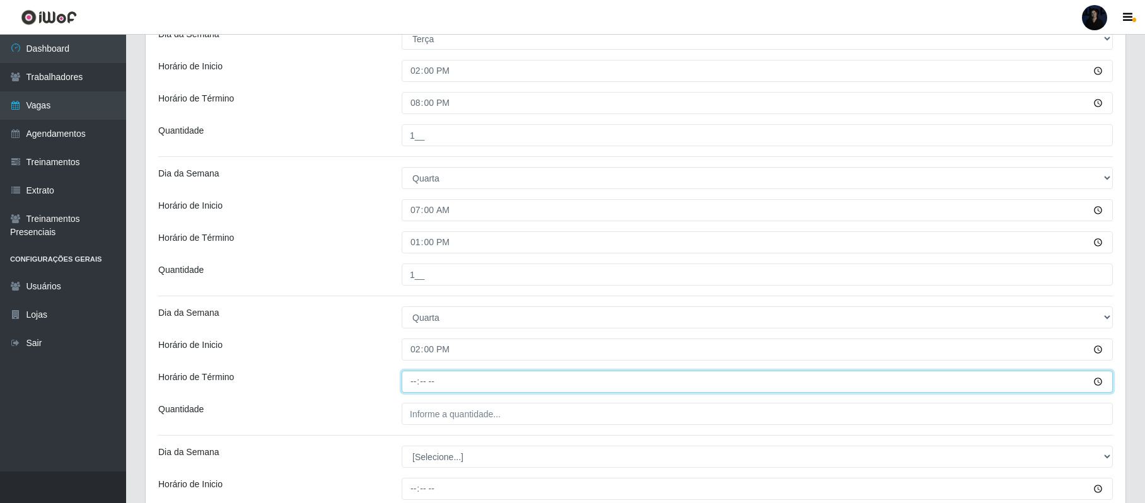
click at [417, 386] on input "Horário de Término" at bounding box center [757, 382] width 711 height 22
type input "20:00"
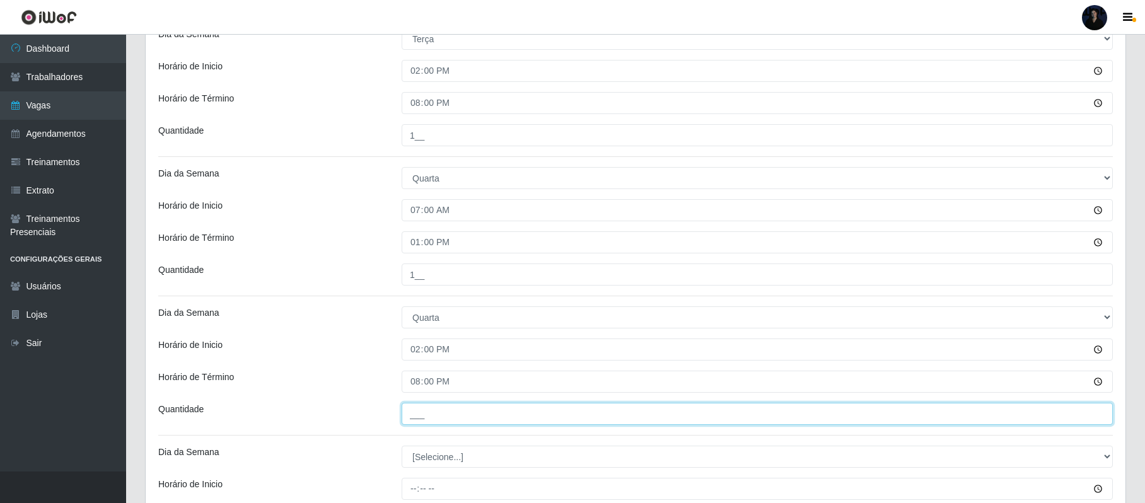
click at [419, 414] on input "___" at bounding box center [757, 414] width 711 height 22
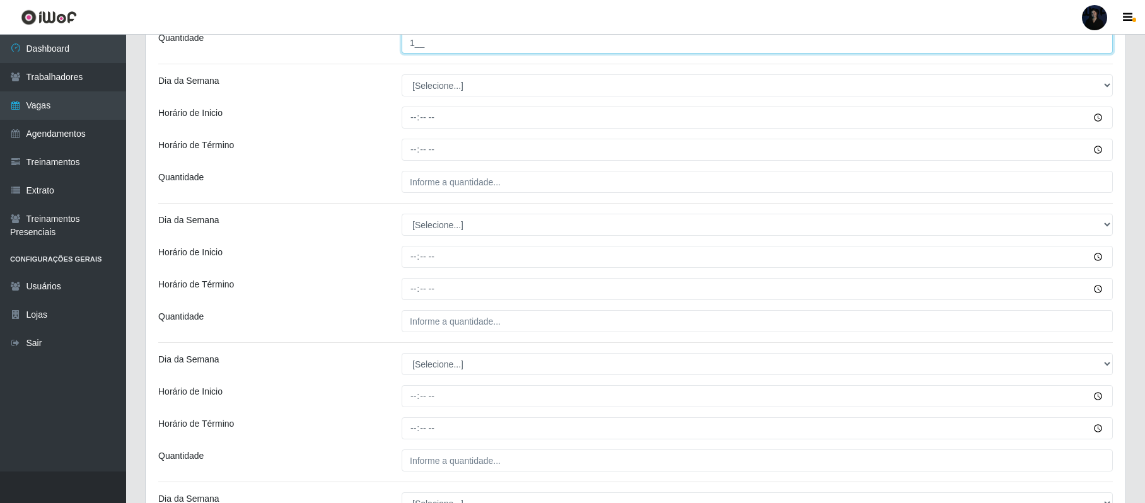
scroll to position [1177, 0]
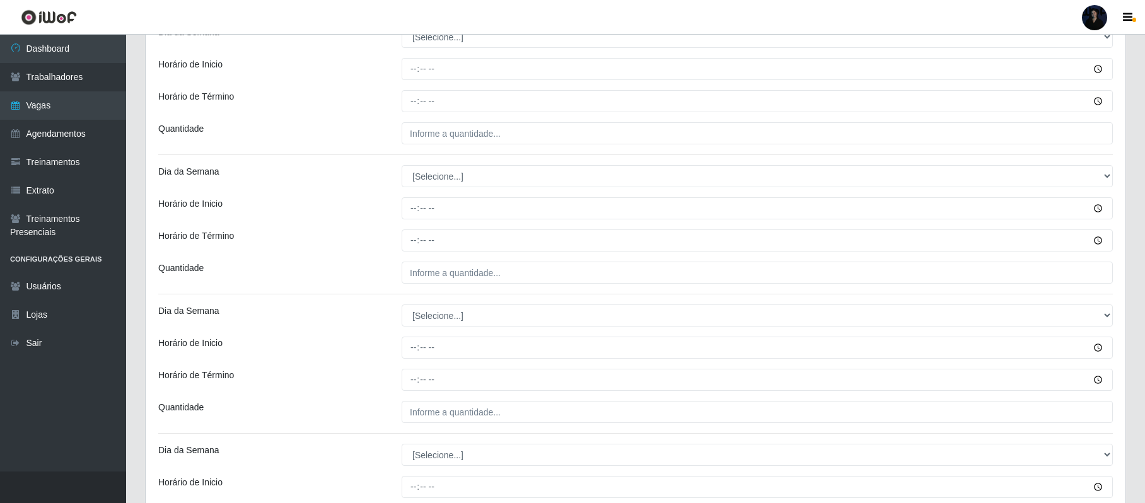
type input "1__"
click at [420, 40] on select "[Selecione...] Segunda Terça Quarta Quinta Sexta Sábado Domingo" at bounding box center [757, 37] width 711 height 22
select select "4"
click at [402, 28] on select "[Selecione...] Segunda Terça Quarta Quinta Sexta Sábado Domingo" at bounding box center [757, 37] width 711 height 22
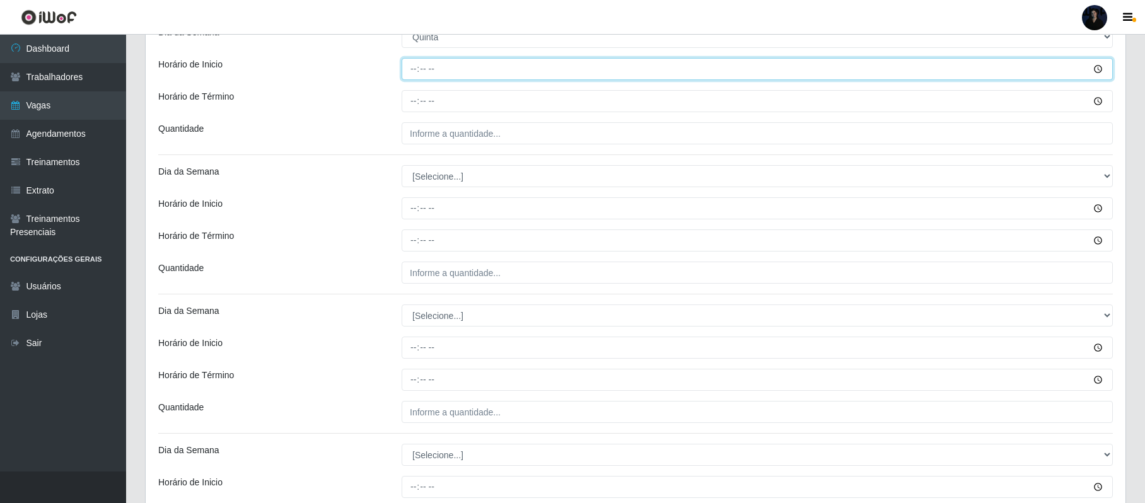
click at [416, 68] on input "Horário de Inicio" at bounding box center [757, 69] width 711 height 22
type input "07:00"
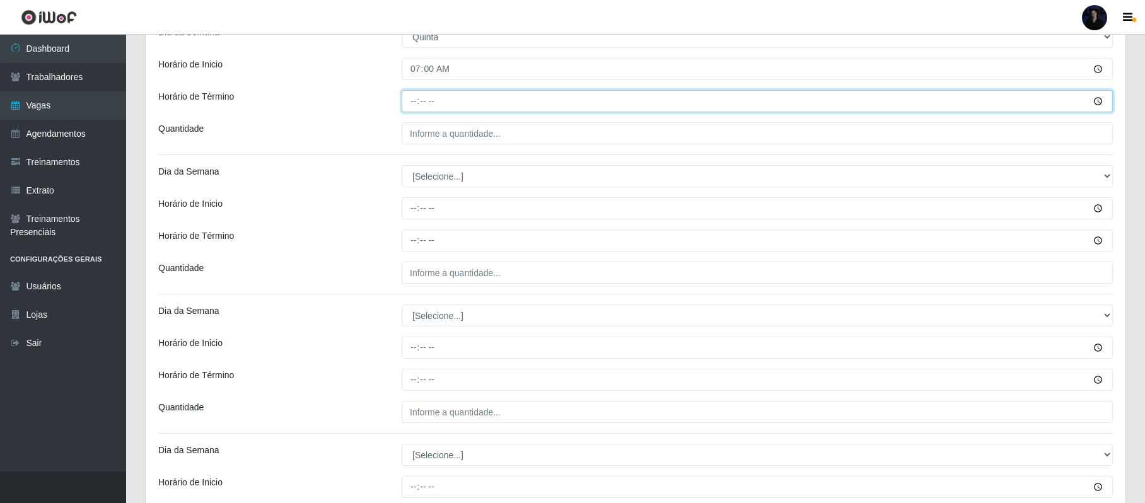
click at [414, 103] on input "Horário de Término" at bounding box center [757, 101] width 711 height 22
type input "13:00"
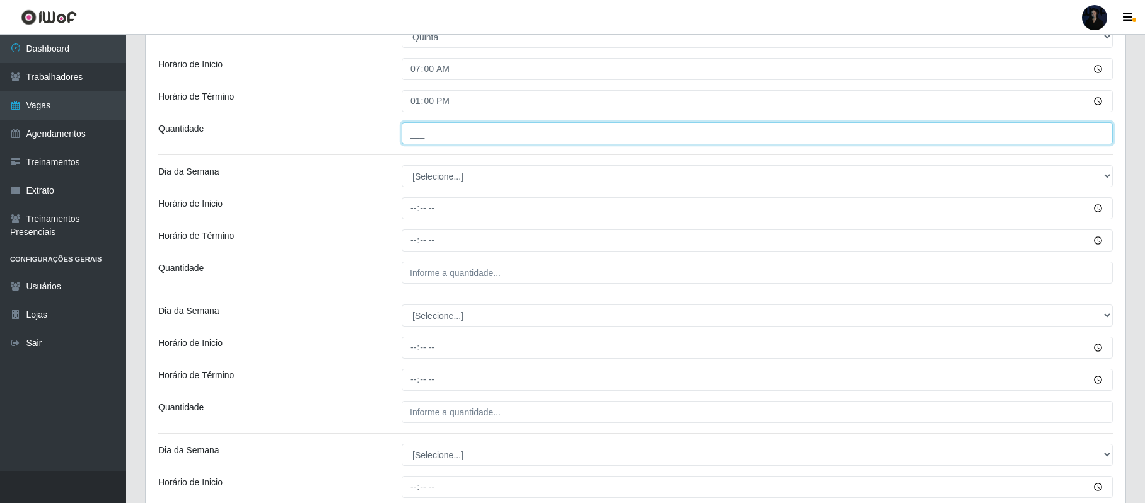
click at [415, 135] on input "___" at bounding box center [757, 133] width 711 height 22
type input "1__"
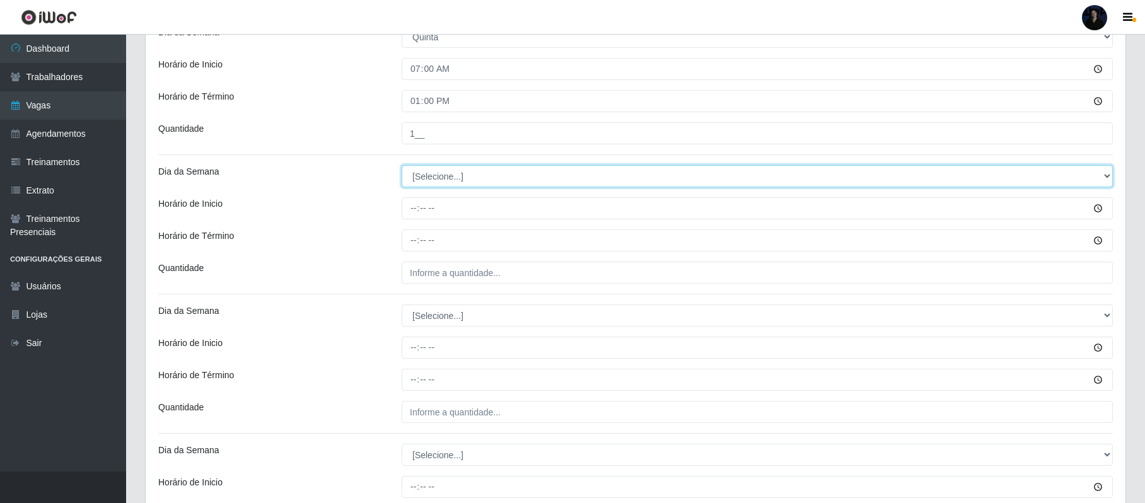
click at [415, 179] on select "[Selecione...] Segunda Terça Quarta Quinta Sexta Sábado Domingo" at bounding box center [757, 176] width 711 height 22
select select "4"
click at [402, 168] on select "[Selecione...] Segunda Terça Quarta Quinta Sexta Sábado Domingo" at bounding box center [757, 176] width 711 height 22
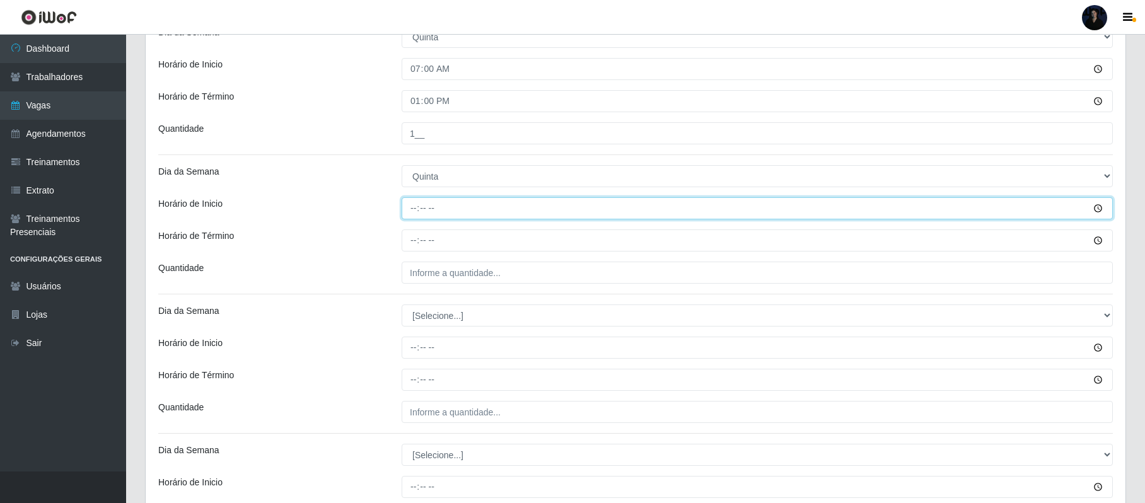
click at [412, 213] on input "Horário de Inicio" at bounding box center [757, 208] width 711 height 22
type input "14:00"
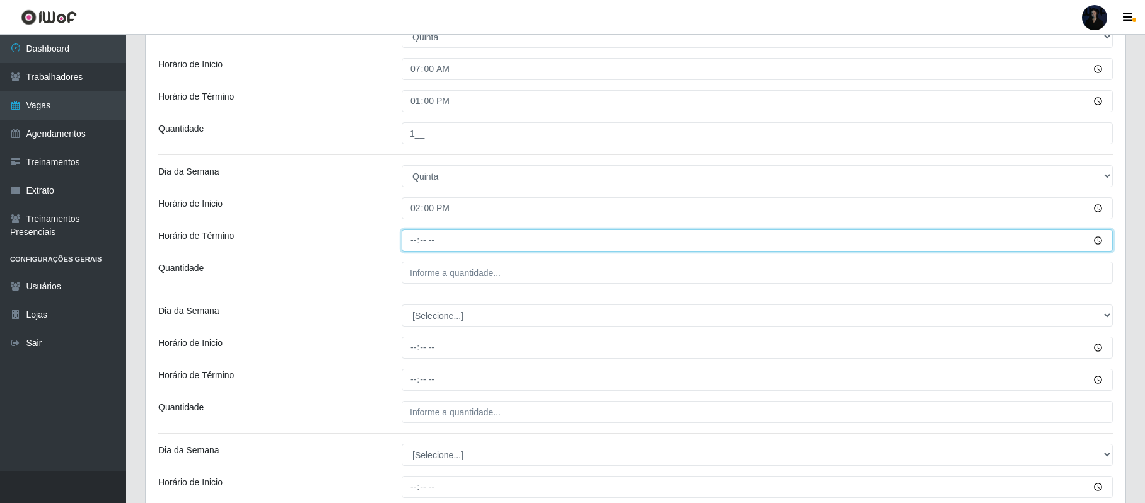
click at [412, 240] on input "Horário de Término" at bounding box center [757, 241] width 711 height 22
type input "20:00"
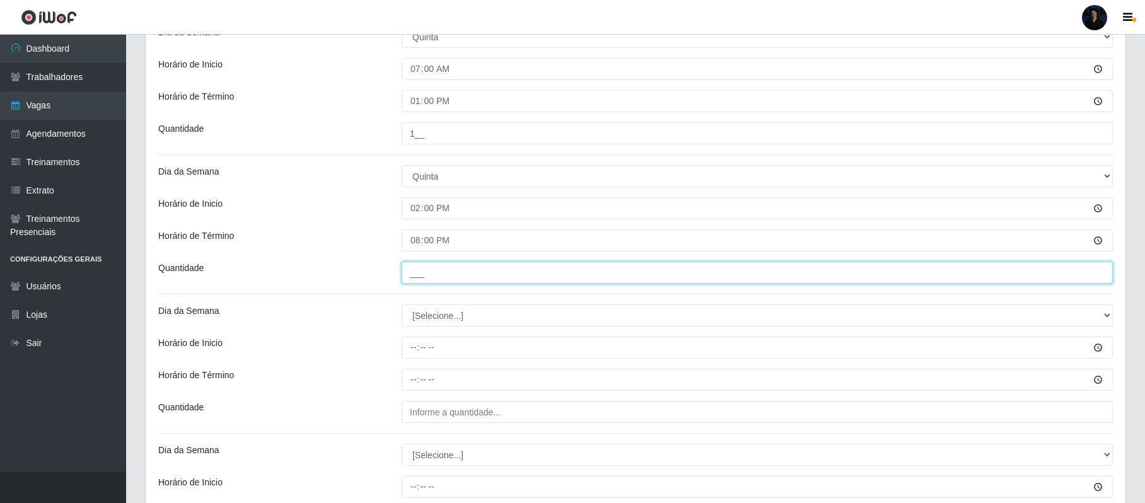
click at [424, 271] on input "___" at bounding box center [757, 273] width 711 height 22
type input "1__"
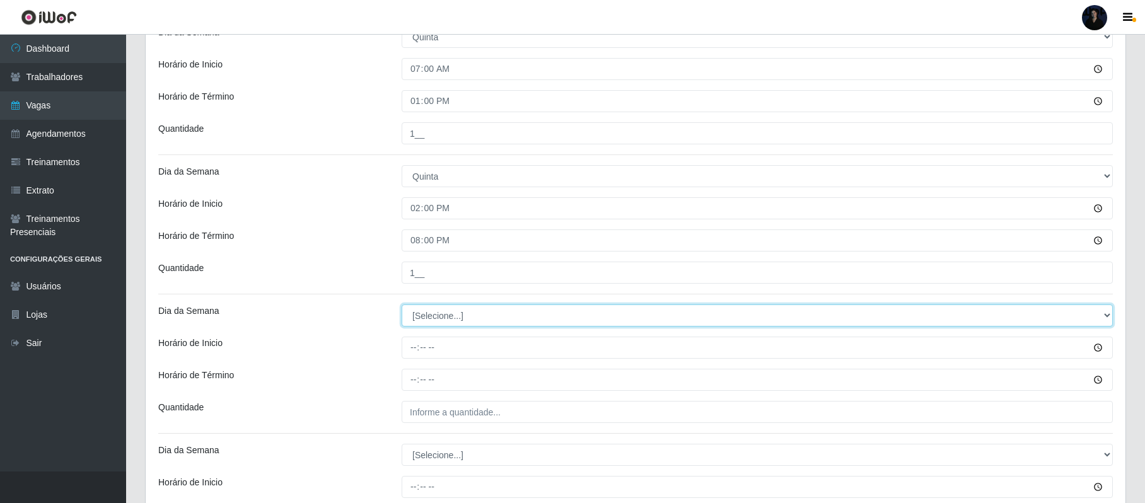
click at [424, 318] on select "[Selecione...] Segunda Terça Quarta Quinta Sexta Sábado Domingo" at bounding box center [757, 316] width 711 height 22
select select "5"
click at [402, 307] on select "[Selecione...] Segunda Terça Quarta Quinta Sexta Sábado Domingo" at bounding box center [757, 316] width 711 height 22
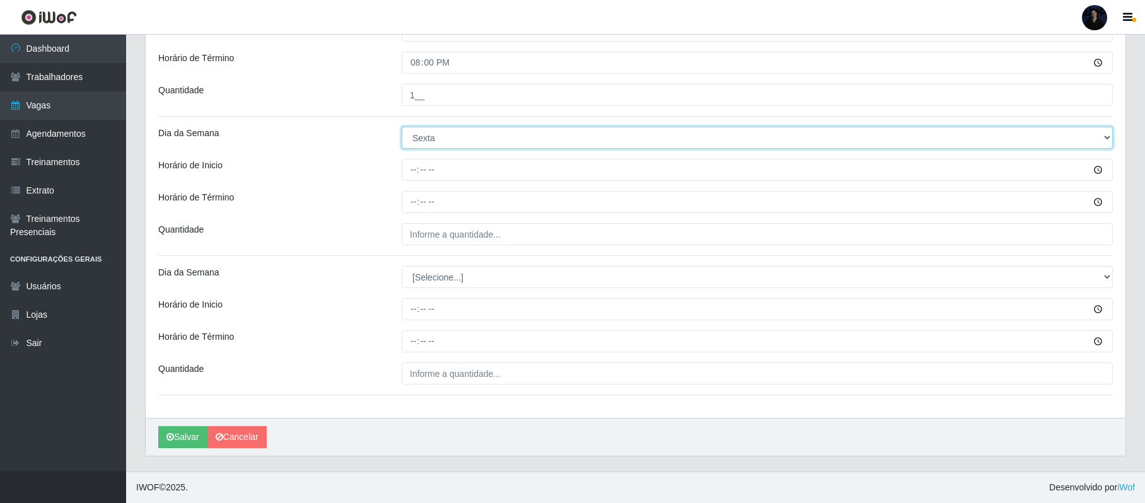
scroll to position [1359, 0]
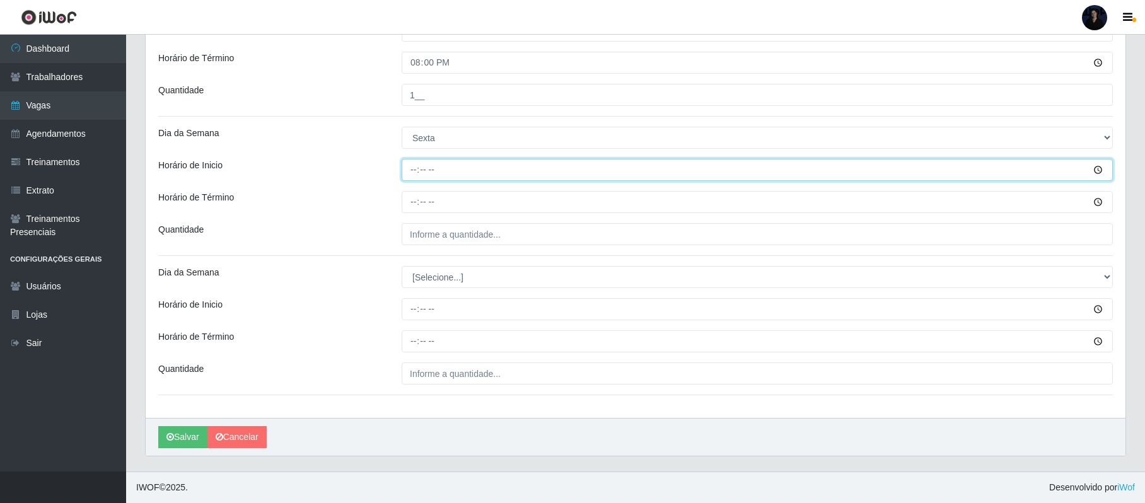
click at [411, 170] on input "Horário de Inicio" at bounding box center [757, 170] width 711 height 22
type input "07:00"
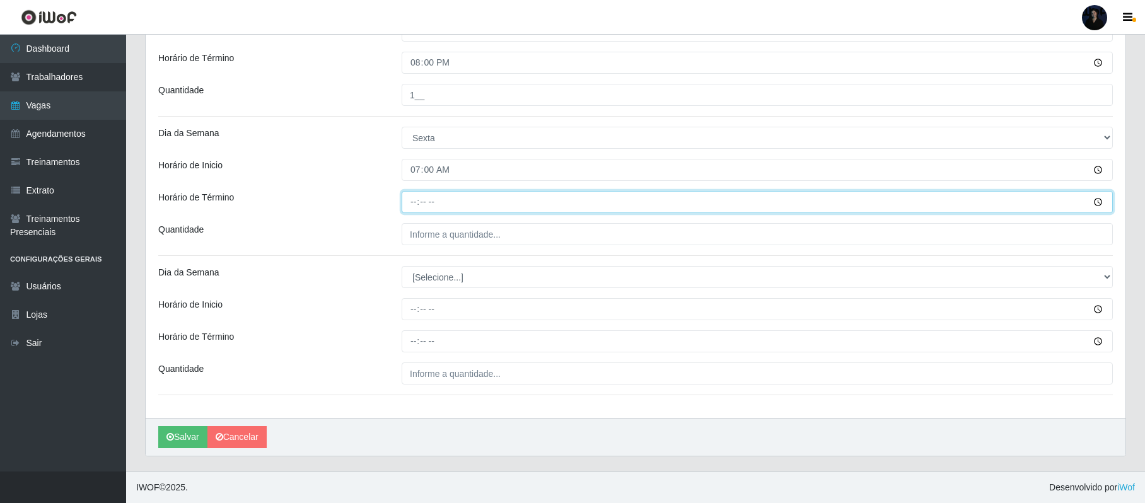
click at [409, 205] on input "Horário de Término" at bounding box center [757, 202] width 711 height 22
type input "13:00"
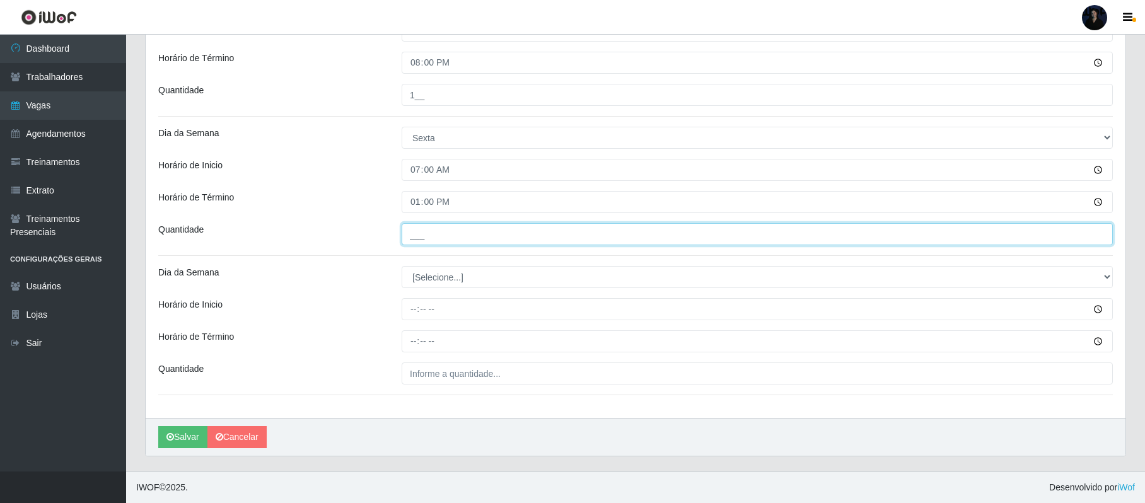
click at [412, 227] on input "___" at bounding box center [757, 234] width 711 height 22
type input "1__"
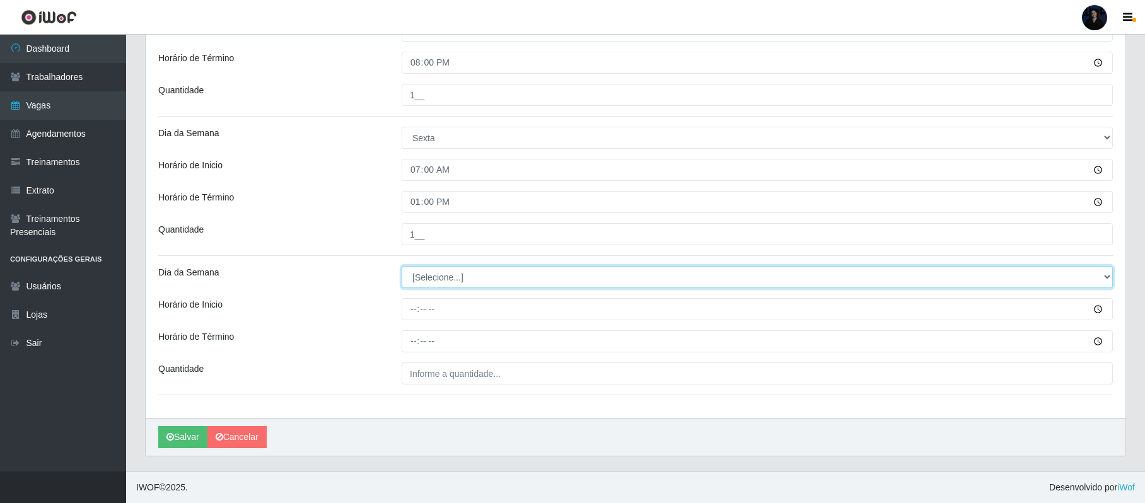
click at [423, 283] on select "[Selecione...] Segunda Terça Quarta Quinta Sexta Sábado Domingo" at bounding box center [757, 277] width 711 height 22
select select "5"
click at [402, 266] on select "[Selecione...] Segunda Terça Quarta Quinta Sexta Sábado Domingo" at bounding box center [757, 277] width 711 height 22
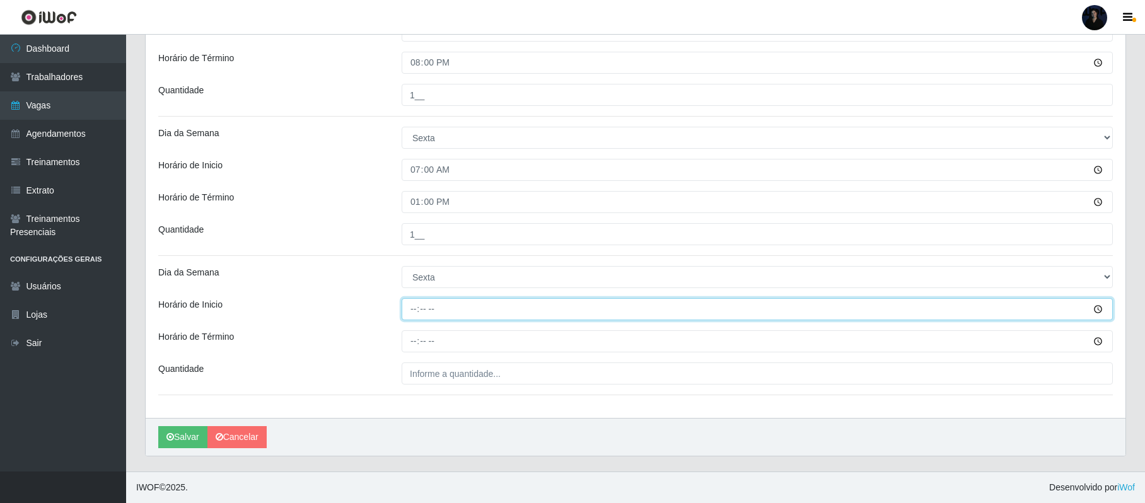
click at [410, 310] on input "Horário de Inicio" at bounding box center [757, 309] width 711 height 22
type input "14:00"
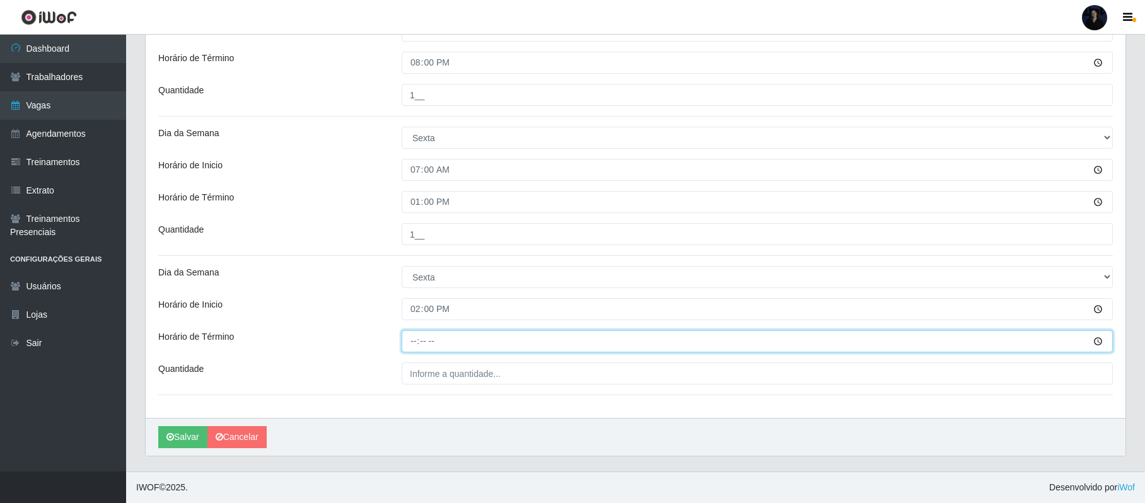
click at [412, 344] on input "Horário de Término" at bounding box center [757, 341] width 711 height 22
type input "20:00"
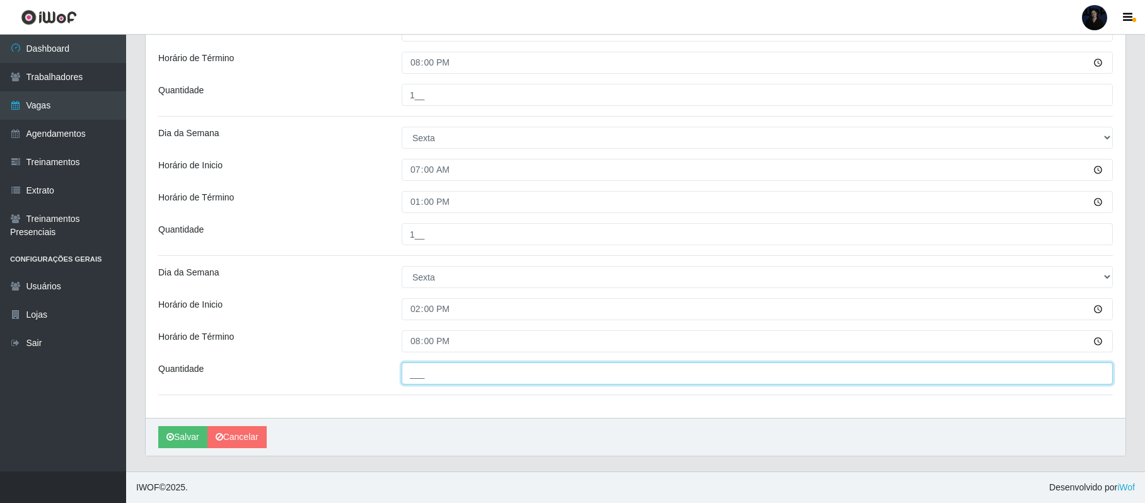
click at [410, 374] on input "___" at bounding box center [757, 374] width 711 height 22
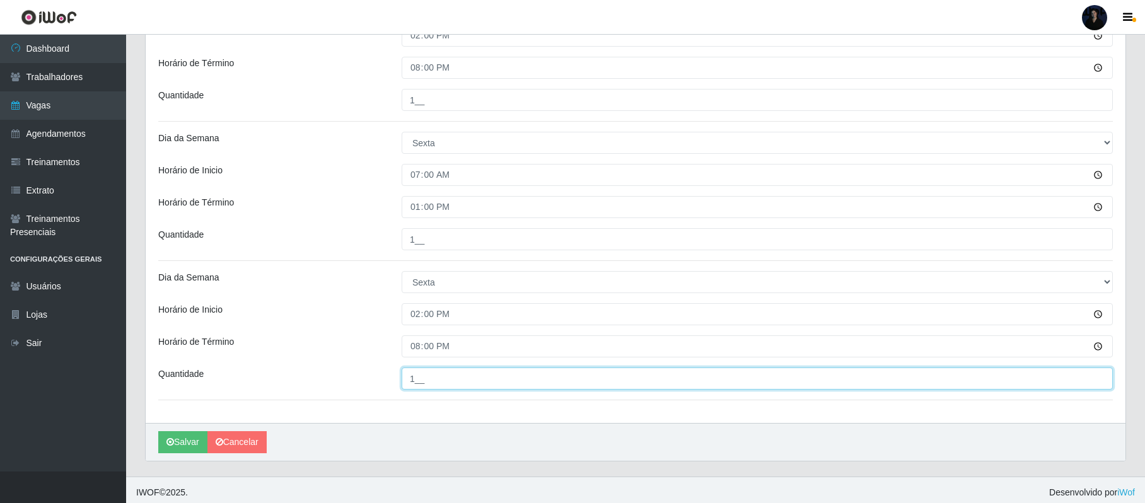
scroll to position [1353, 0]
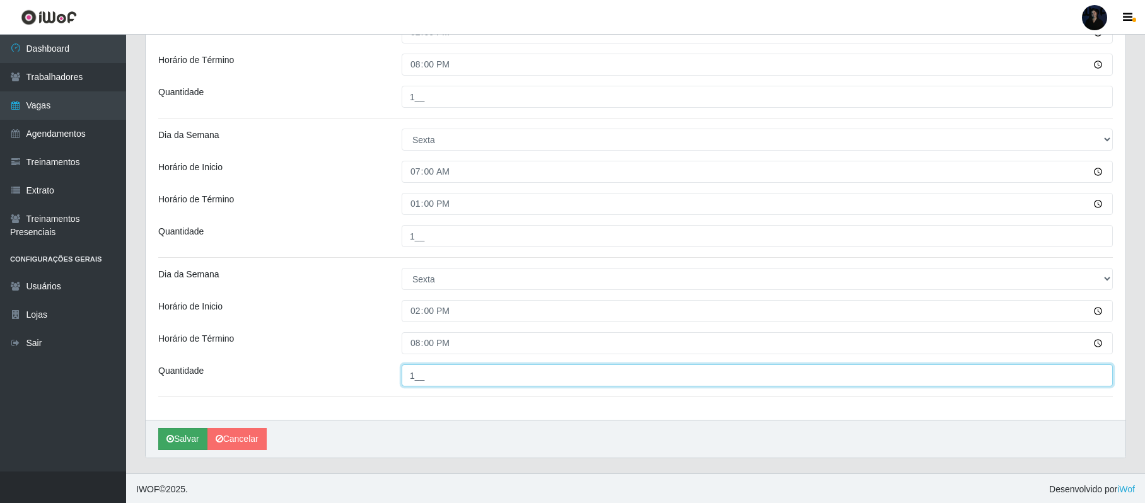
type input "1__"
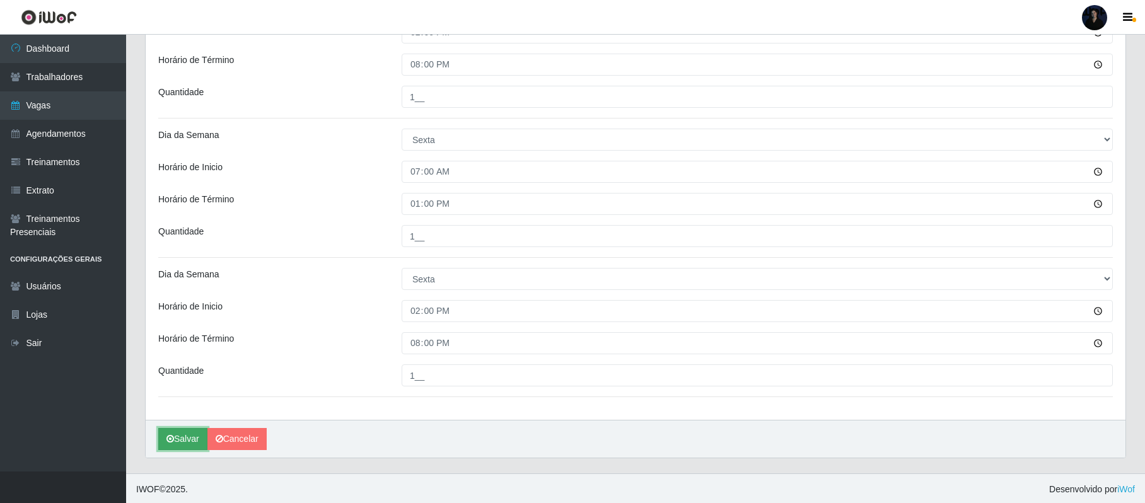
click at [177, 449] on button "Salvar" at bounding box center [182, 439] width 49 height 22
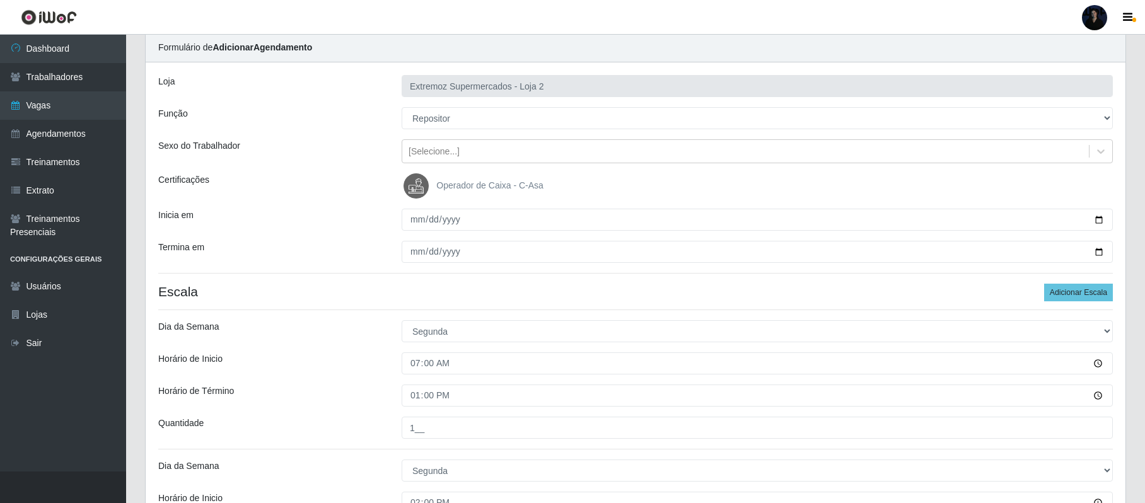
scroll to position [0, 0]
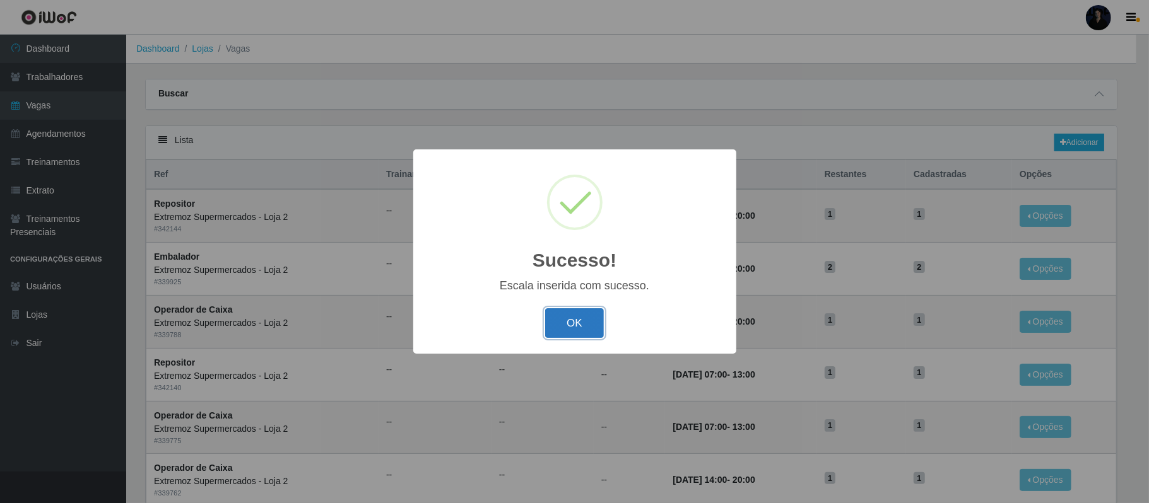
click at [558, 319] on button "OK" at bounding box center [574, 323] width 59 height 30
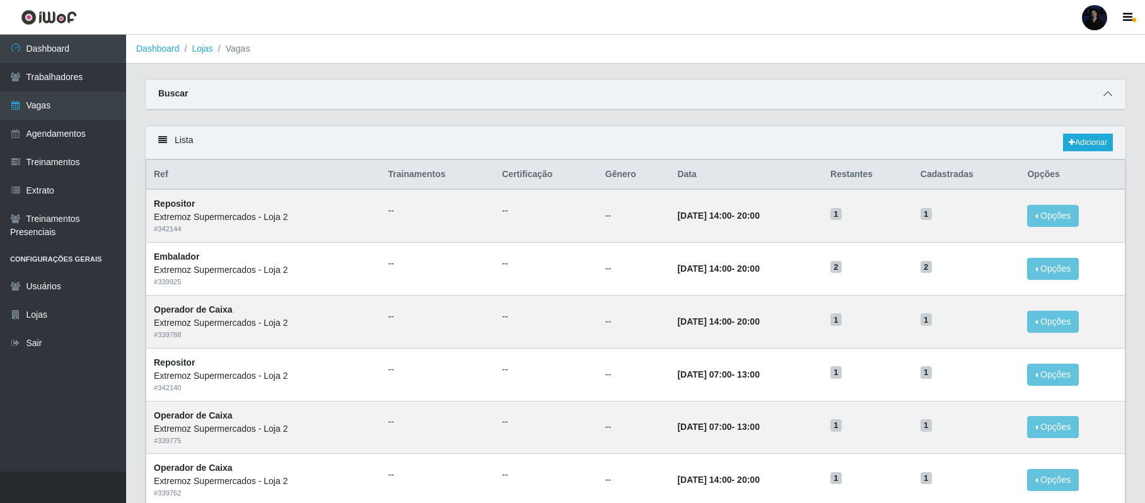
click at [1110, 96] on icon at bounding box center [1108, 94] width 9 height 9
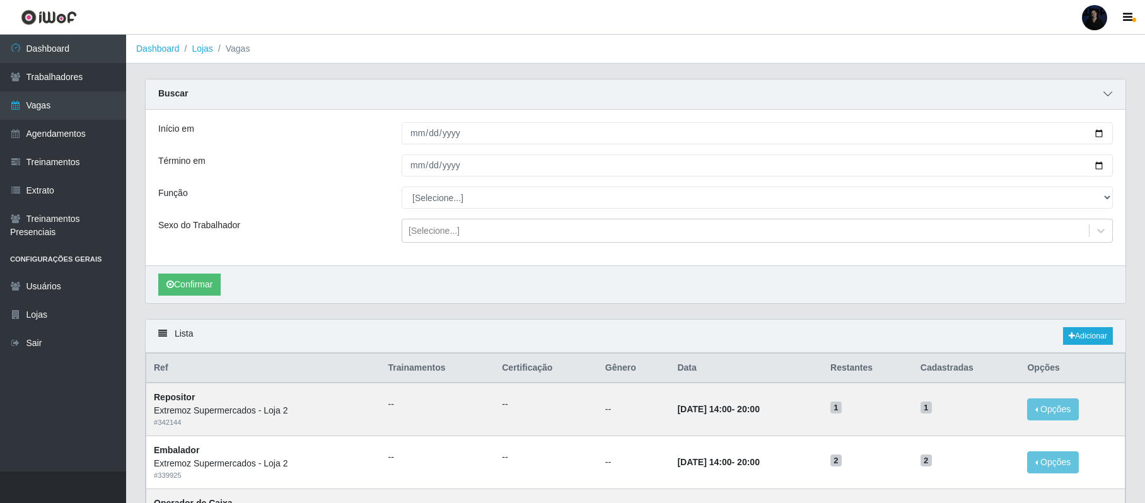
click at [1109, 96] on icon at bounding box center [1108, 94] width 9 height 9
